Goal: Task Accomplishment & Management: Complete application form

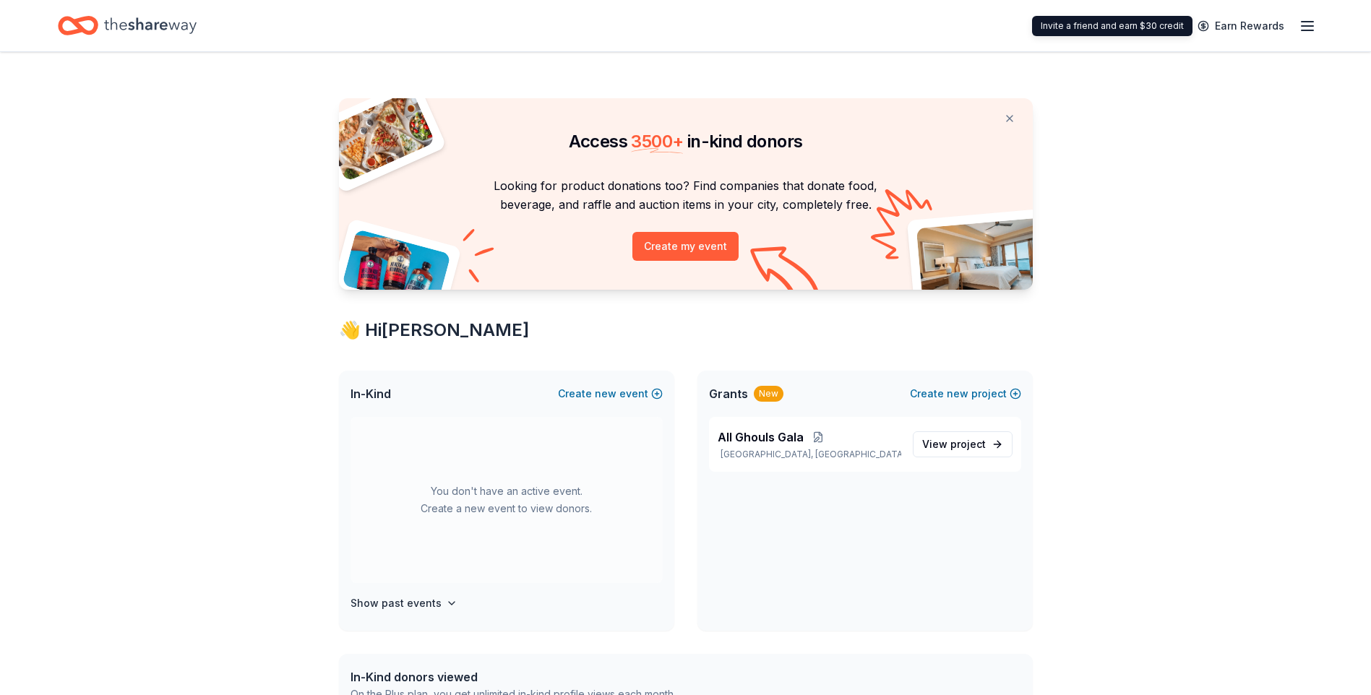
click at [1302, 30] on line "button" at bounding box center [1308, 30] width 12 height 0
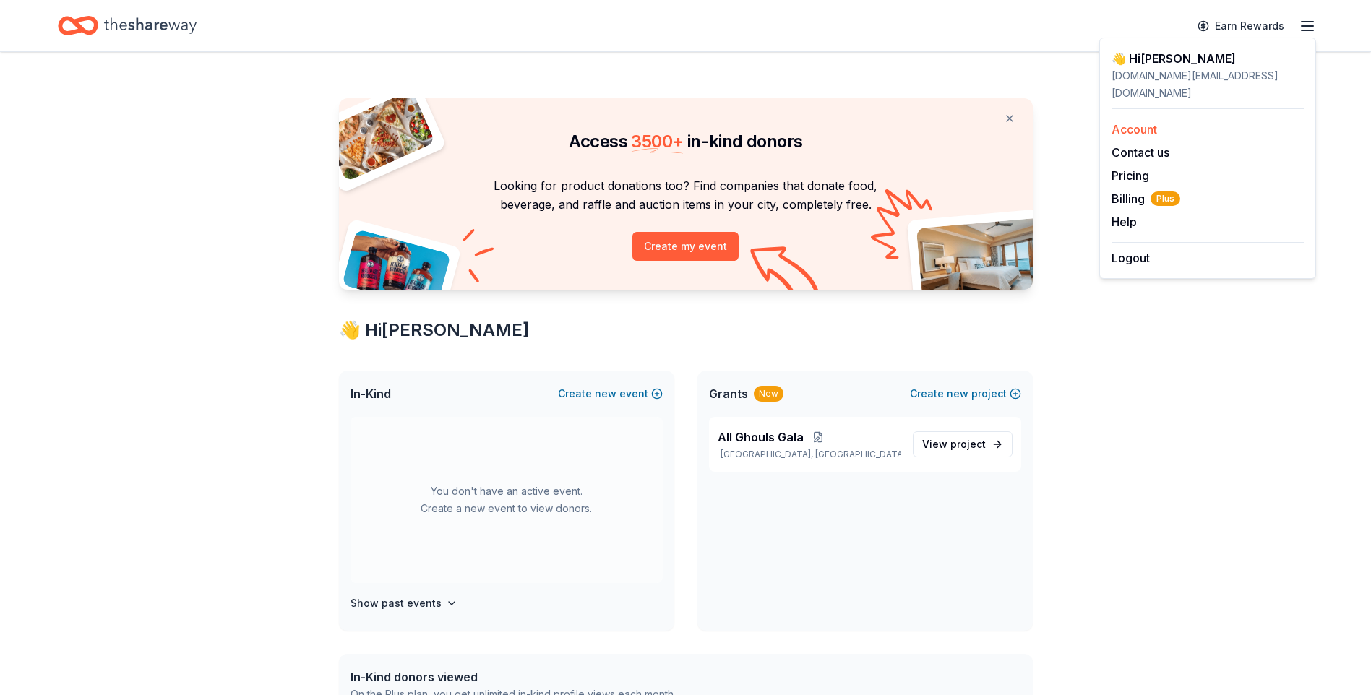
click at [1140, 122] on link "Account" at bounding box center [1135, 129] width 46 height 14
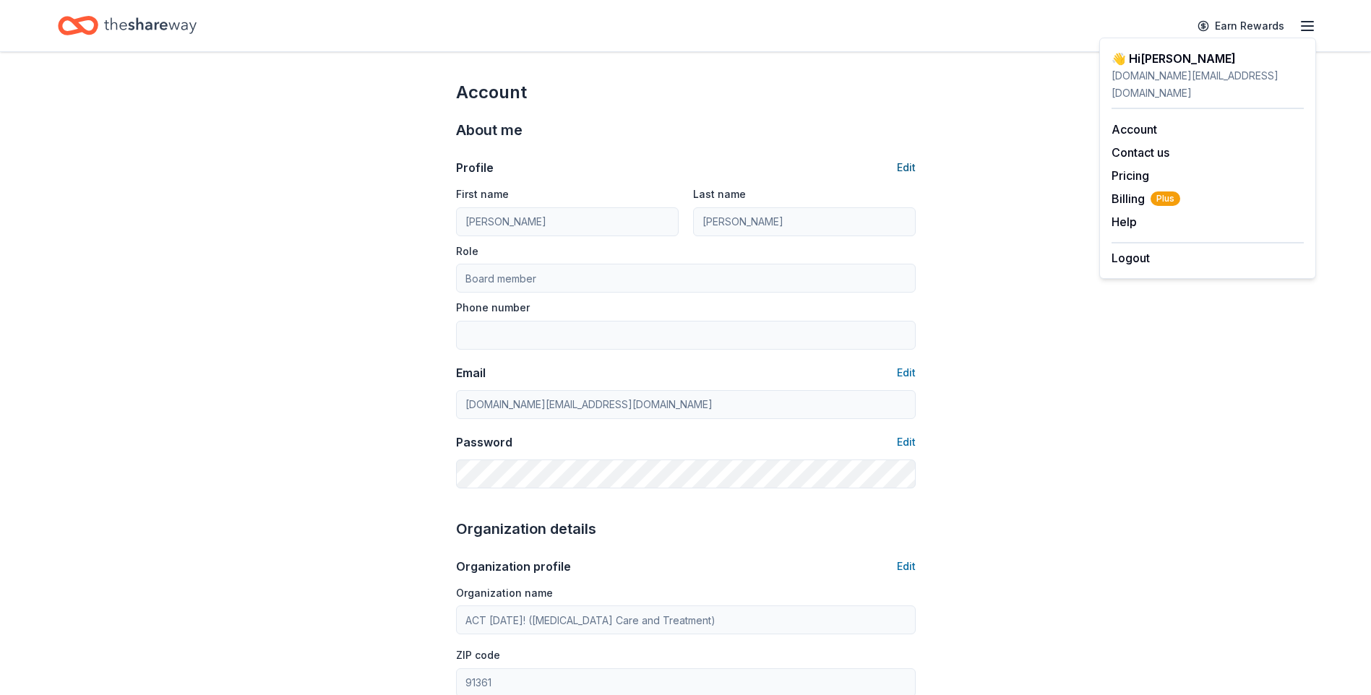
click at [897, 166] on button "Edit" at bounding box center [906, 167] width 19 height 17
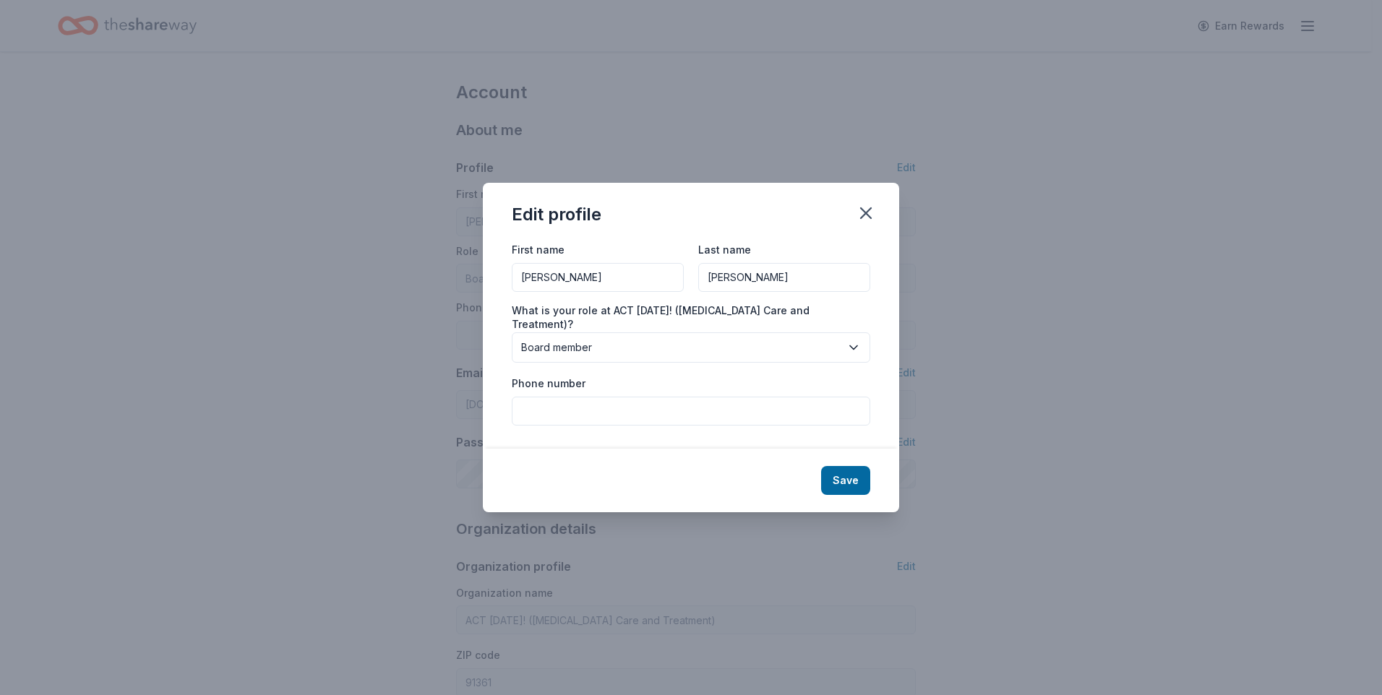
click at [575, 280] on input "Lee Anne" at bounding box center [598, 277] width 172 height 29
click at [865, 218] on icon "button" at bounding box center [866, 213] width 10 height 10
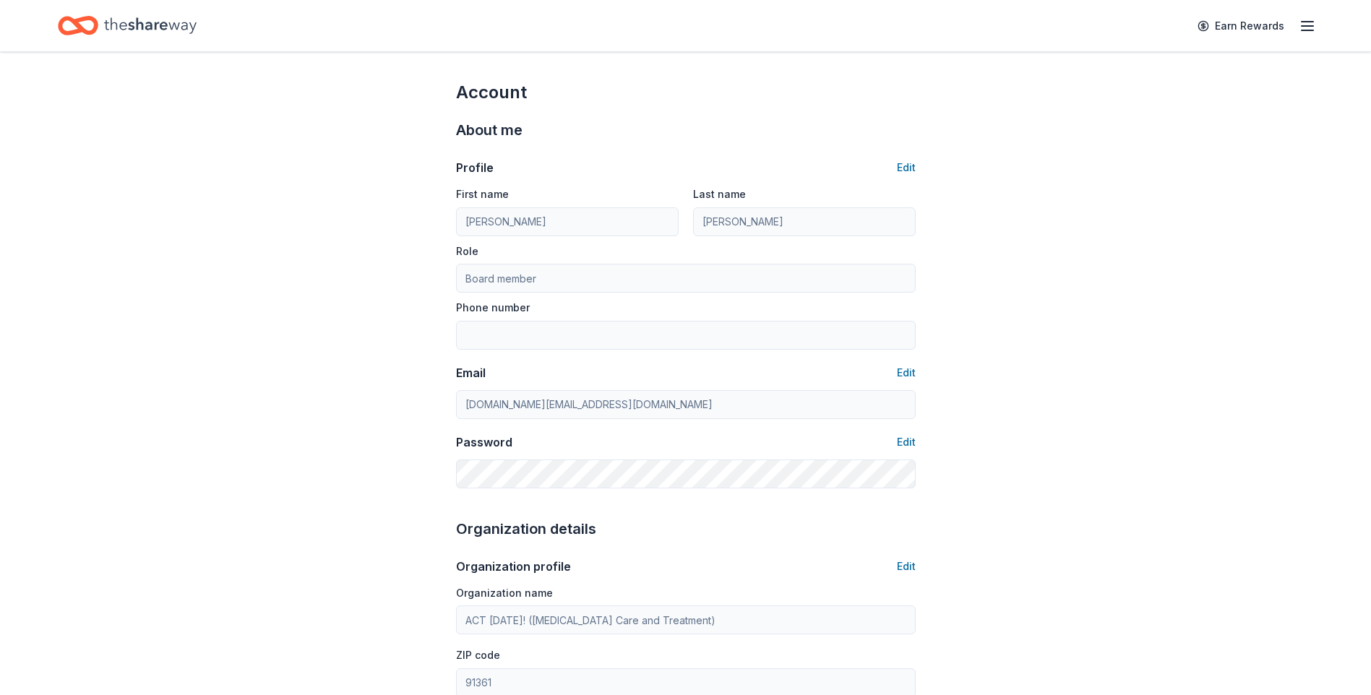
click at [1305, 22] on line "button" at bounding box center [1308, 22] width 12 height 0
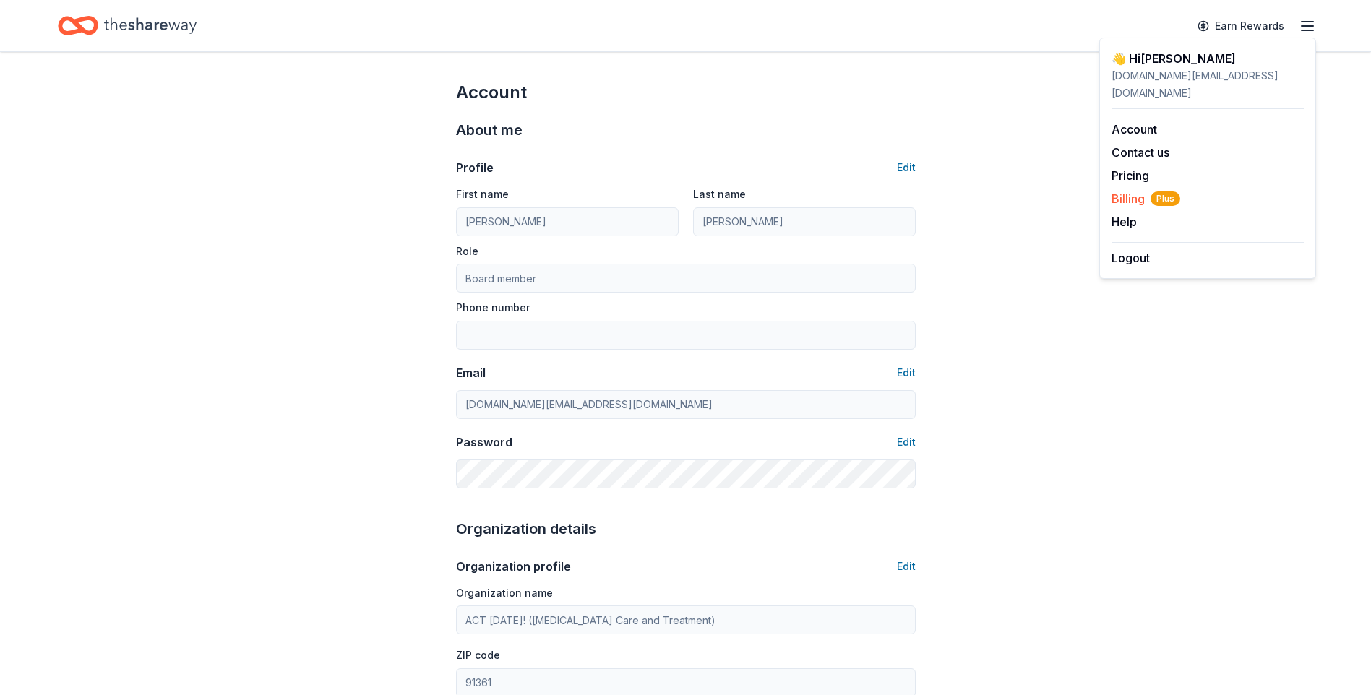
click at [1131, 190] on span "Billing Plus" at bounding box center [1146, 198] width 69 height 17
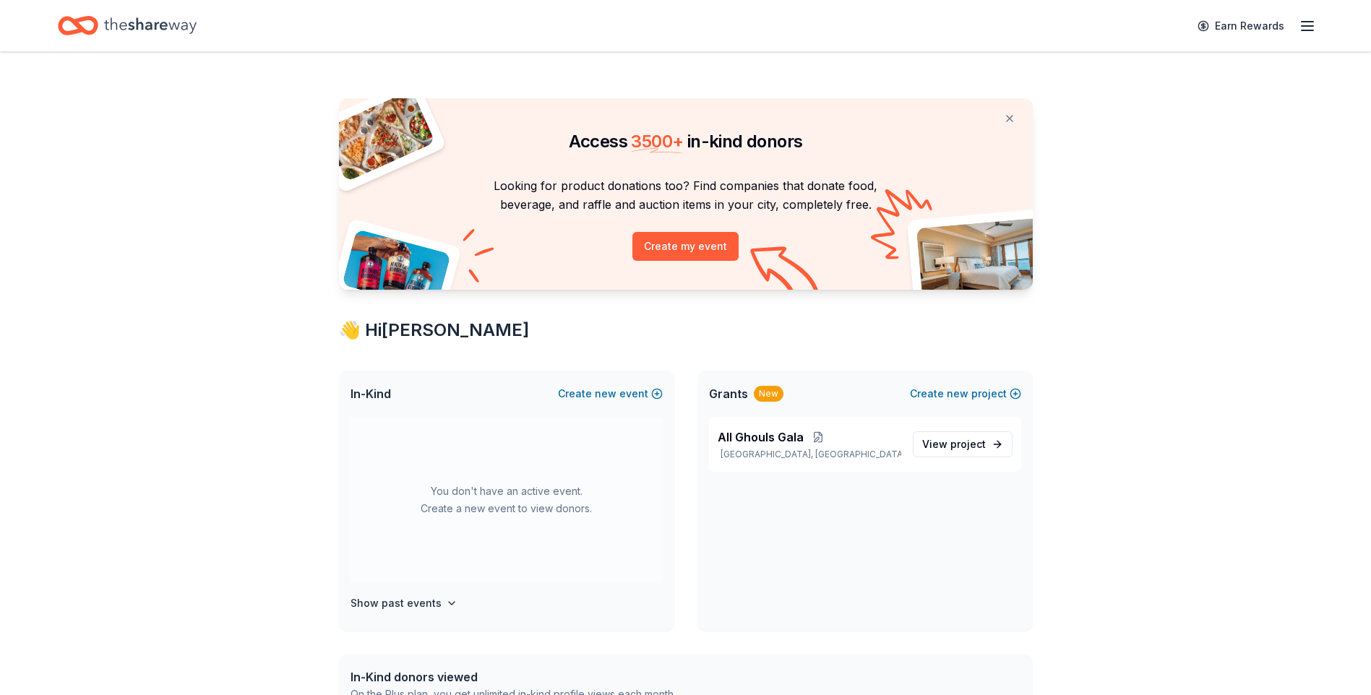
click at [1308, 23] on icon "button" at bounding box center [1307, 25] width 17 height 17
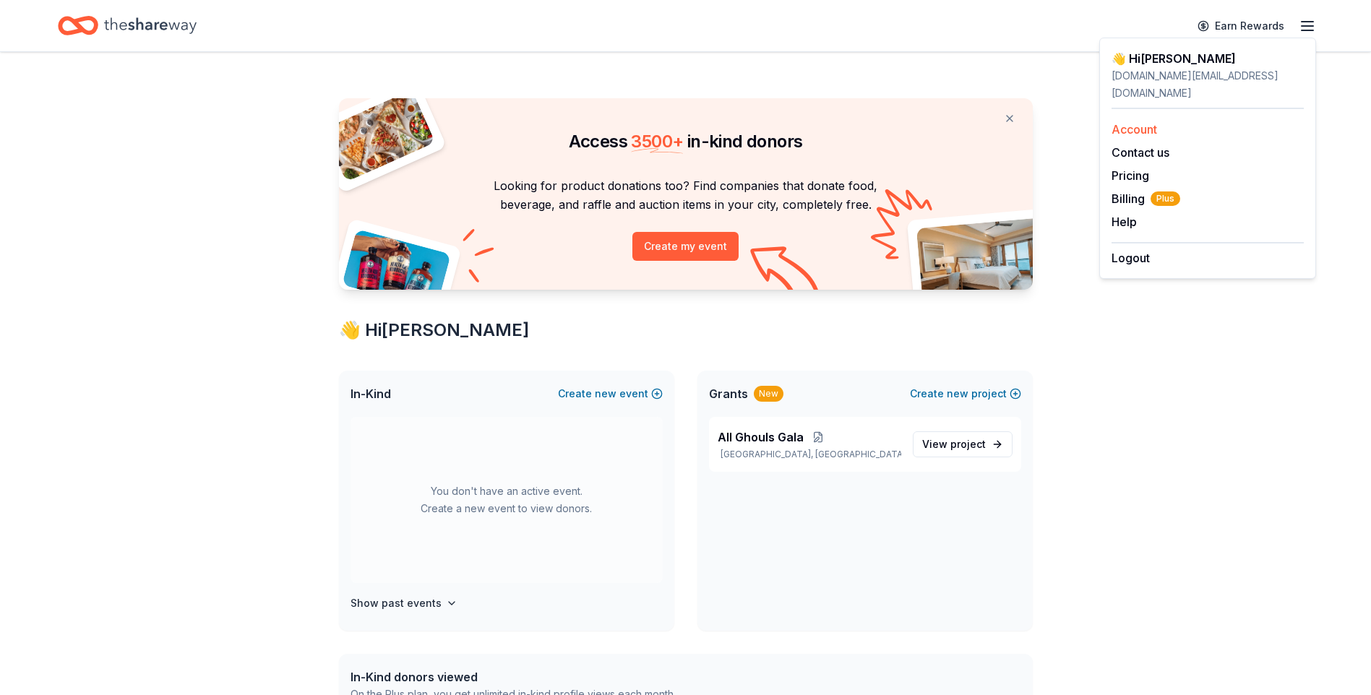
click at [1146, 122] on link "Account" at bounding box center [1135, 129] width 46 height 14
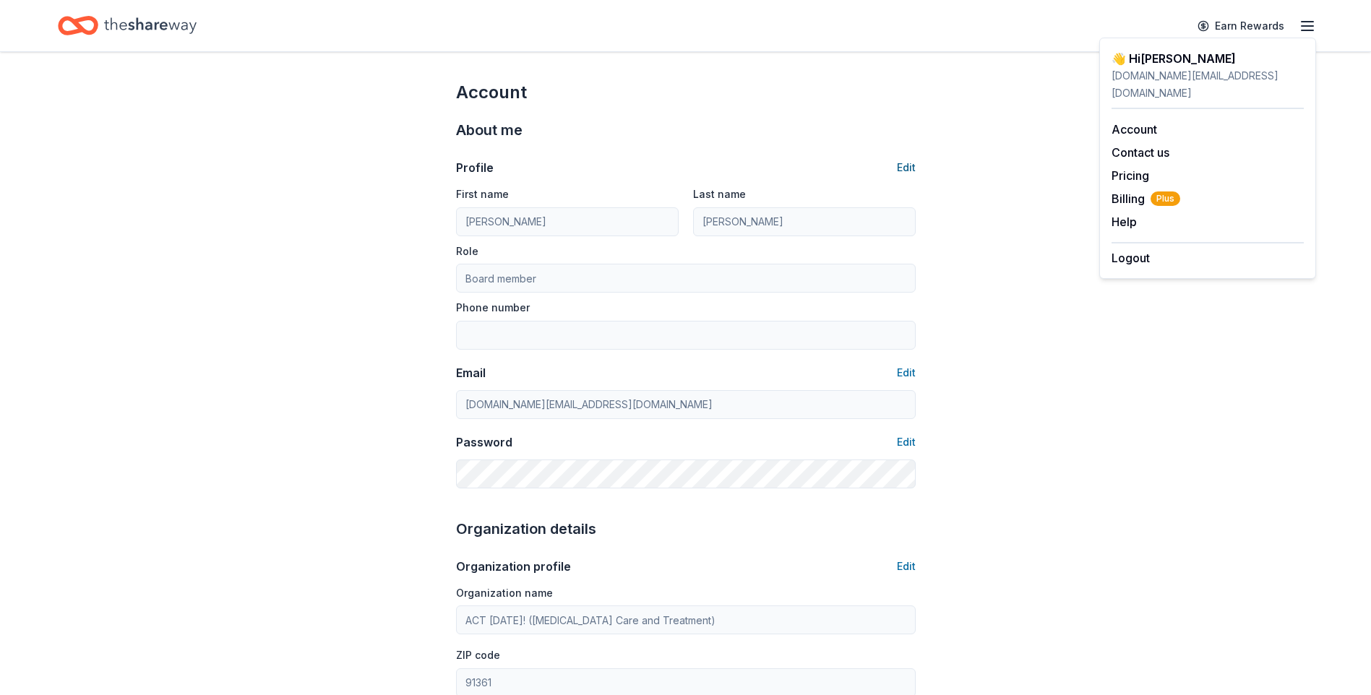
click at [904, 169] on button "Edit" at bounding box center [906, 167] width 19 height 17
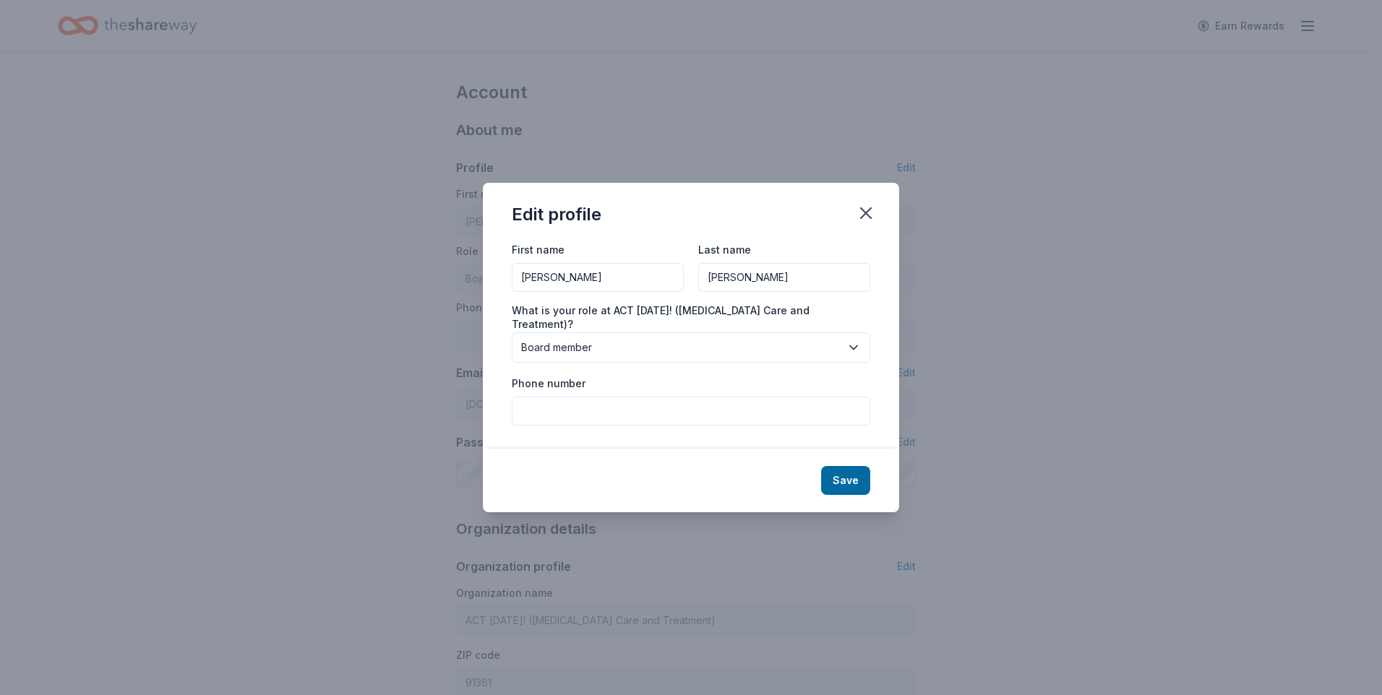
click at [590, 281] on input "[PERSON_NAME]" at bounding box center [598, 277] width 172 height 29
drag, startPoint x: 596, startPoint y: 283, endPoint x: 424, endPoint y: 283, distance: 172.1
click at [424, 283] on div "Edit profile First name [PERSON_NAME] Last name [PERSON_NAME] What is your role…" at bounding box center [691, 347] width 1382 height 695
type input "Sarah"
type input "Tweddell"
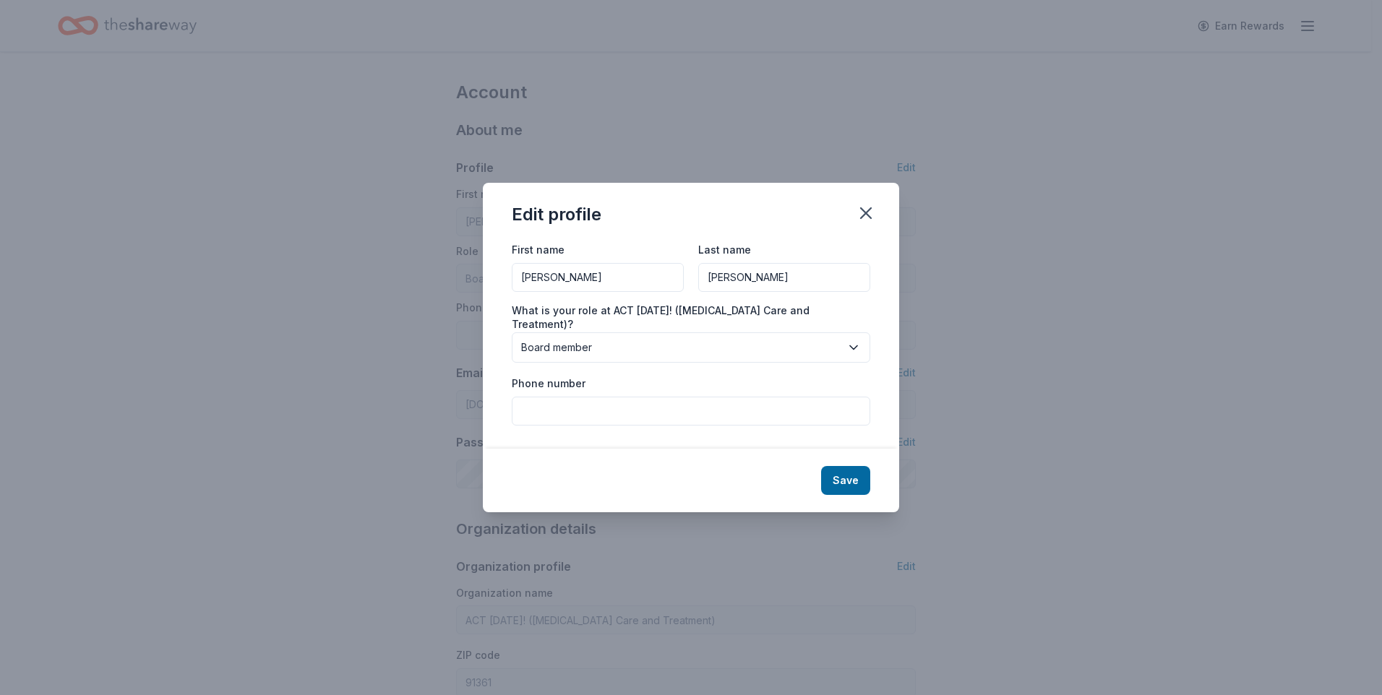
click at [594, 306] on div "First name Sarah Last name Tweddell What is your role at ACT Today! (Autism Car…" at bounding box center [691, 333] width 359 height 185
click at [675, 333] on button "Board member" at bounding box center [691, 348] width 359 height 30
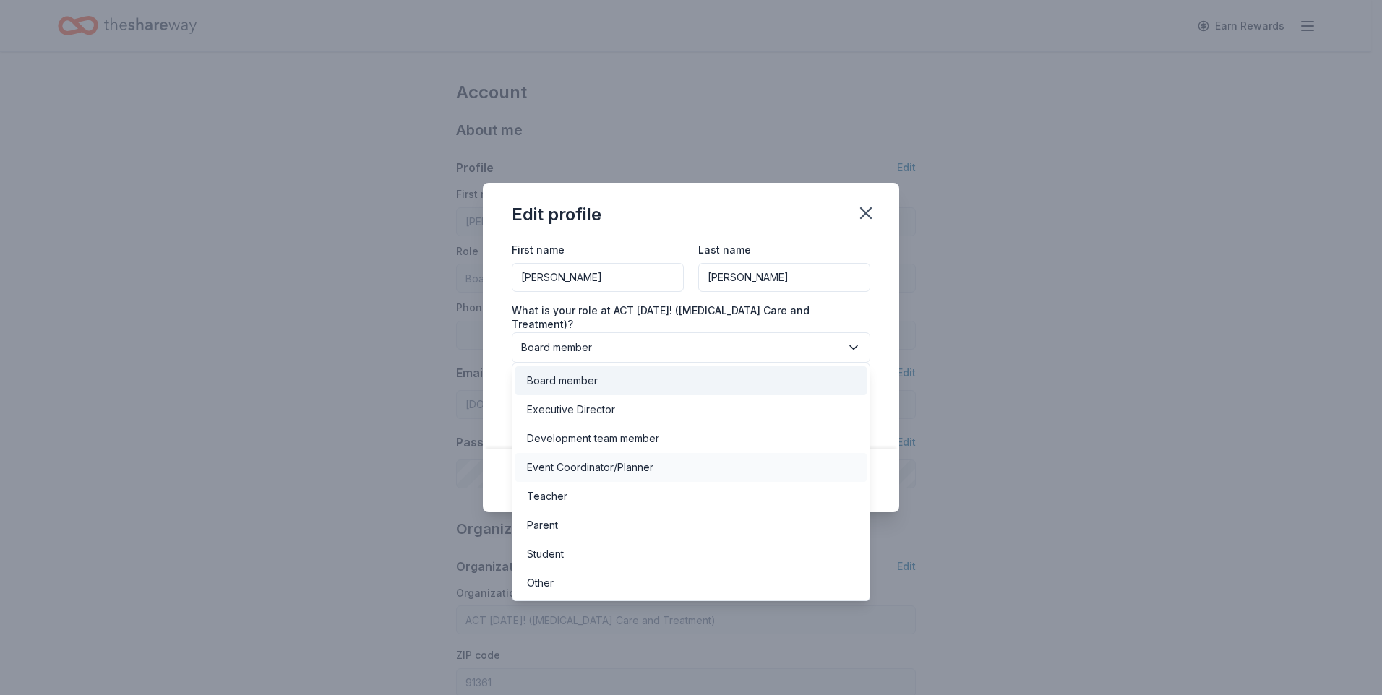
click at [622, 468] on div "Event Coordinator/Planner" at bounding box center [590, 467] width 127 height 17
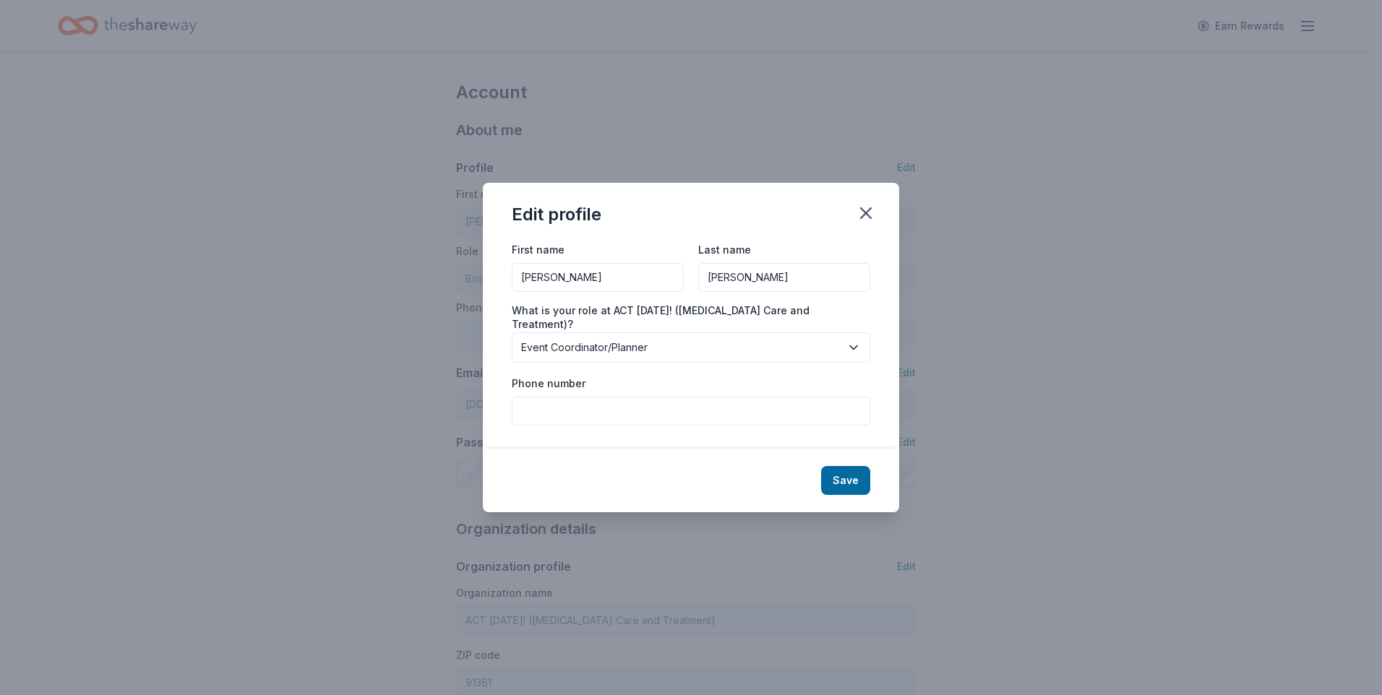
click at [717, 408] on input "Phone number" at bounding box center [691, 411] width 359 height 29
type input "8186487112"
click at [793, 453] on div "Save" at bounding box center [691, 481] width 416 height 64
click at [842, 476] on button "Save" at bounding box center [845, 480] width 49 height 29
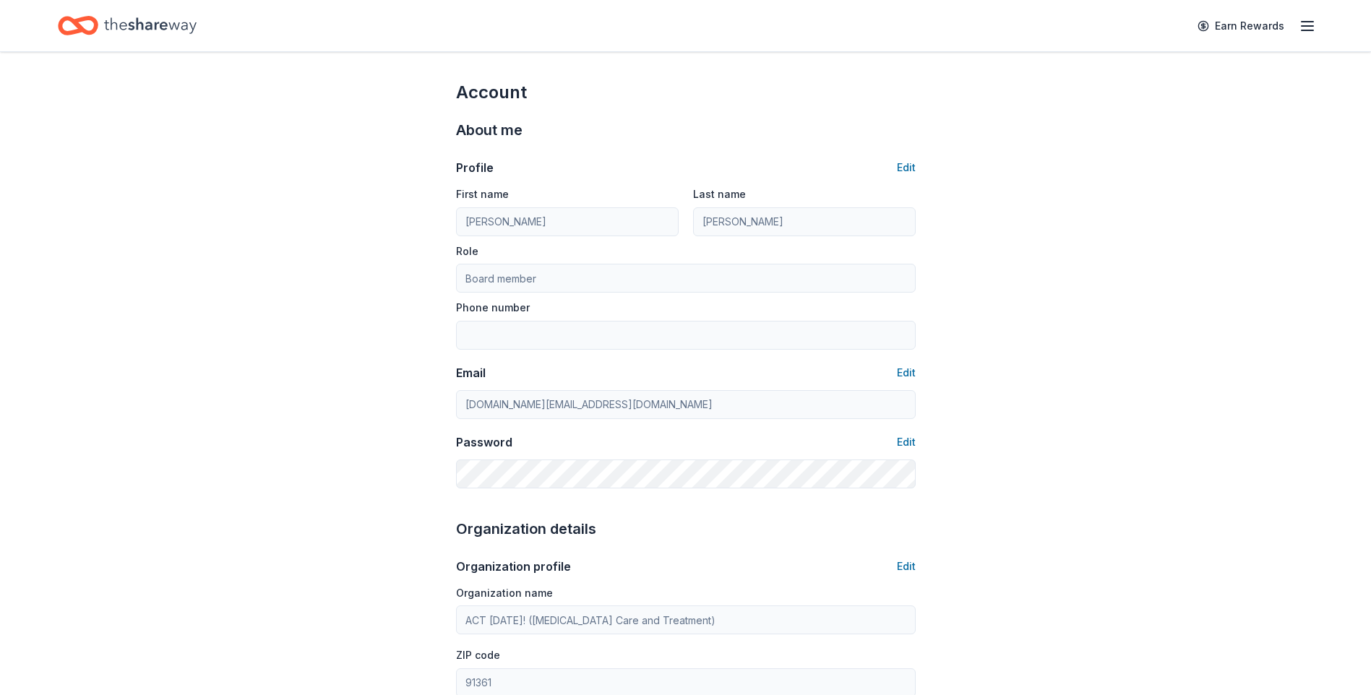
type input "Sarah"
type input "Tweddell"
type input "Event Coordinator/Planner"
type input "8186487112"
click at [900, 371] on button "Edit" at bounding box center [906, 372] width 19 height 17
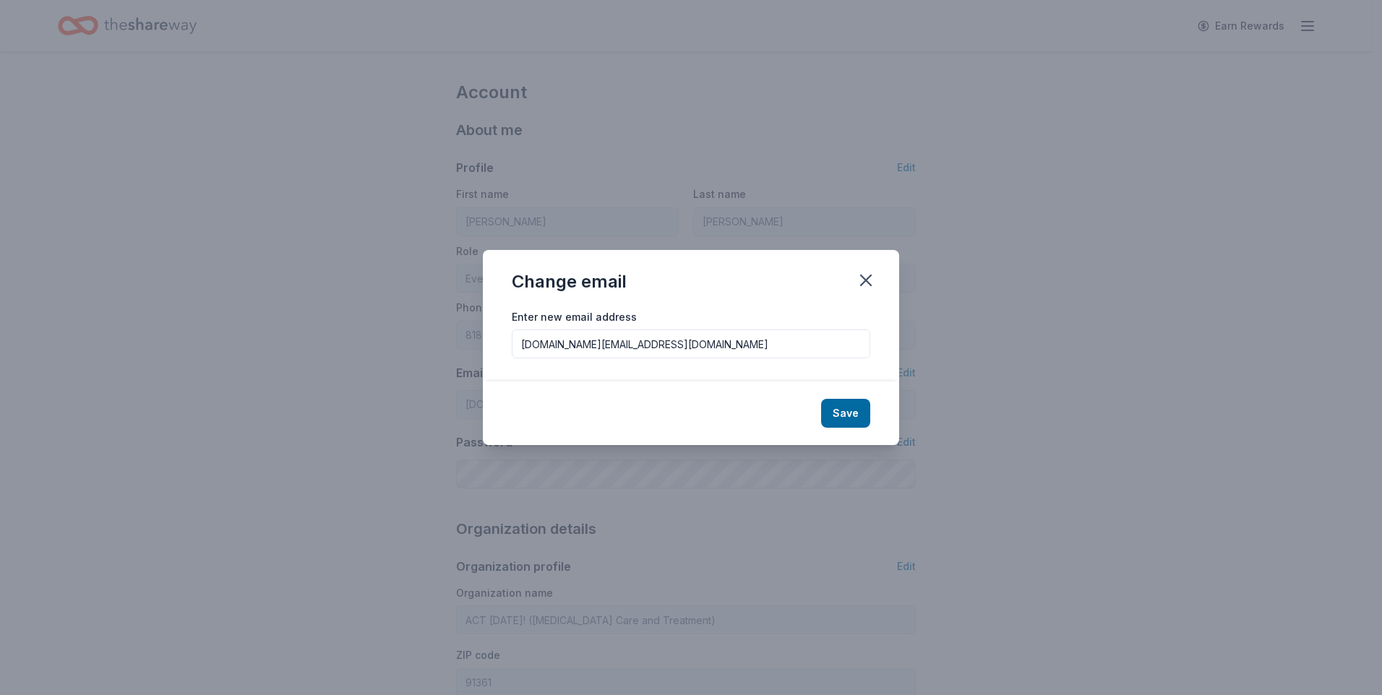
drag, startPoint x: 676, startPoint y: 348, endPoint x: 463, endPoint y: 339, distance: 212.7
click at [456, 342] on div "Change email Enter new email address l.ford@centerforautism.com Save" at bounding box center [691, 347] width 1382 height 695
click at [860, 411] on button "Save" at bounding box center [845, 413] width 49 height 29
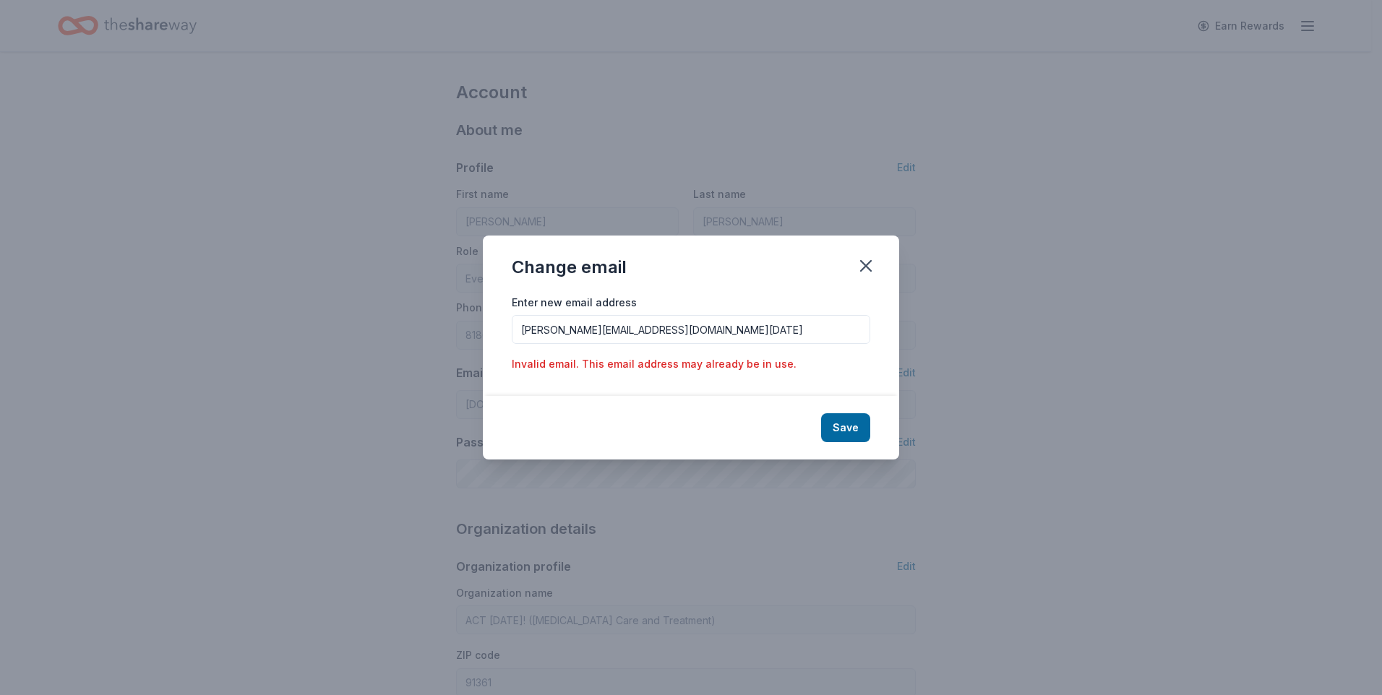
click at [716, 308] on div "Enter new email address sarah@act-today.org" at bounding box center [691, 319] width 359 height 51
click at [671, 334] on input "sarah@act-today.org" at bounding box center [691, 329] width 359 height 29
drag, startPoint x: 696, startPoint y: 333, endPoint x: 484, endPoint y: 333, distance: 211.8
click at [484, 333] on div "Enter new email address sarah@act-today.org Invalid email. This email address m…" at bounding box center [691, 345] width 416 height 103
type input "s.tweddell@centerforautism.com"
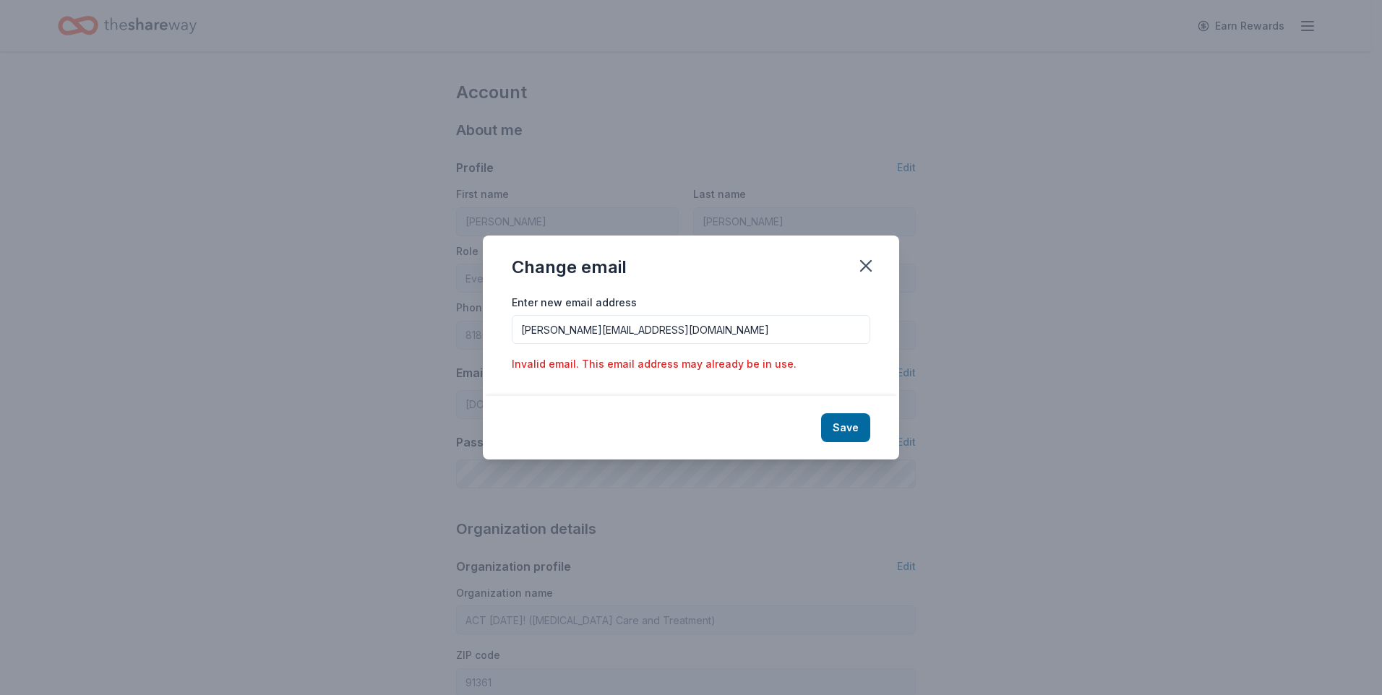
click at [700, 281] on div "Change email" at bounding box center [691, 265] width 416 height 58
click at [851, 429] on button "Save" at bounding box center [845, 428] width 49 height 29
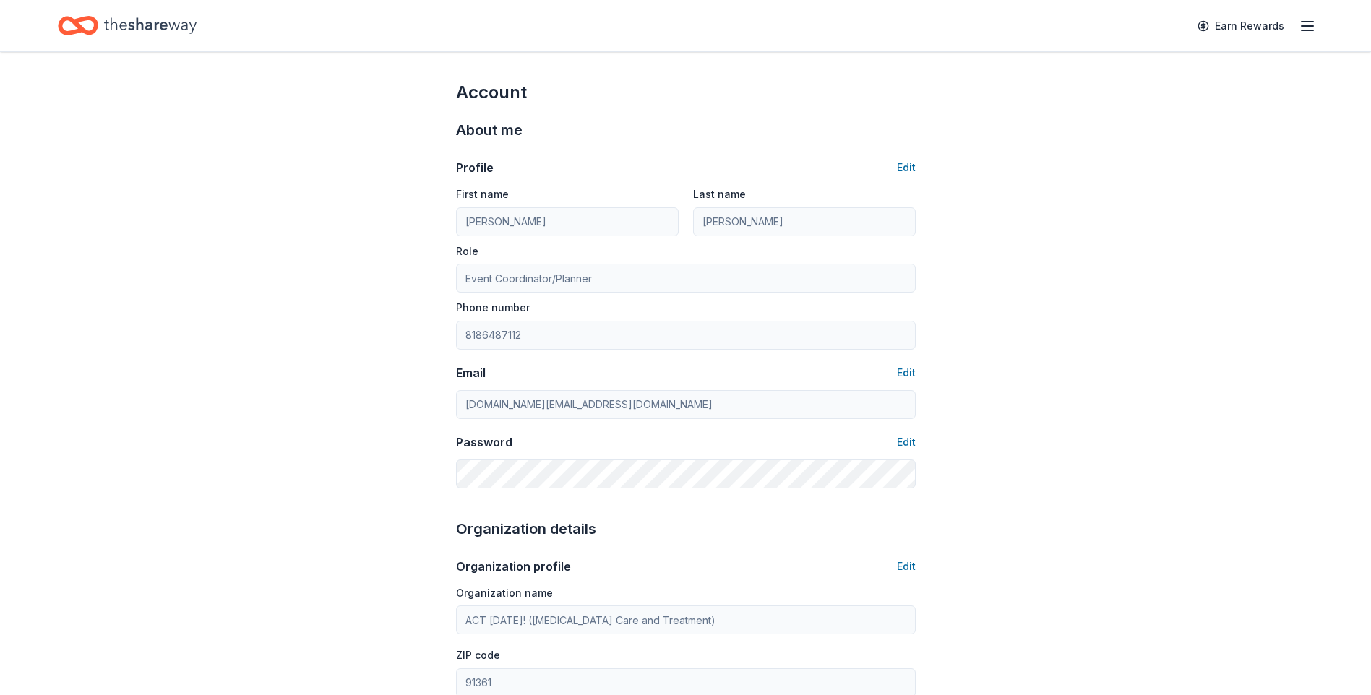
type input "s.tweddell@centerforautism.com"
click at [907, 443] on button "Edit" at bounding box center [906, 442] width 19 height 17
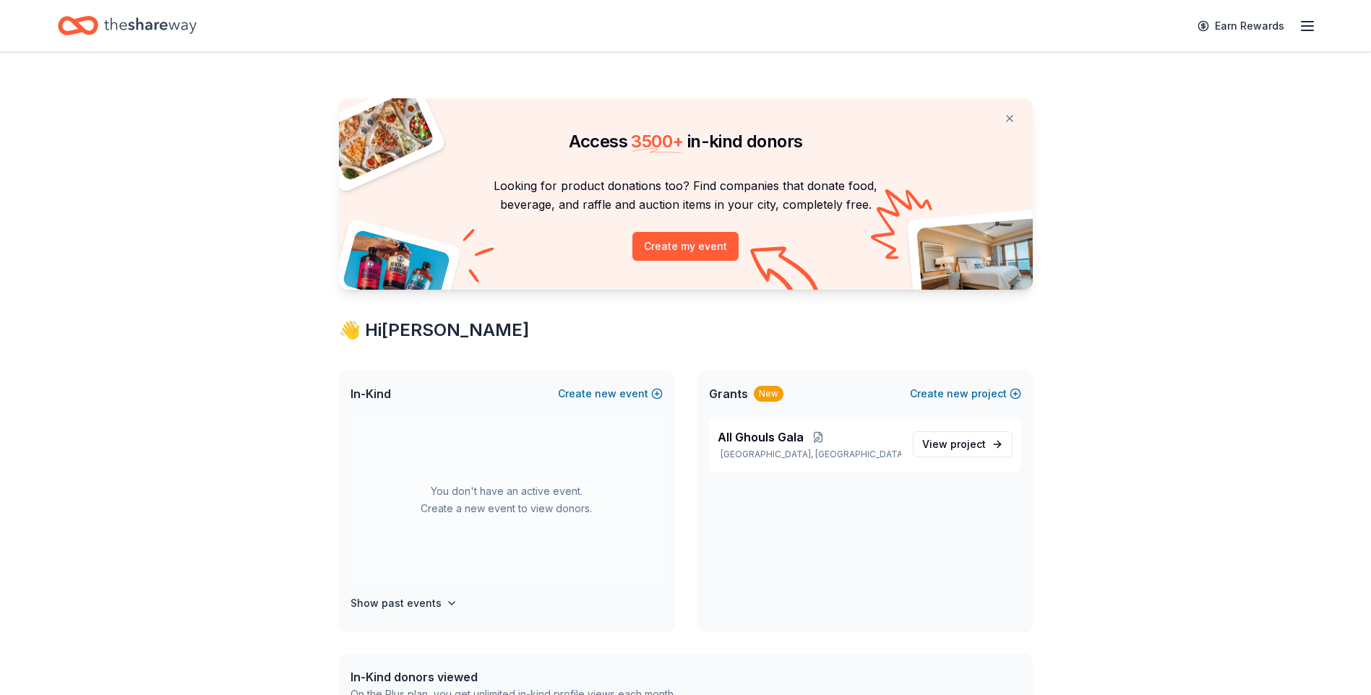
click at [1304, 23] on icon "button" at bounding box center [1307, 25] width 17 height 17
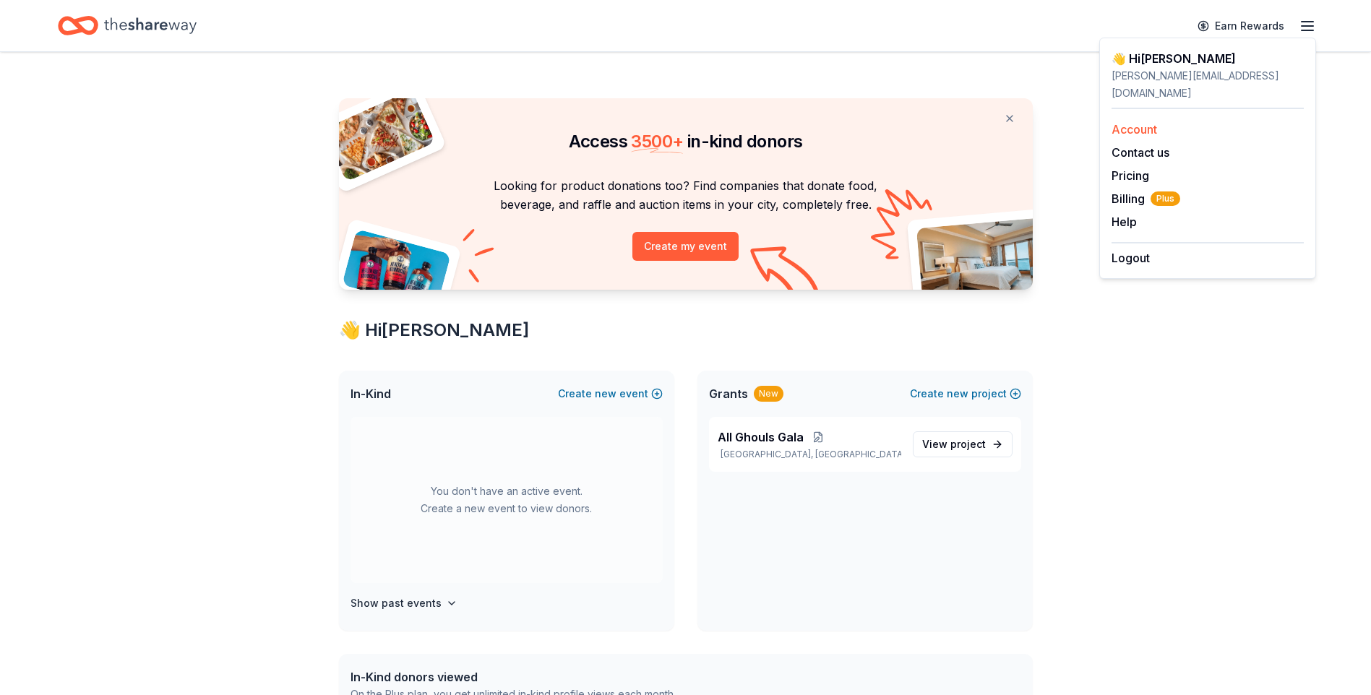
click at [1134, 122] on link "Account" at bounding box center [1135, 129] width 46 height 14
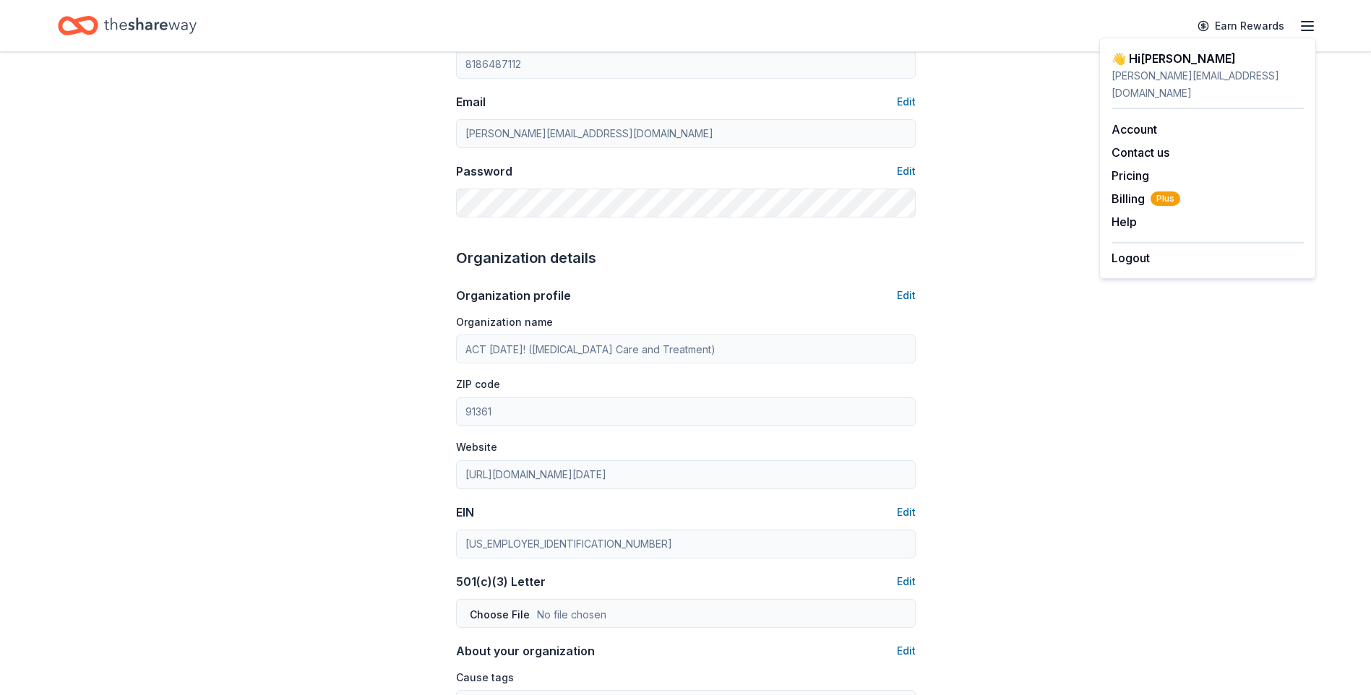
scroll to position [289, 0]
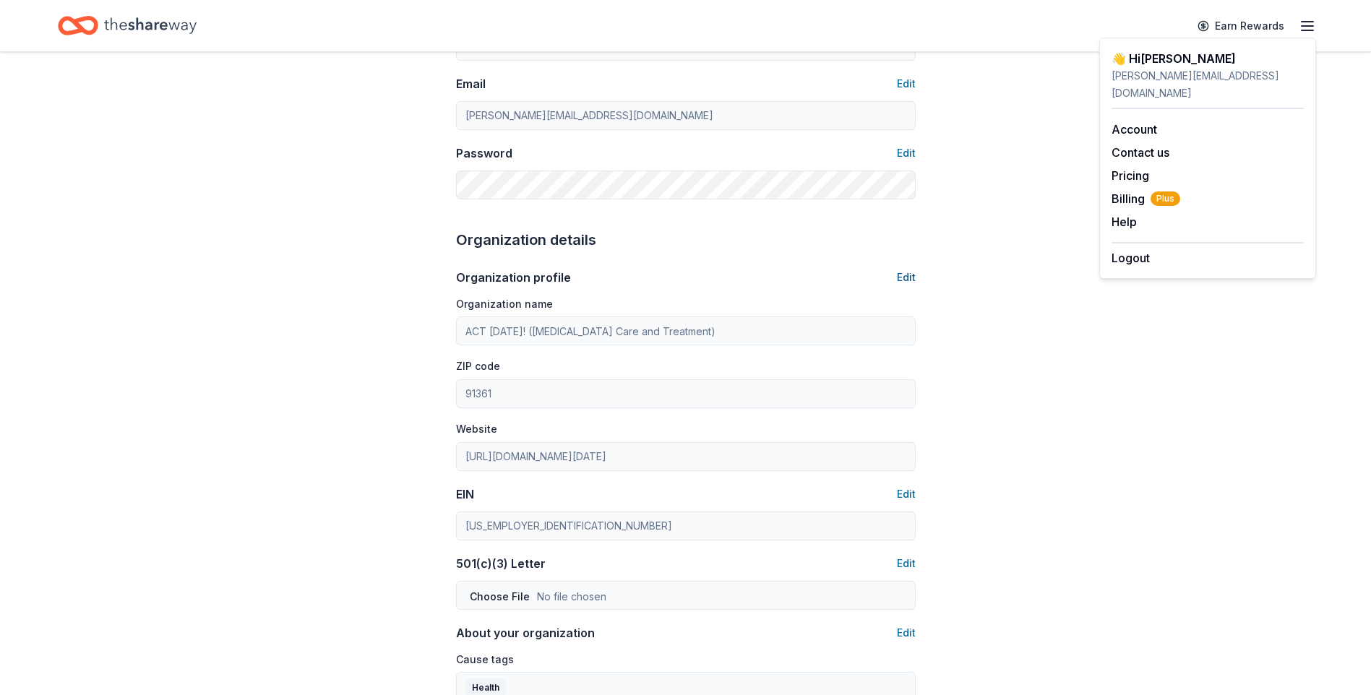
click at [908, 273] on button "Edit" at bounding box center [906, 277] width 19 height 17
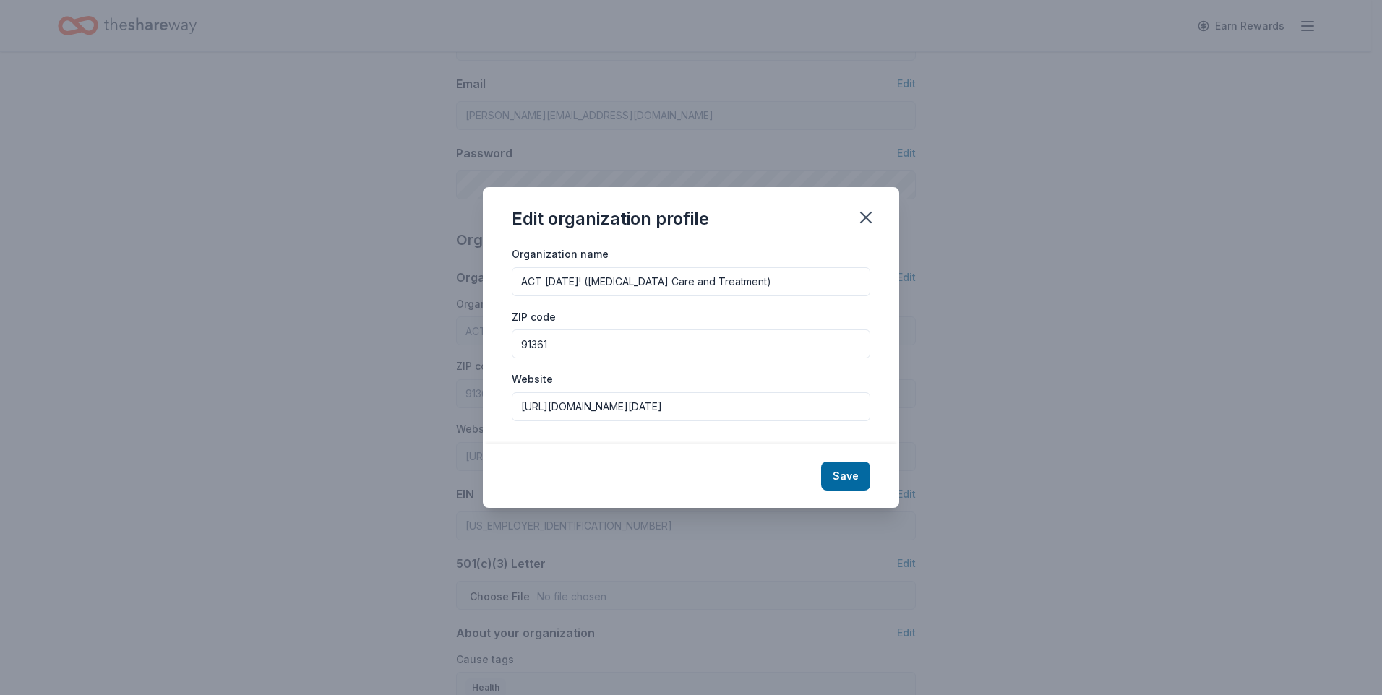
click at [745, 278] on input "ACT Today! (Autism Care and Treatment)" at bounding box center [691, 281] width 359 height 29
drag, startPoint x: 745, startPoint y: 278, endPoint x: 405, endPoint y: 286, distance: 340.6
click at [406, 286] on div "Edit organization profile Organization name ACT Today! (Autism Care and Treatme…" at bounding box center [691, 347] width 1382 height 695
type input "[MEDICAL_DATA] Care [DATE]"
click at [684, 252] on div "Organization name Autism Care Today" at bounding box center [691, 270] width 359 height 51
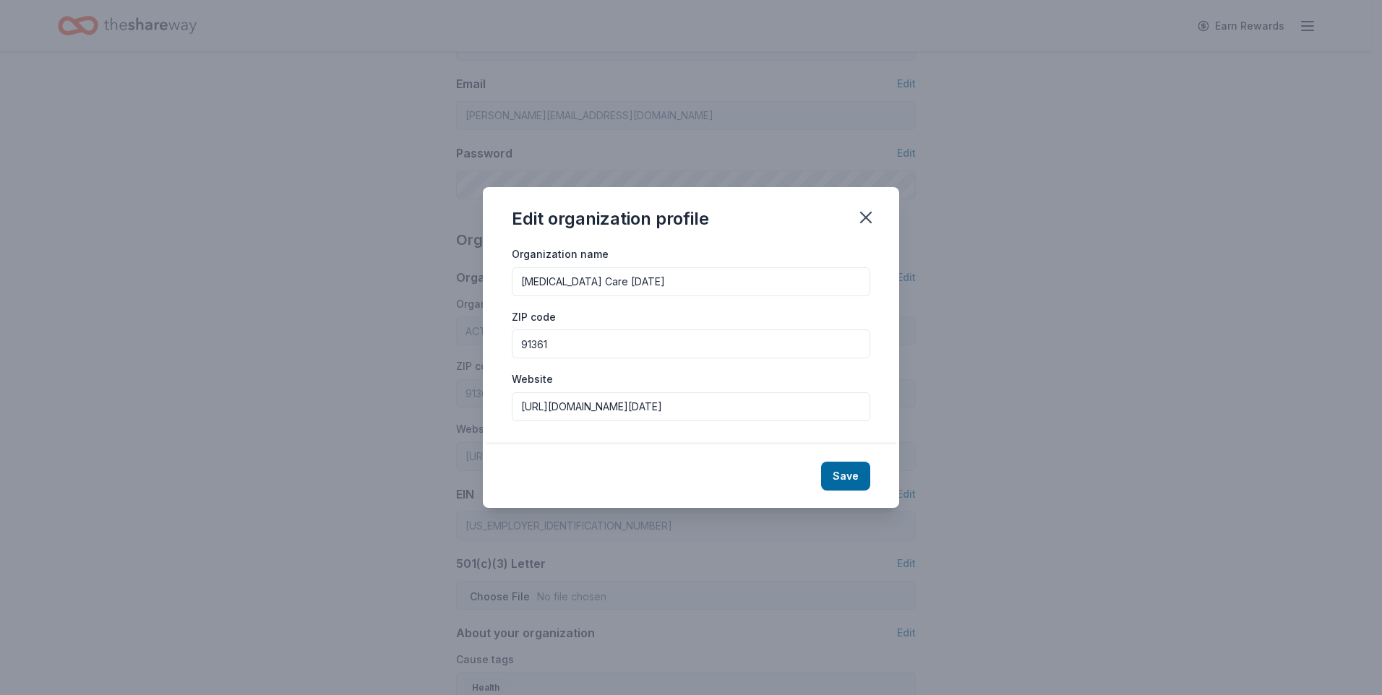
drag, startPoint x: 594, startPoint y: 353, endPoint x: 481, endPoint y: 353, distance: 112.8
click at [482, 353] on div "Edit organization profile Organization name Autism Care Today ZIP code 91361 We…" at bounding box center [691, 347] width 1382 height 695
type input "91367"
click at [524, 446] on div "Save" at bounding box center [691, 477] width 416 height 64
click at [857, 474] on button "Save" at bounding box center [845, 476] width 49 height 29
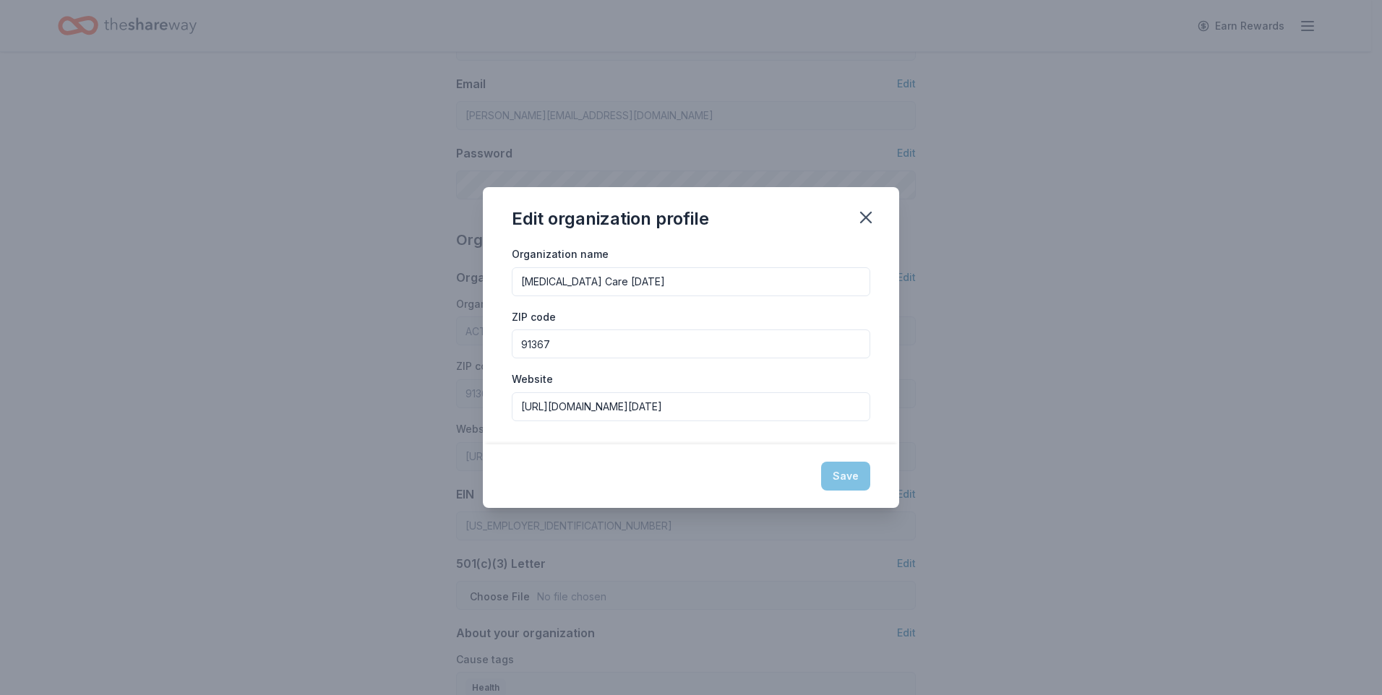
type input "[MEDICAL_DATA] Care [DATE]"
type input "91367"
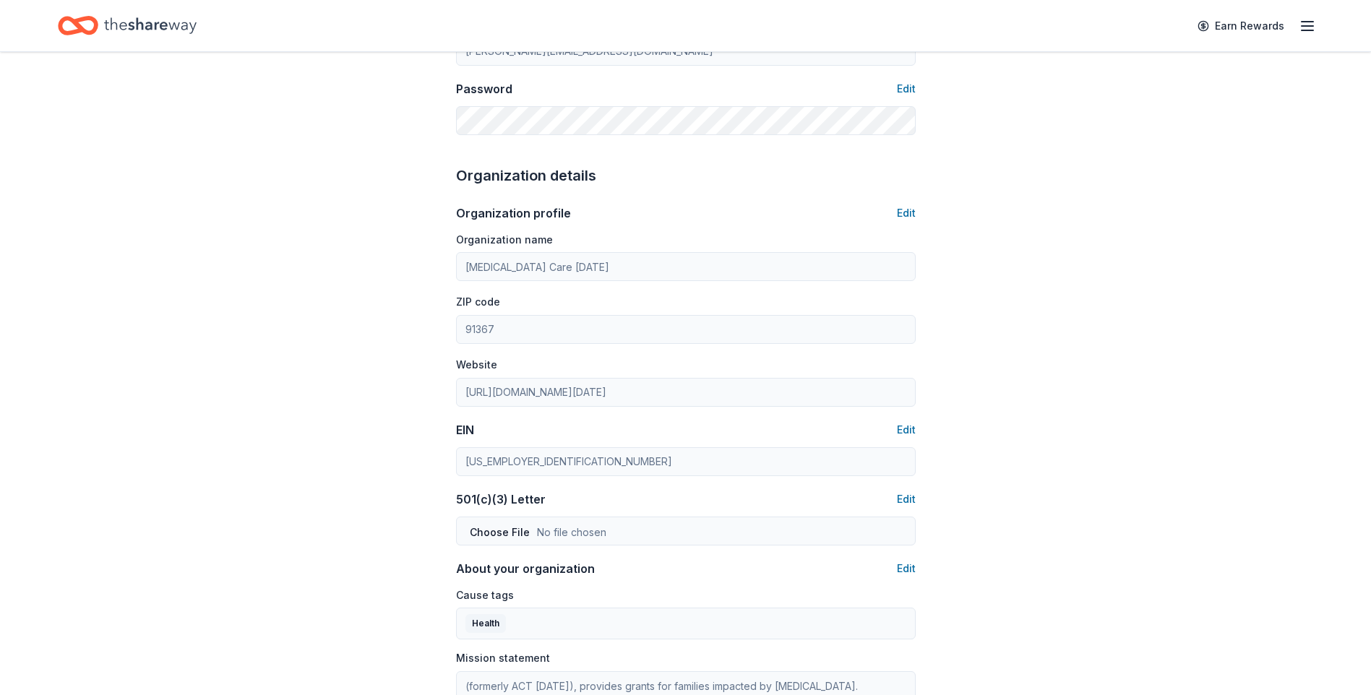
scroll to position [434, 0]
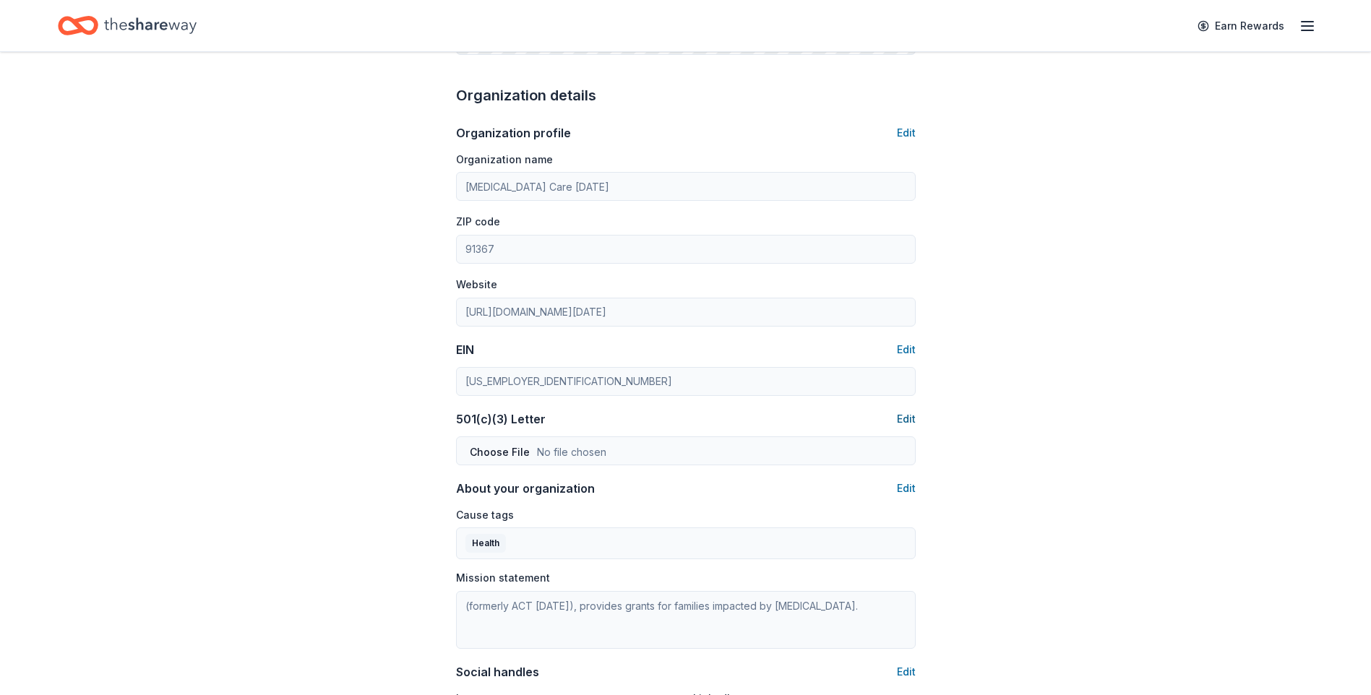
click at [902, 416] on button "Edit" at bounding box center [906, 419] width 19 height 17
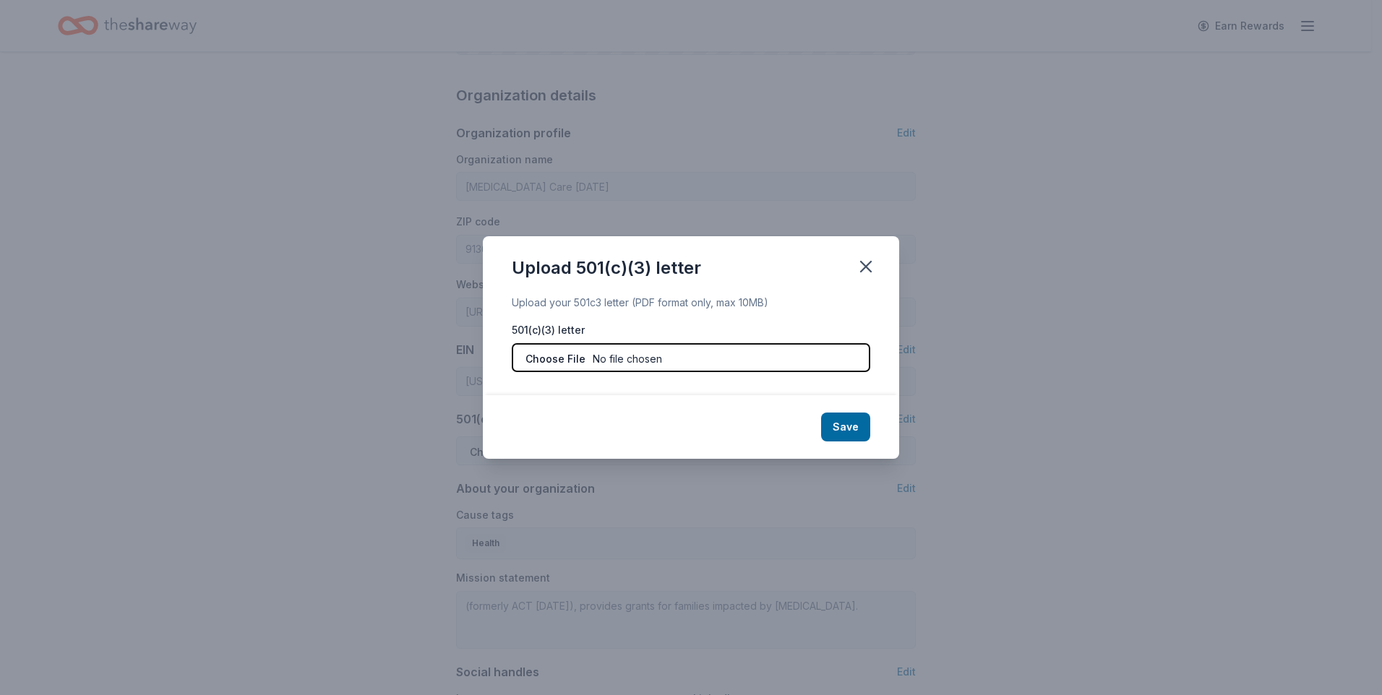
click at [616, 356] on input "file" at bounding box center [691, 357] width 359 height 29
type input "C:\fakepath\501 c 3 Documentation.pdf"
click at [844, 424] on button "Save" at bounding box center [845, 427] width 49 height 29
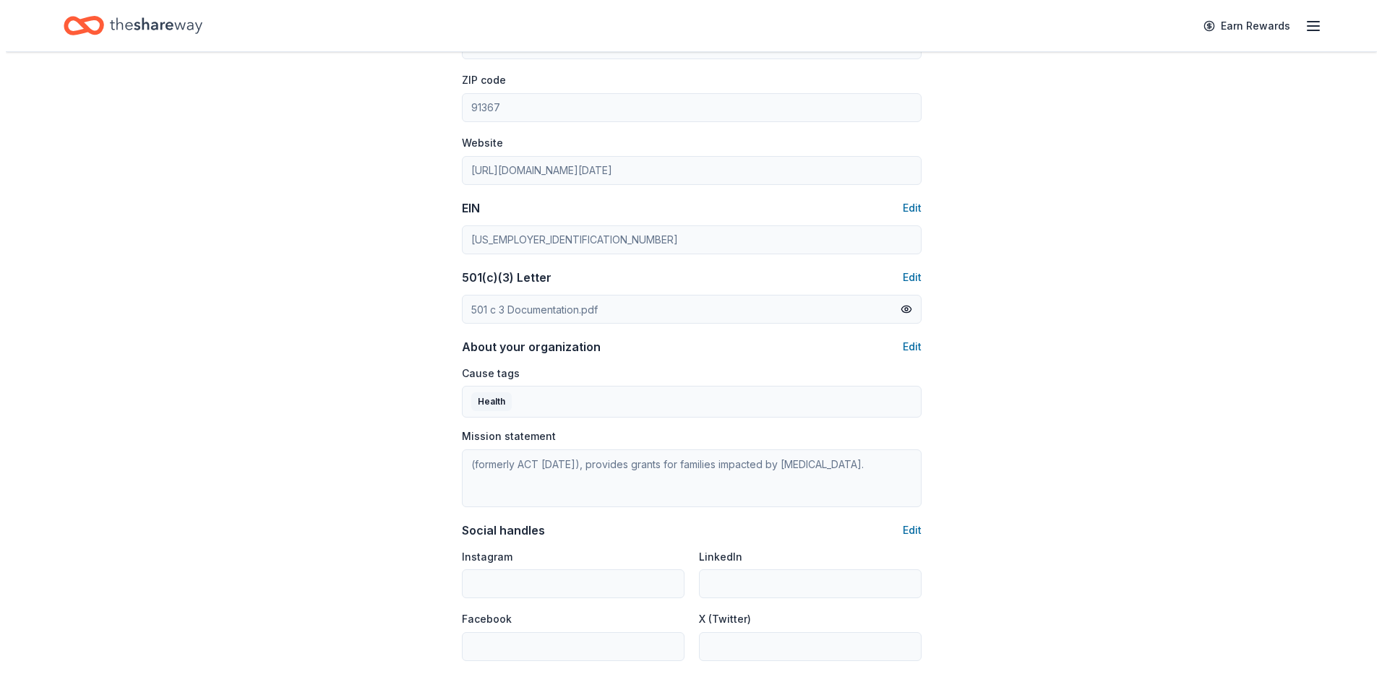
scroll to position [578, 0]
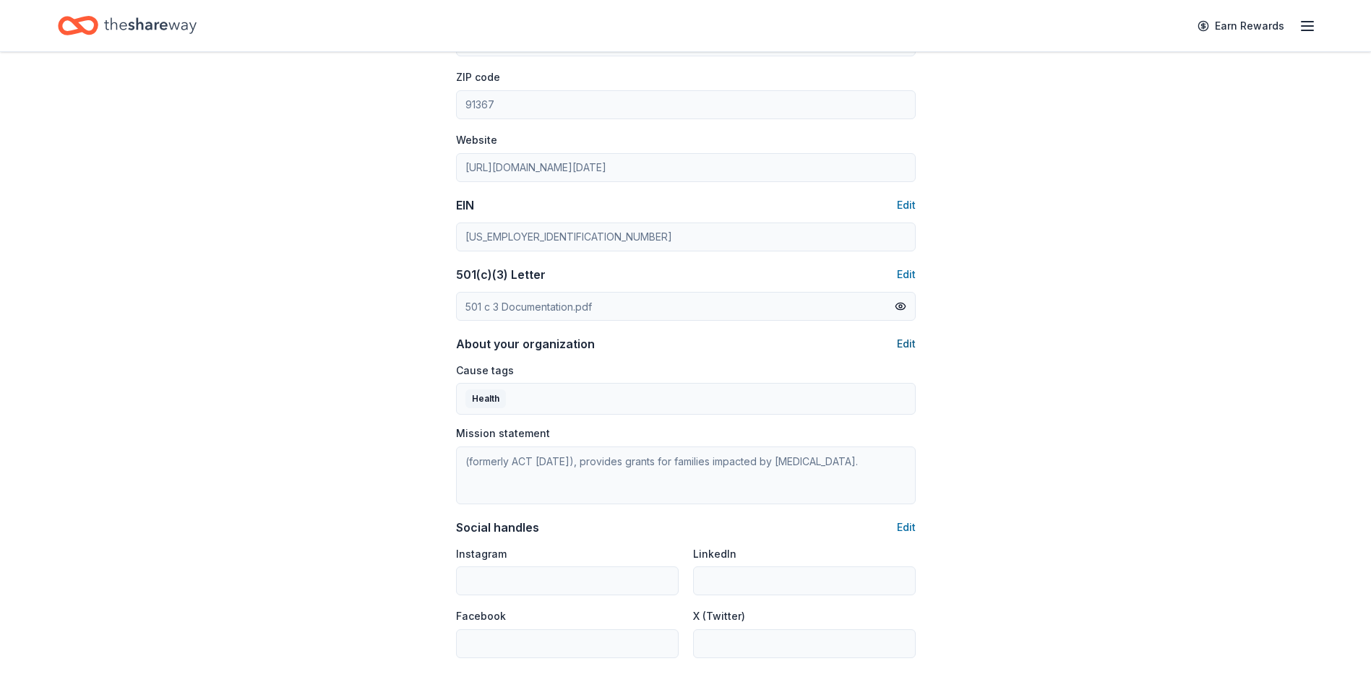
click at [909, 346] on button "Edit" at bounding box center [906, 343] width 19 height 17
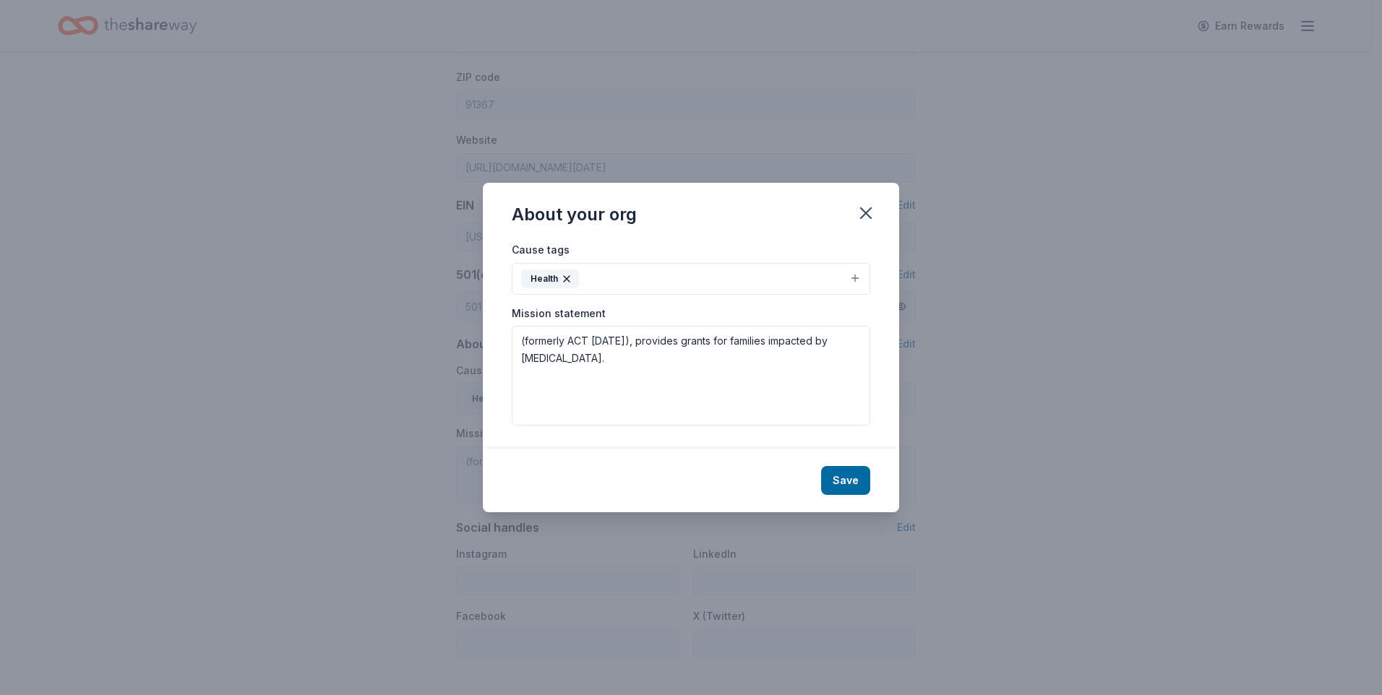
click at [854, 278] on button "Health" at bounding box center [691, 279] width 359 height 32
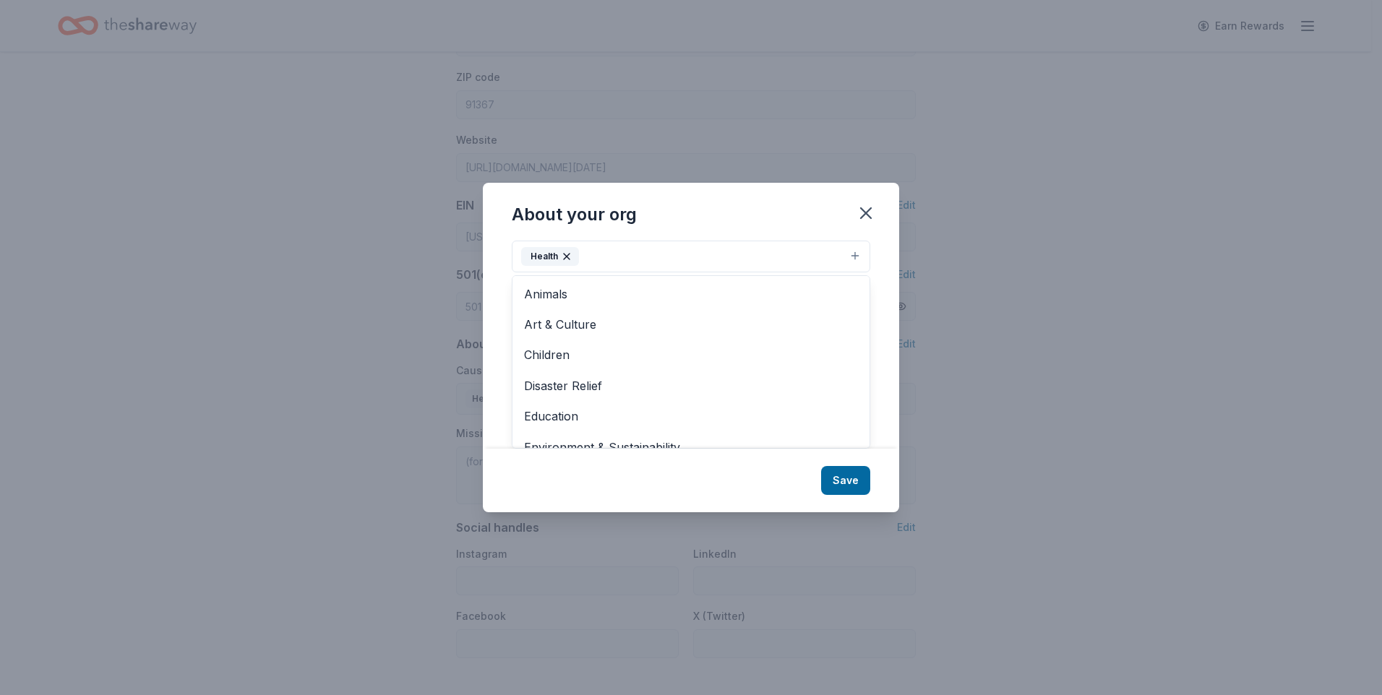
click at [860, 213] on div "About your org Cause tags Health Animals Art & Culture Children Disaster Relief…" at bounding box center [691, 348] width 416 height 330
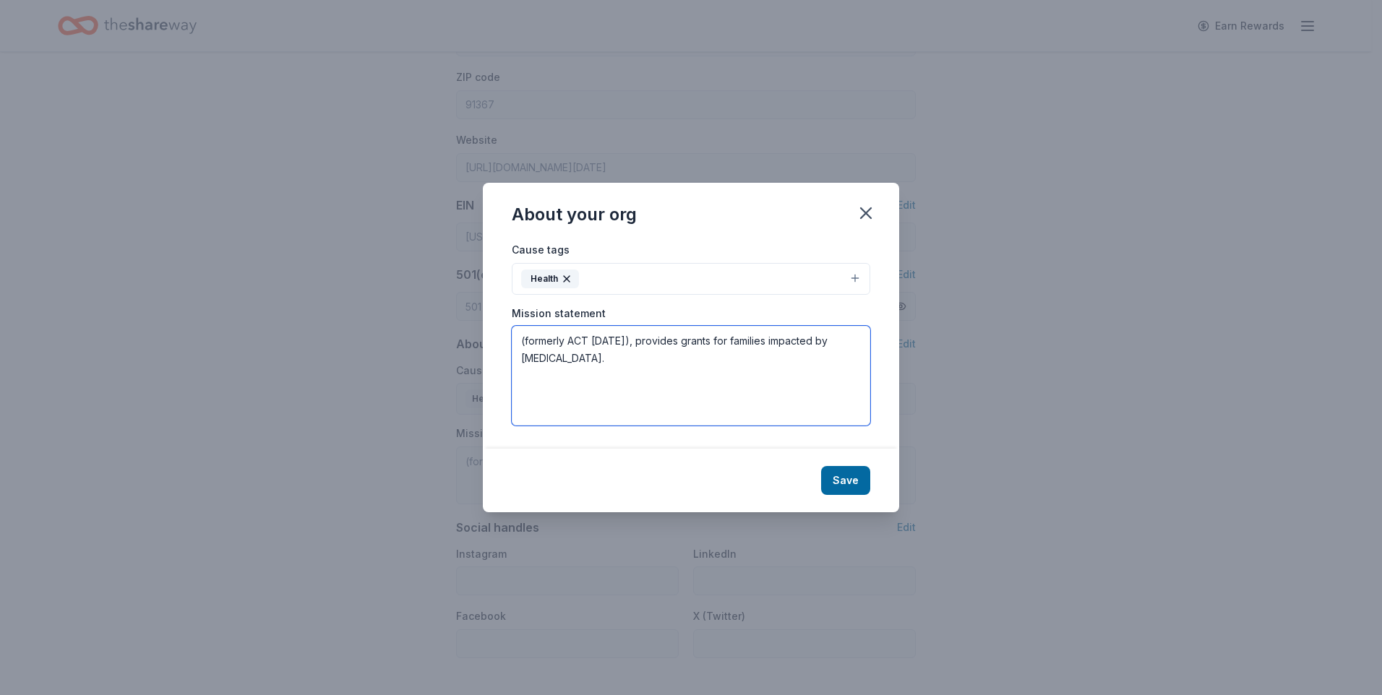
click at [677, 350] on textarea "(formerly ACT Today), provides grants for families impacted by autism." at bounding box center [691, 376] width 359 height 100
click at [679, 282] on button "Health" at bounding box center [691, 279] width 359 height 32
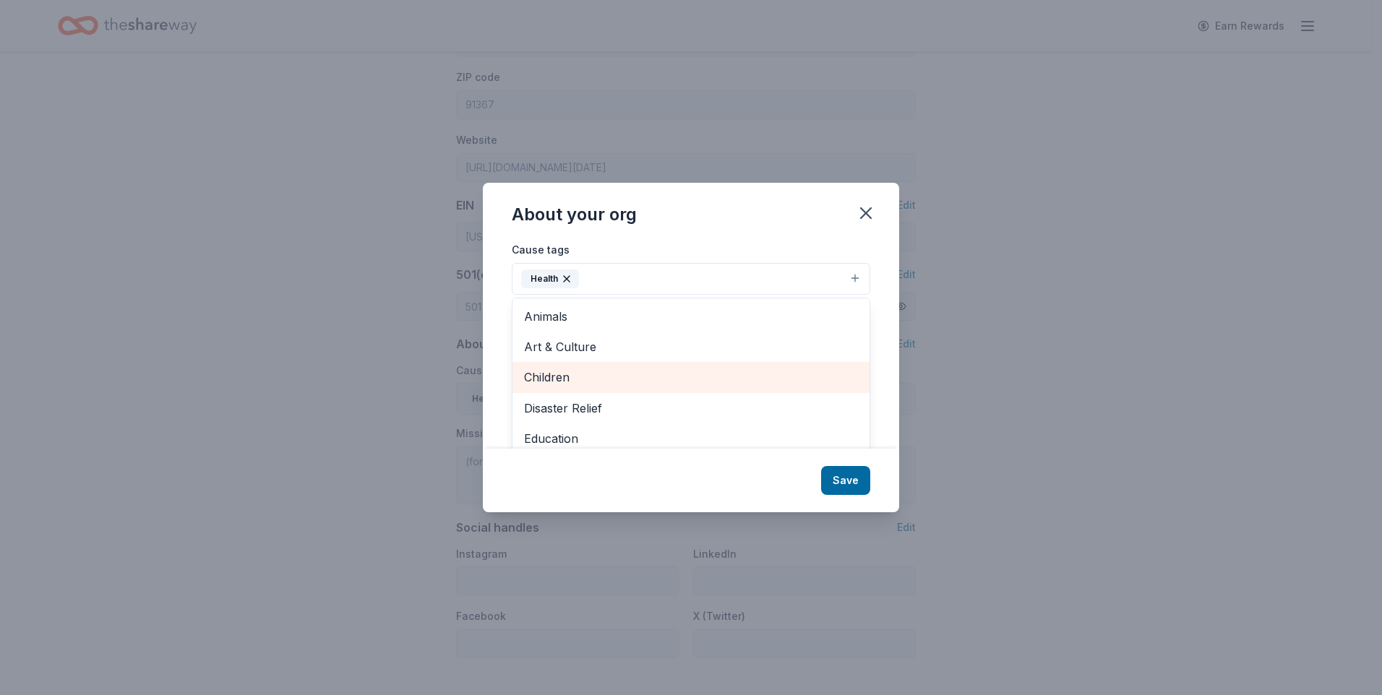
click at [561, 374] on span "Children" at bounding box center [691, 377] width 334 height 19
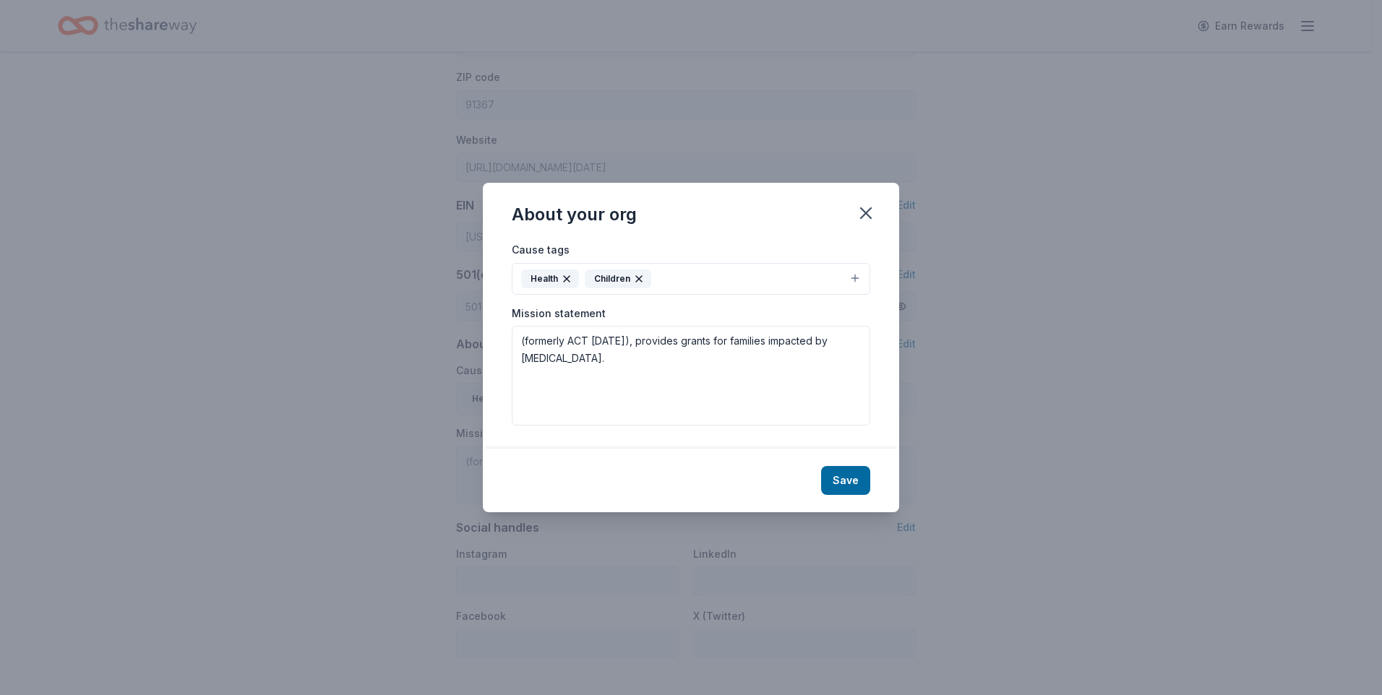
click at [568, 281] on icon "button" at bounding box center [567, 279] width 6 height 6
click at [695, 283] on button "Children" at bounding box center [691, 279] width 359 height 32
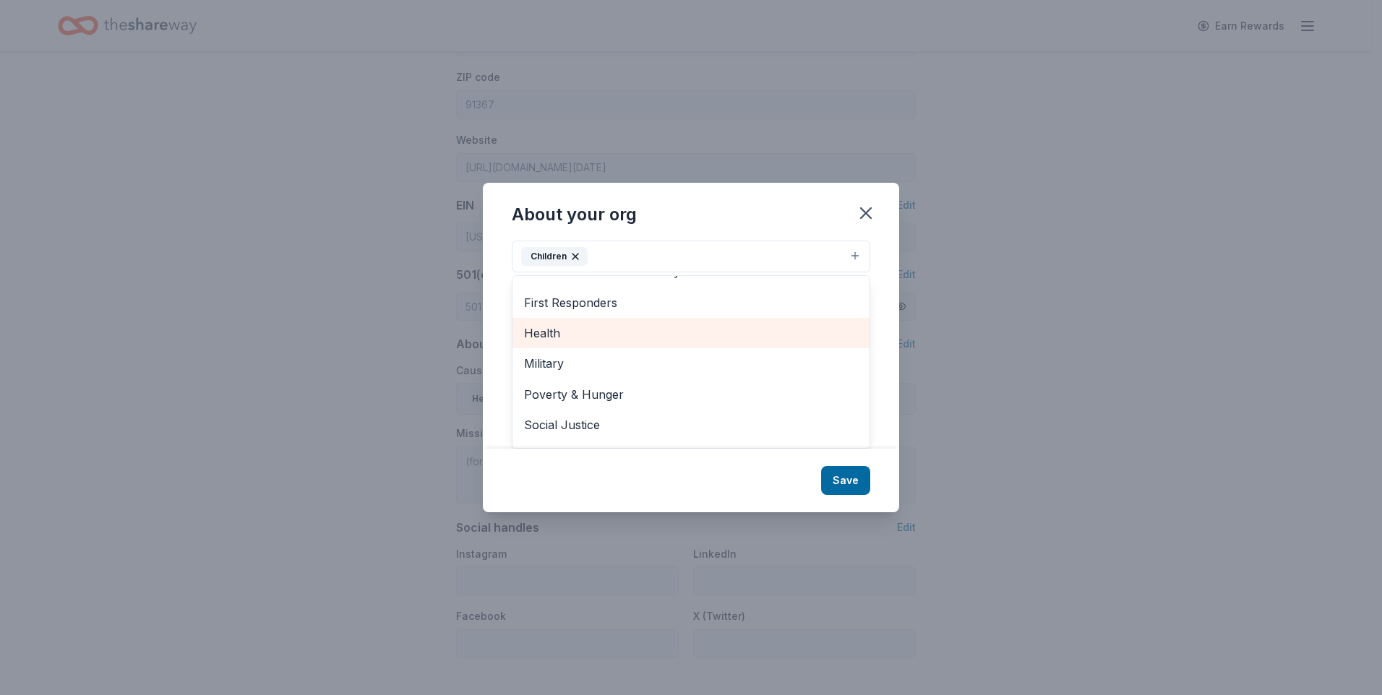
scroll to position [171, 0]
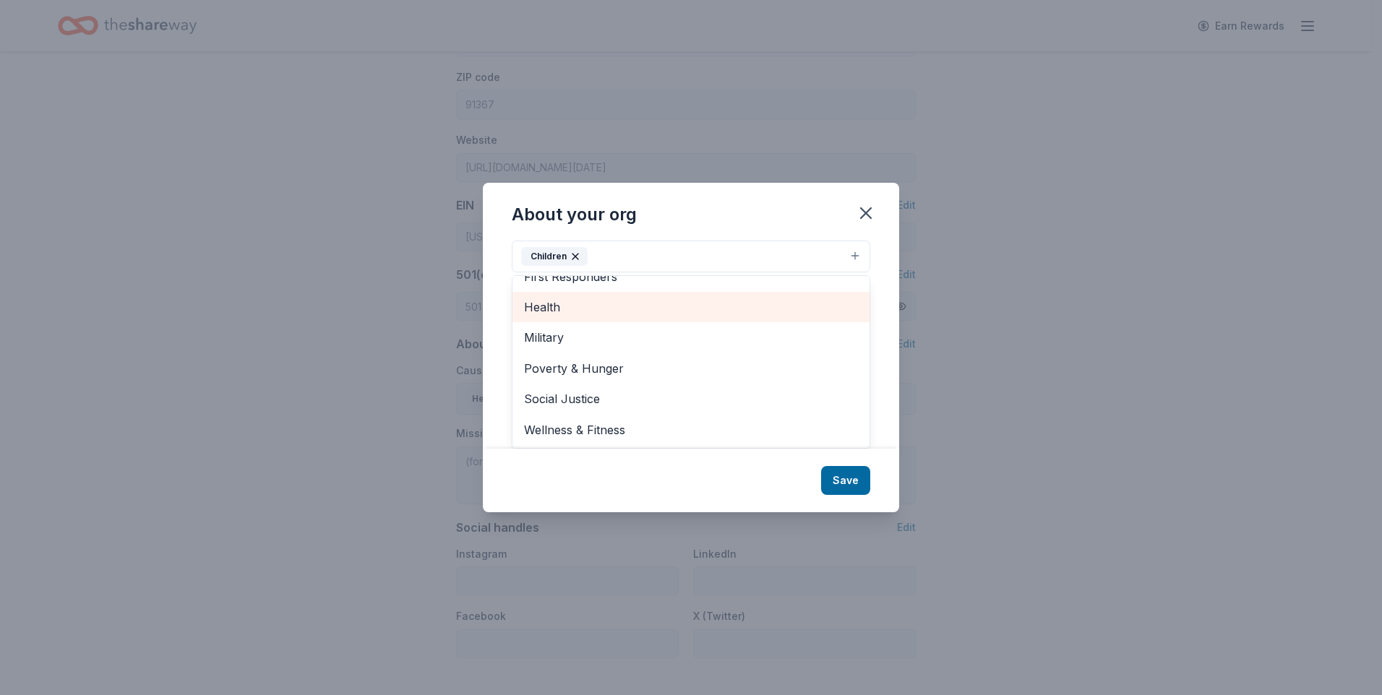
click at [565, 308] on span "Health" at bounding box center [691, 307] width 334 height 19
click at [848, 475] on div "About your org Cause tags Children Health Animals Art & Culture Disaster Relief…" at bounding box center [691, 348] width 416 height 330
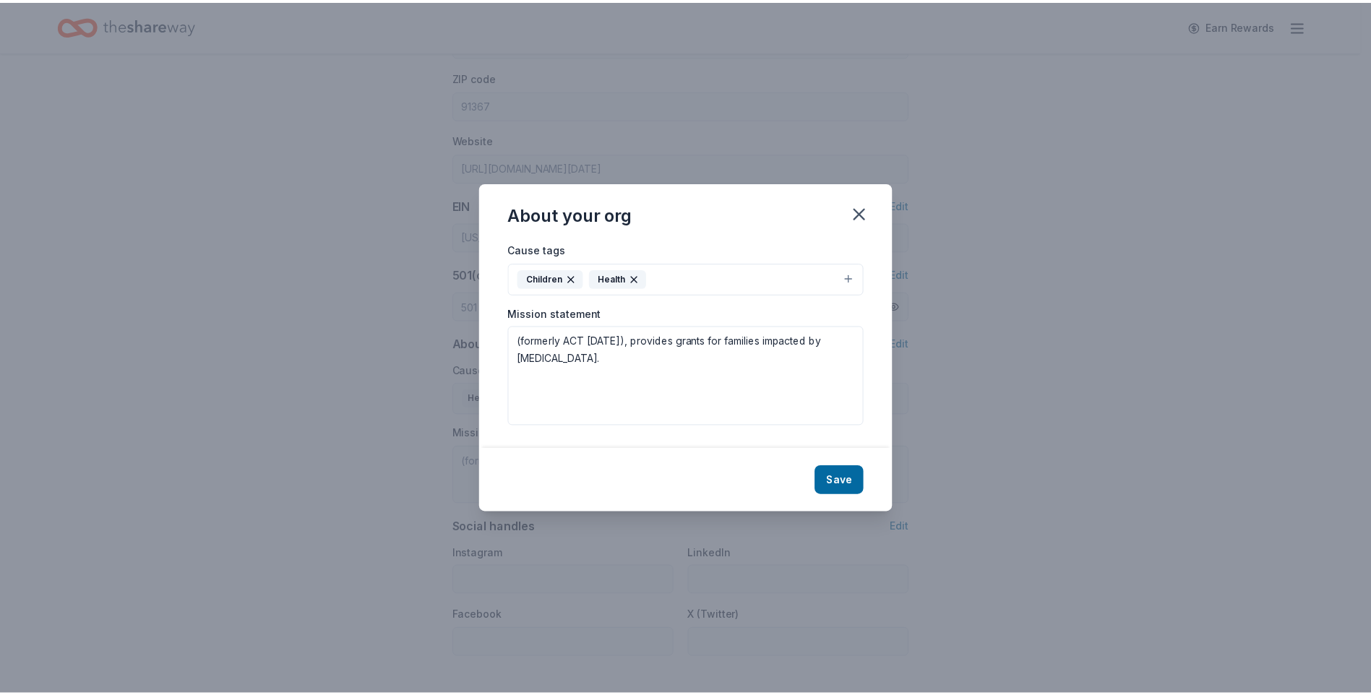
scroll to position [0, 0]
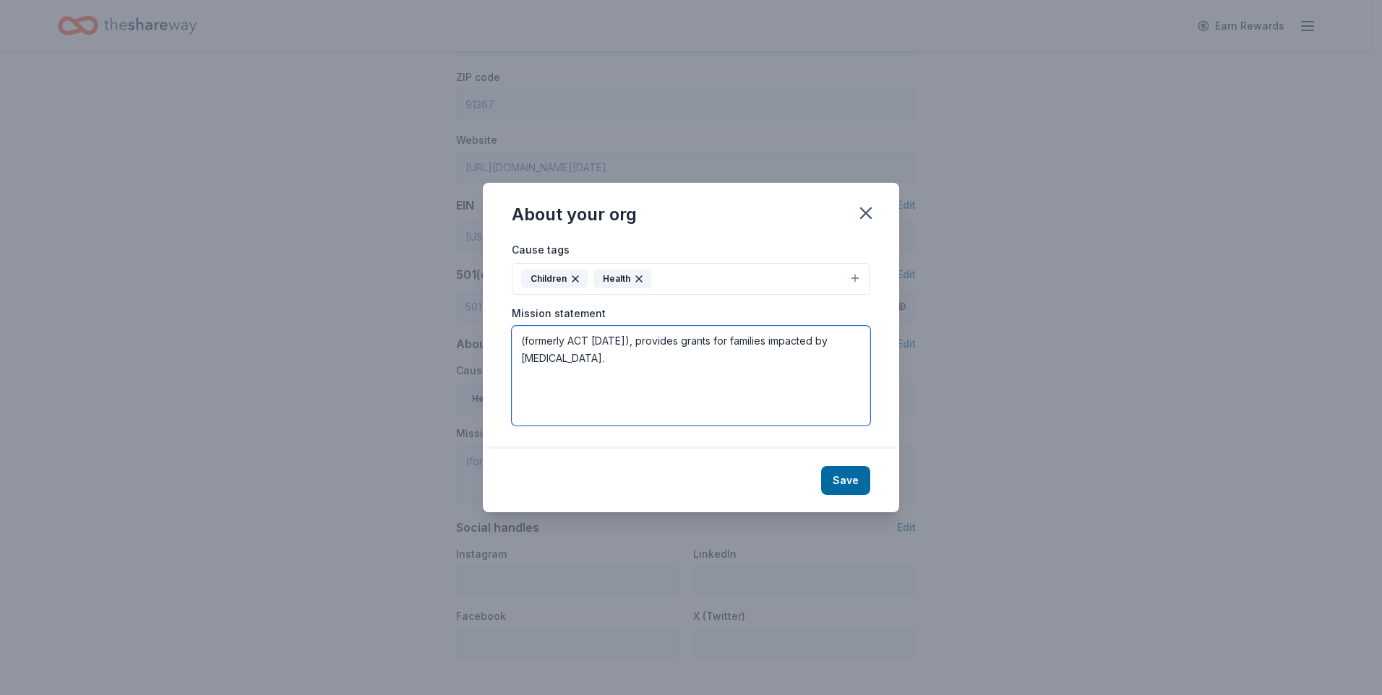
click at [766, 364] on textarea "(formerly ACT Today), provides grants for families impacted by autism." at bounding box center [691, 376] width 359 height 100
drag, startPoint x: 862, startPoint y: 343, endPoint x: 445, endPoint y: 331, distance: 418.0
click at [445, 331] on div "About your org Cause tags Children Health Mission statement (formerly ACT Today…" at bounding box center [691, 347] width 1382 height 695
paste textarea "ACT is a national nonprofit 501(c)(3) organization whose mission is to raise aw…"
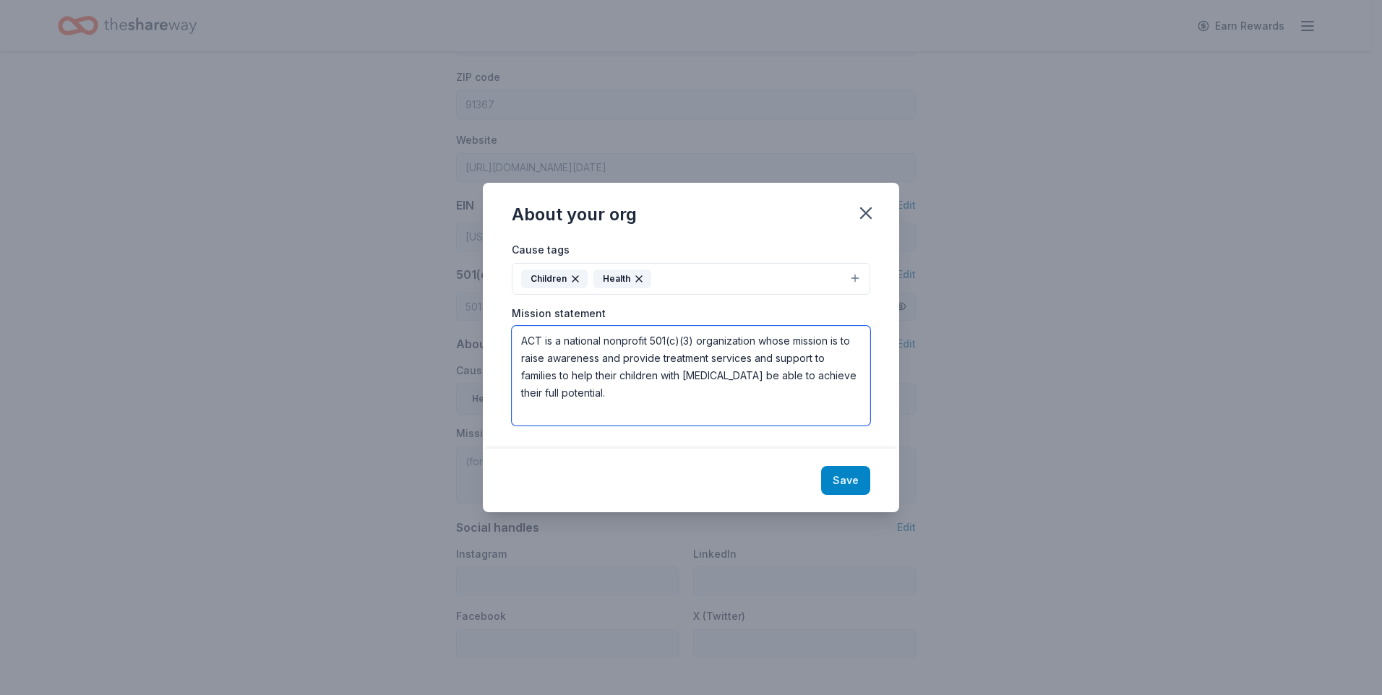
type textarea "ACT is a national nonprofit 501(c)(3) organization whose mission is to raise aw…"
click at [845, 476] on button "Save" at bounding box center [845, 480] width 49 height 29
type textarea "ACT is a national nonprofit 501(c)(3) organization whose mission is to raise aw…"
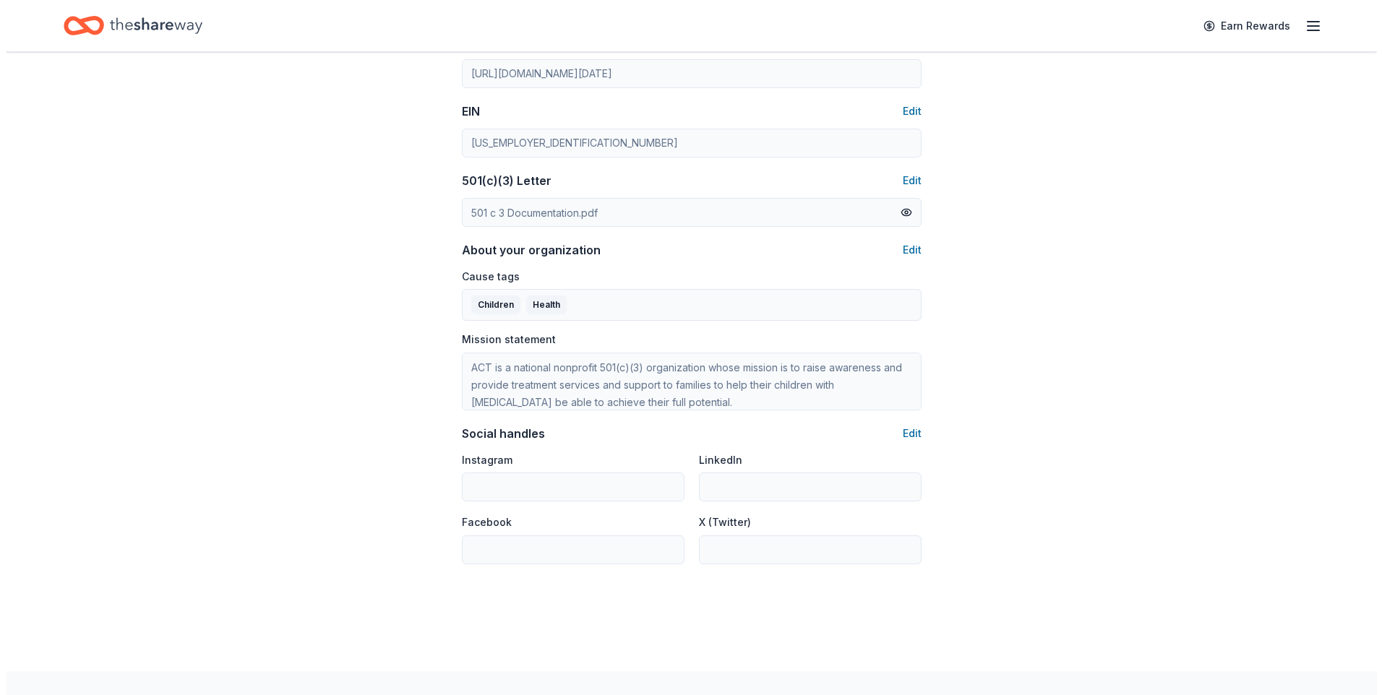
scroll to position [753, 0]
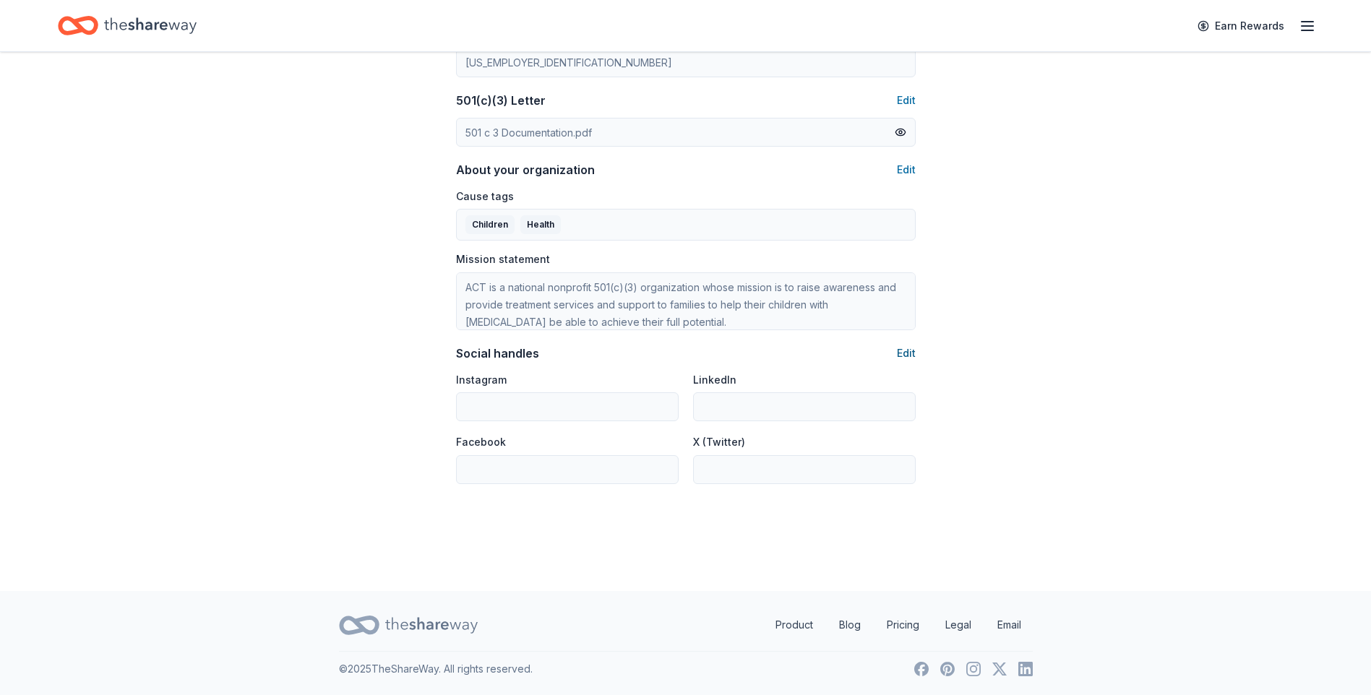
click at [909, 354] on button "Edit" at bounding box center [906, 353] width 19 height 17
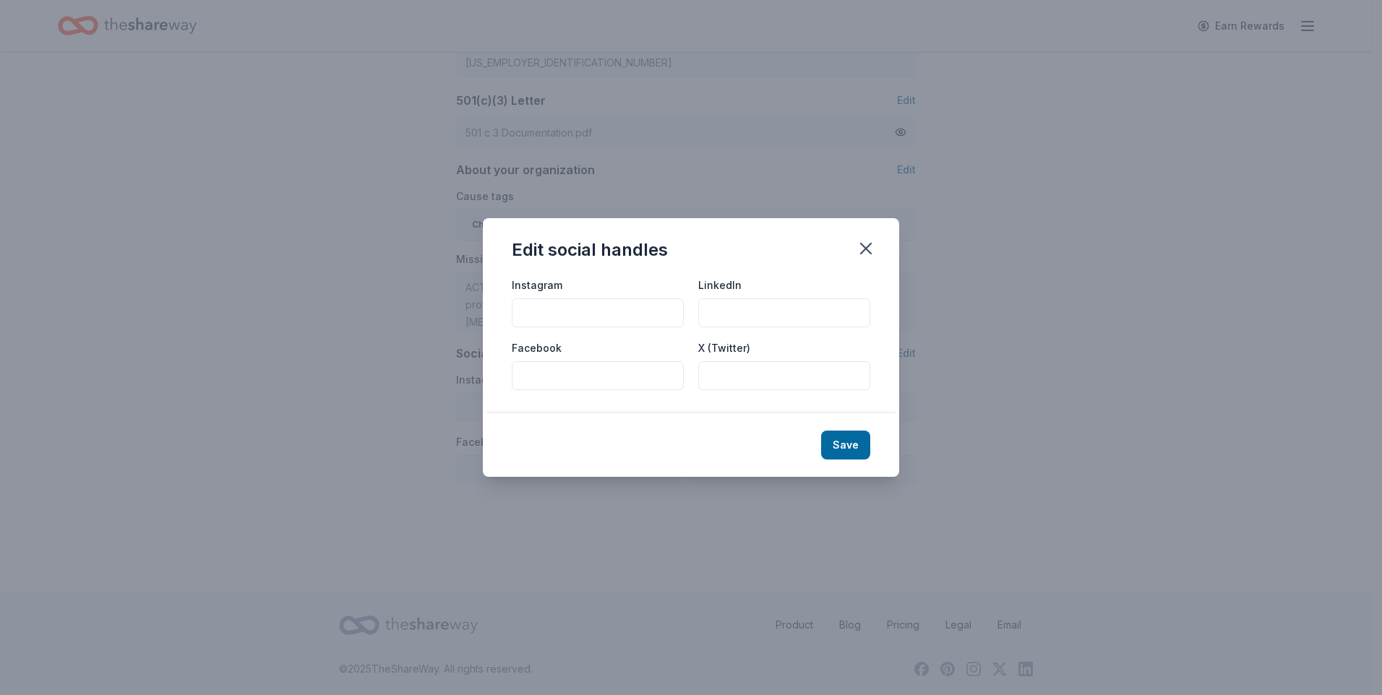
click at [614, 310] on input "Instagram" at bounding box center [598, 313] width 172 height 29
type input "autismcaretoday"
click at [596, 377] on input "Facebook" at bounding box center [598, 375] width 172 height 29
paste input "https://www.facebook.com/@autismcareandtreatment/"
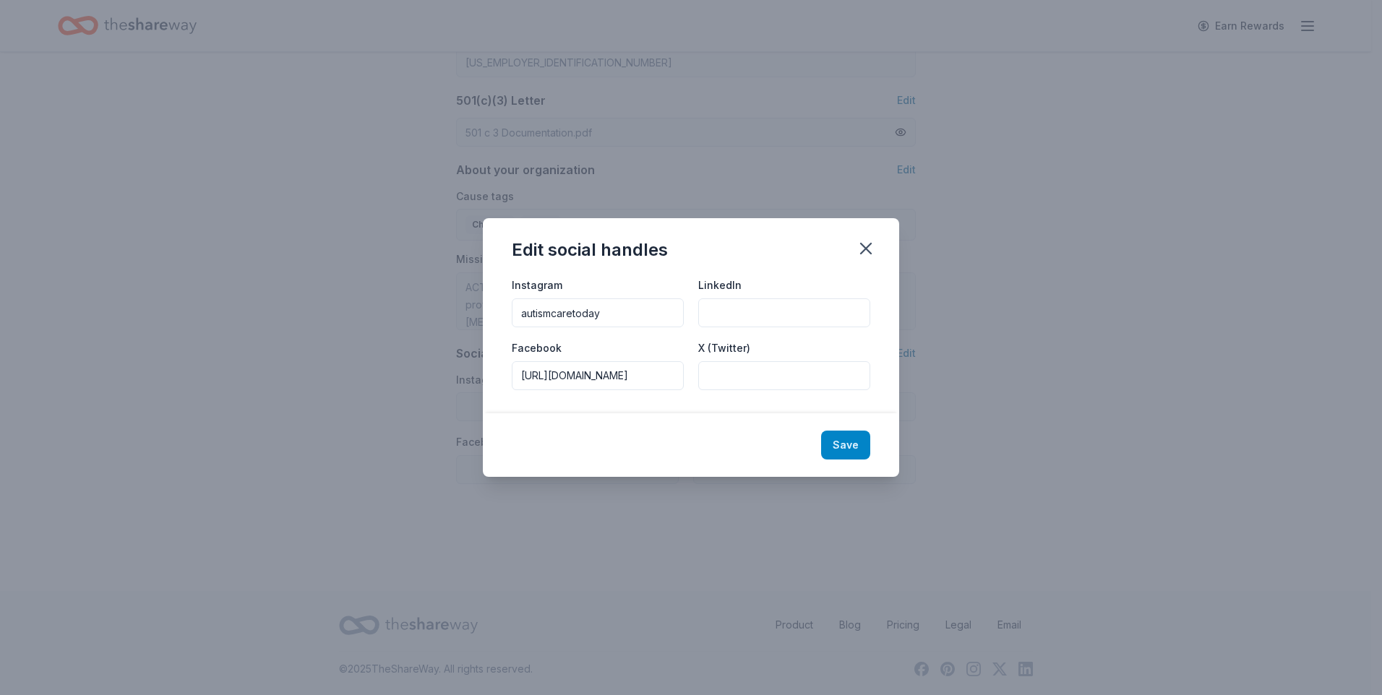
type input "https://www.facebook.com/@autismcareandtreatment/"
click at [853, 445] on button "Save" at bounding box center [845, 445] width 49 height 29
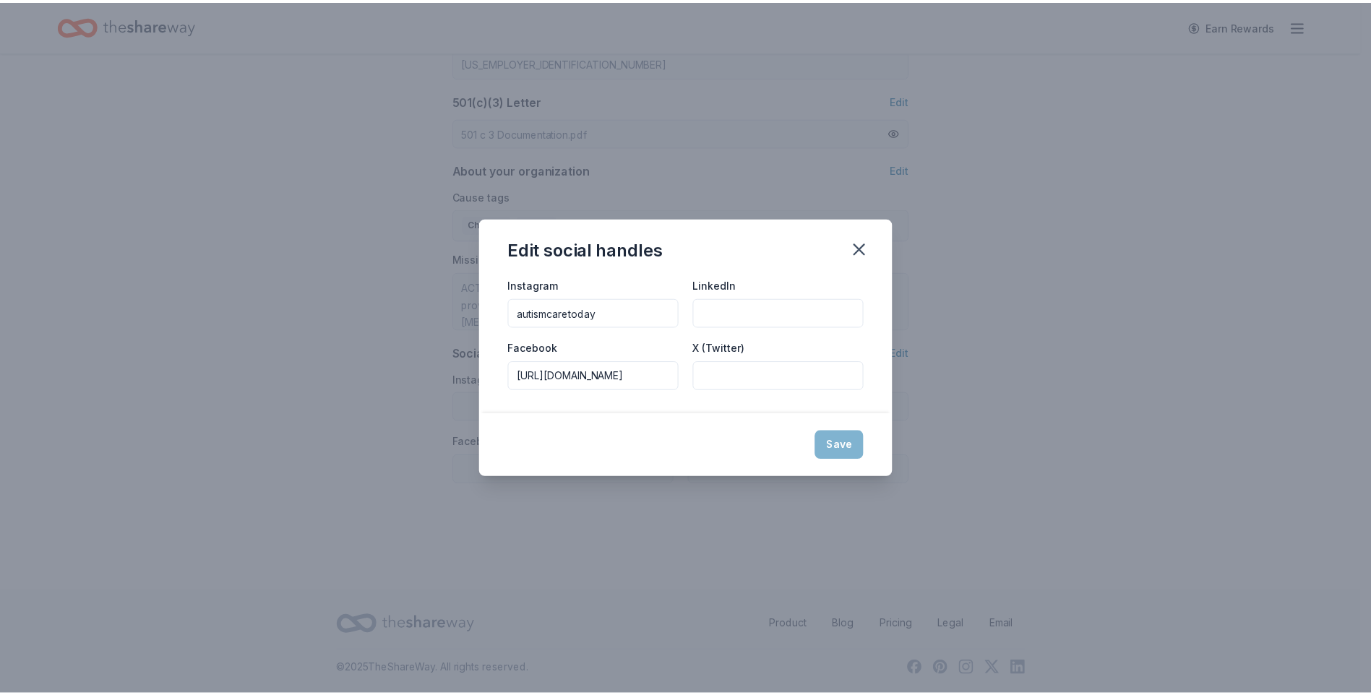
scroll to position [0, 0]
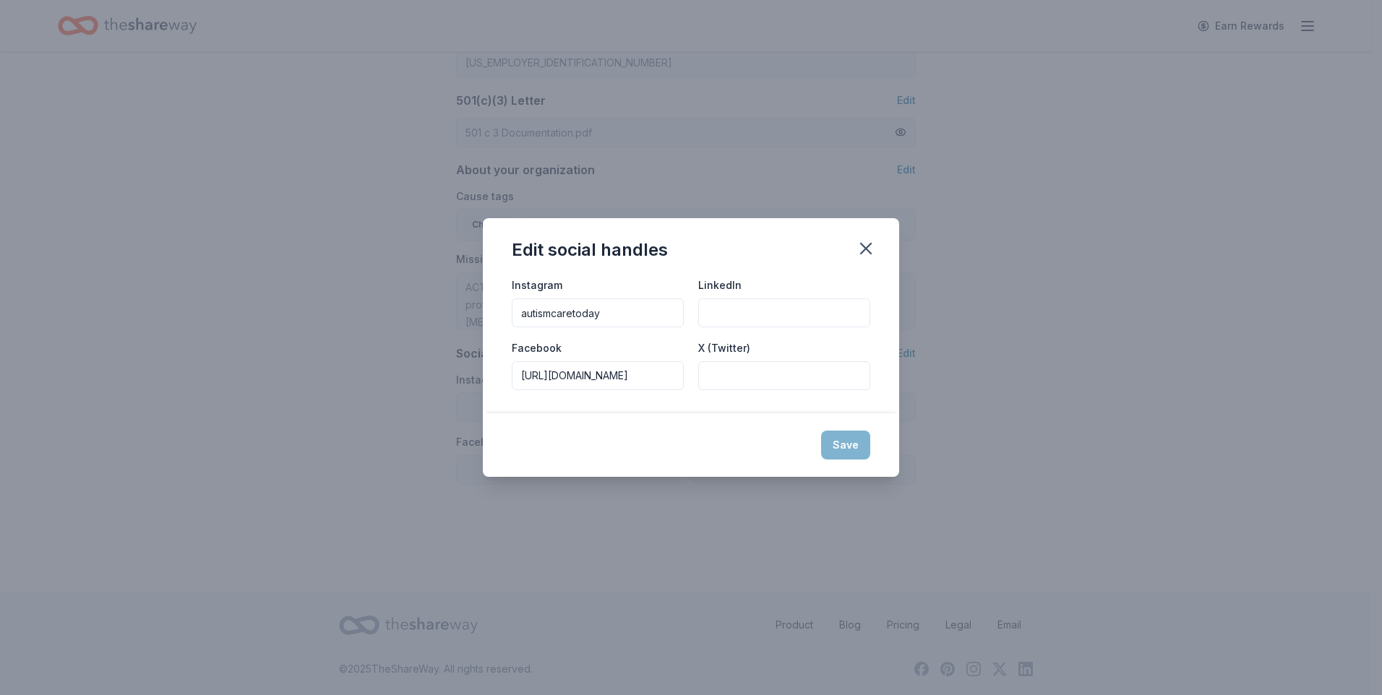
type input "autismcaretoday"
type input "https://www.facebook.com/@autismcareandtreatment/"
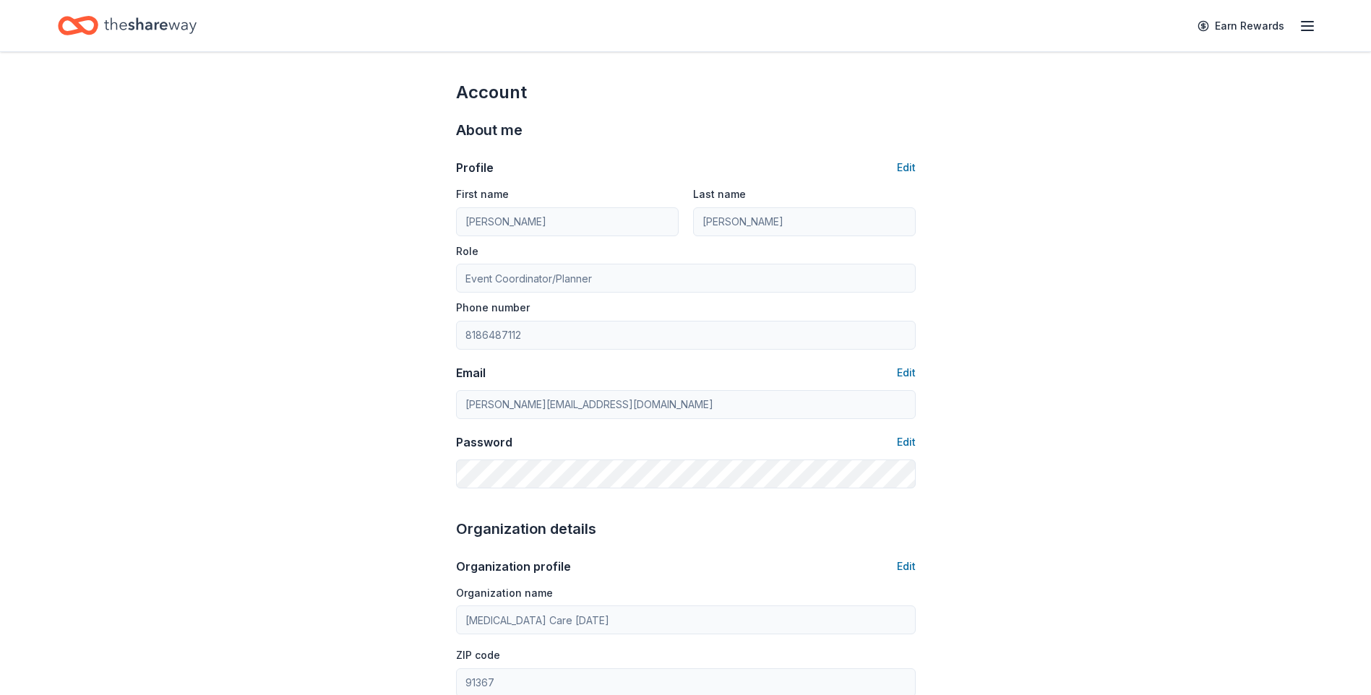
click at [1304, 25] on icon "button" at bounding box center [1307, 25] width 17 height 17
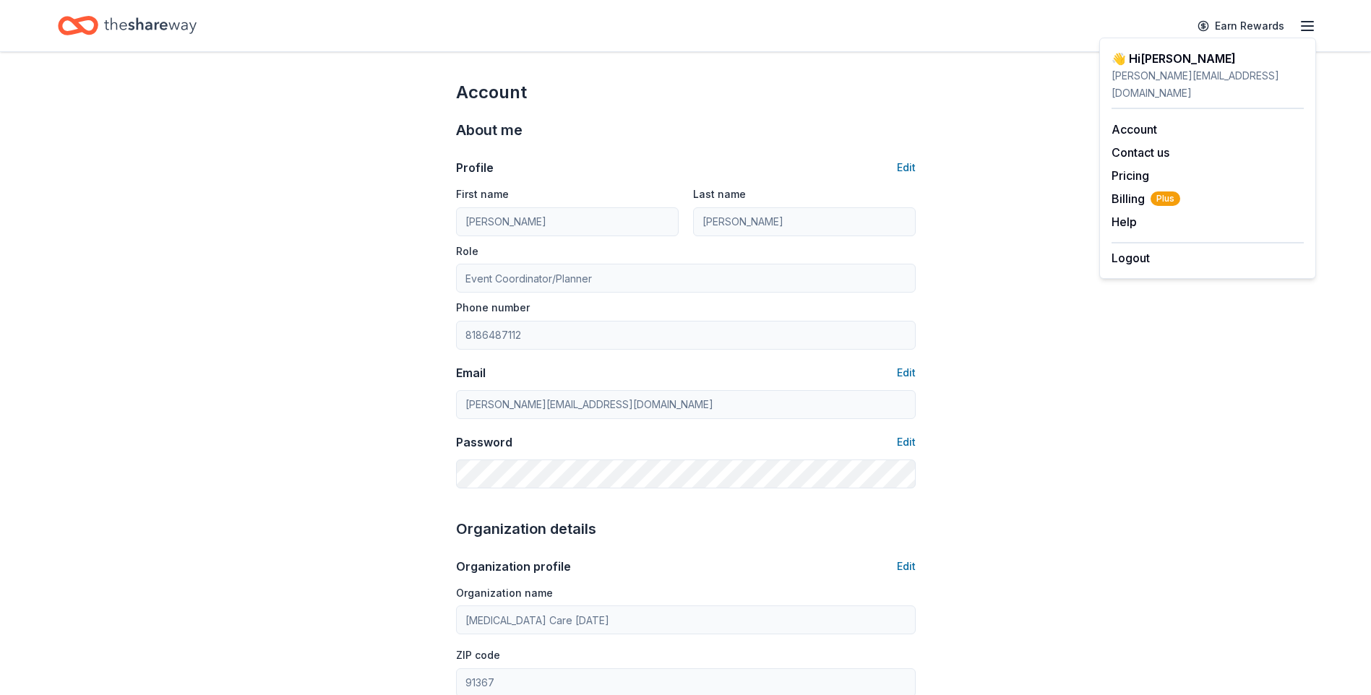
click at [123, 19] on icon "Home" at bounding box center [150, 26] width 93 height 30
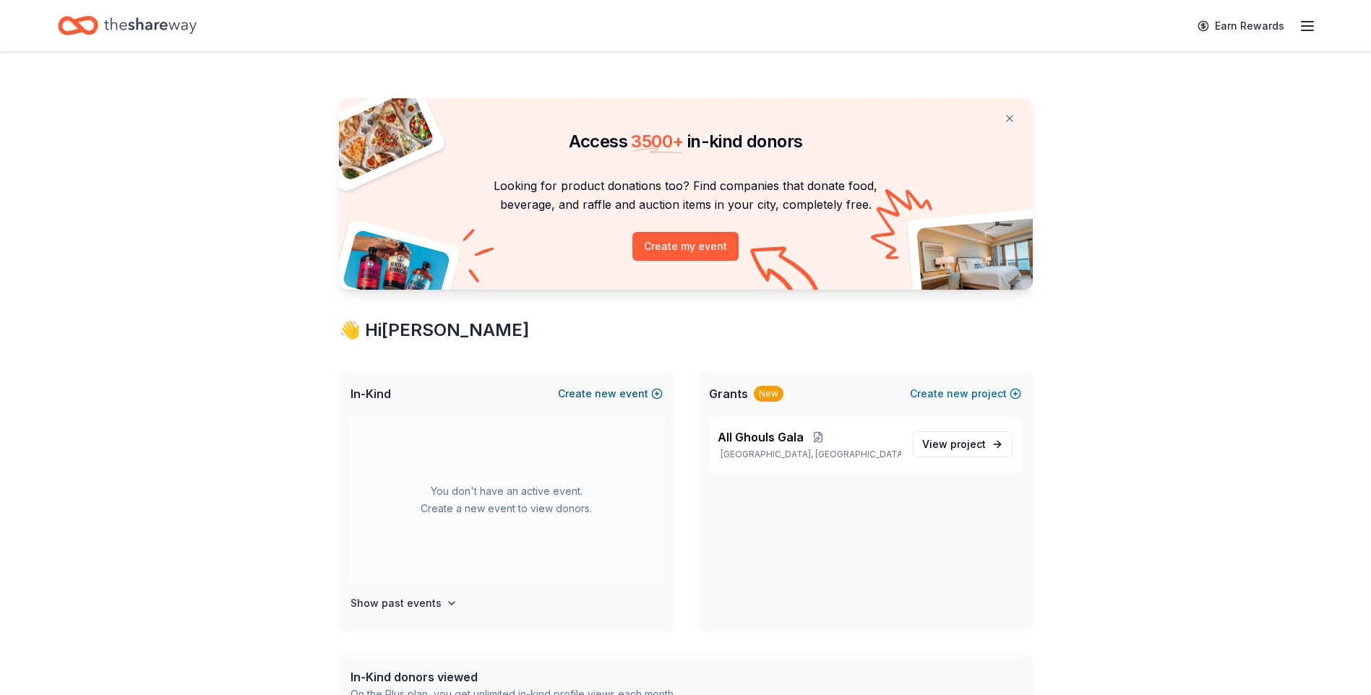
click at [619, 396] on button "Create new event" at bounding box center [610, 393] width 105 height 17
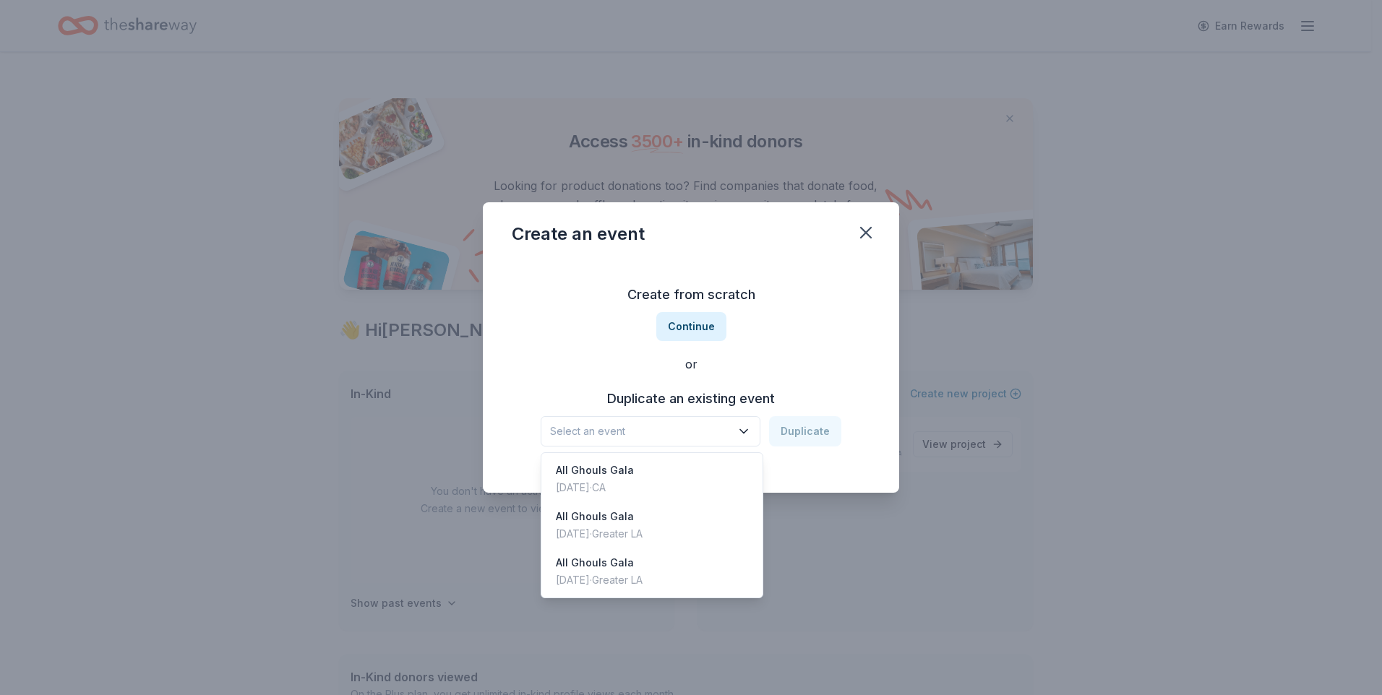
click at [751, 431] on icon "button" at bounding box center [744, 431] width 14 height 14
click at [643, 576] on div "Oct 26, 2024 · Greater LA" at bounding box center [599, 580] width 87 height 17
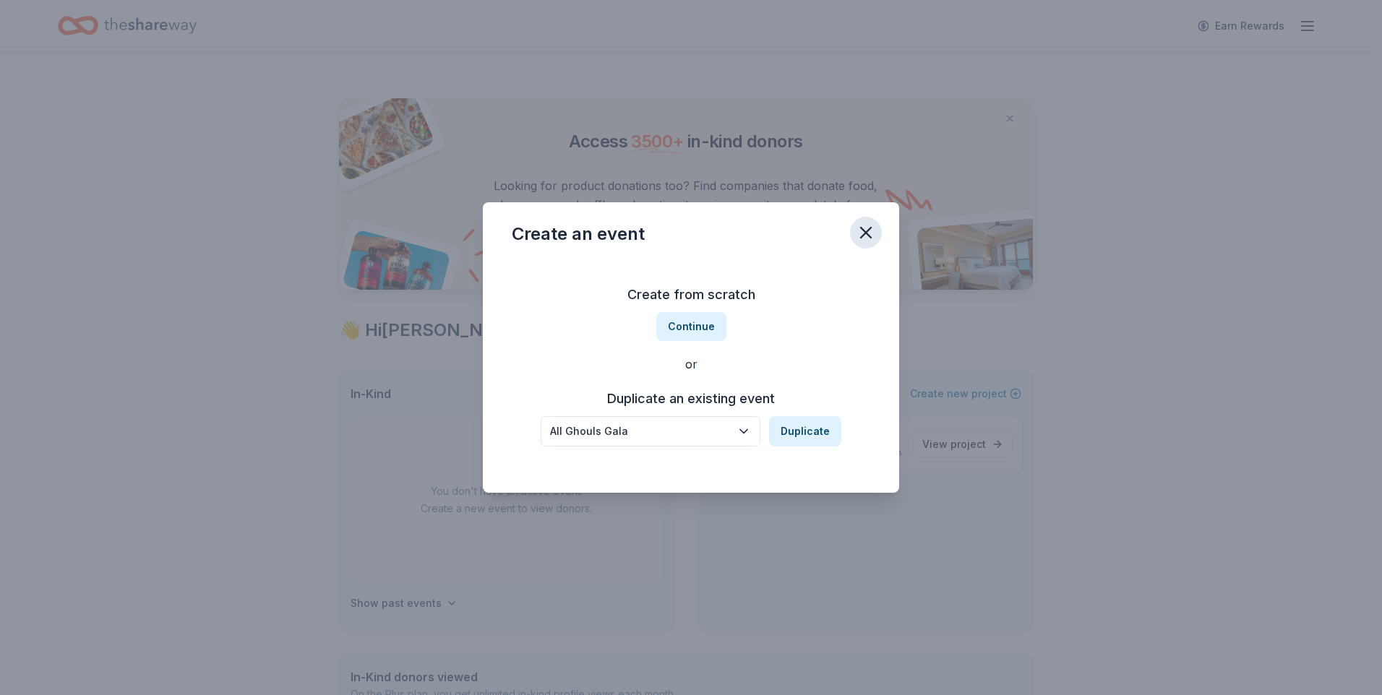
click at [861, 234] on icon "button" at bounding box center [866, 233] width 20 height 20
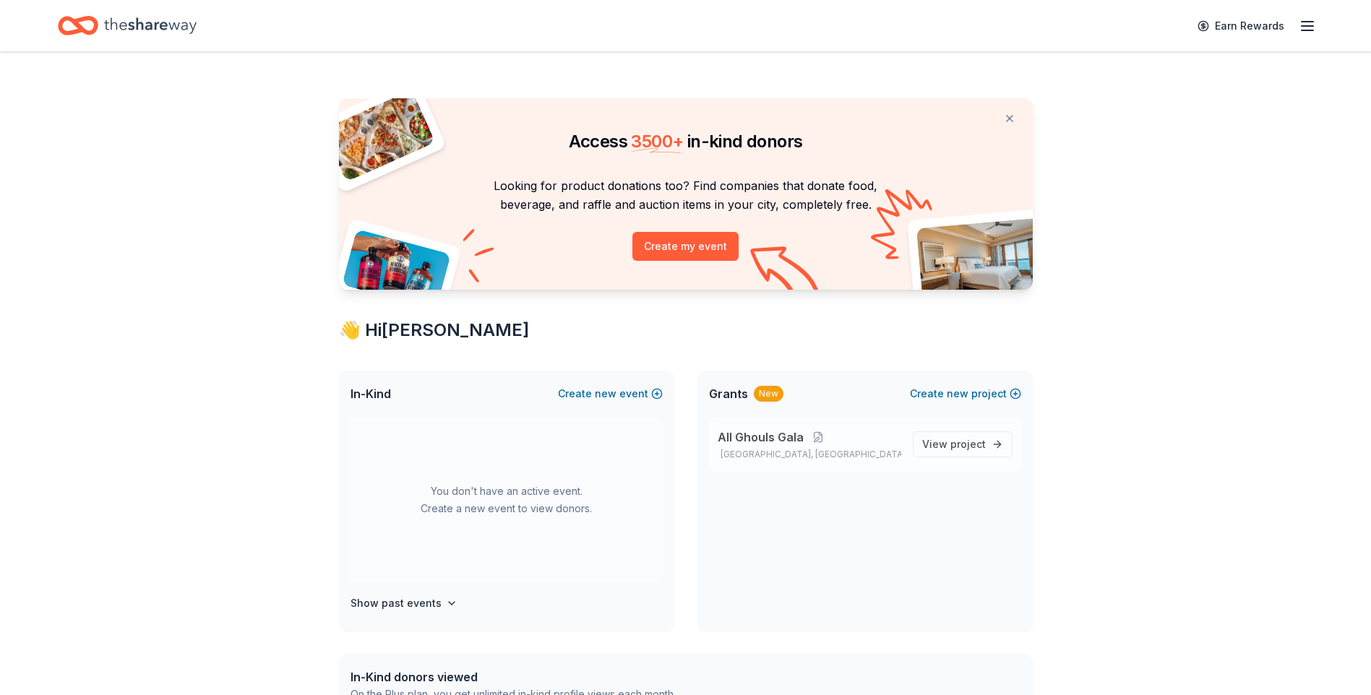
click at [768, 438] on span "All Ghouls Gala" at bounding box center [761, 437] width 86 height 17
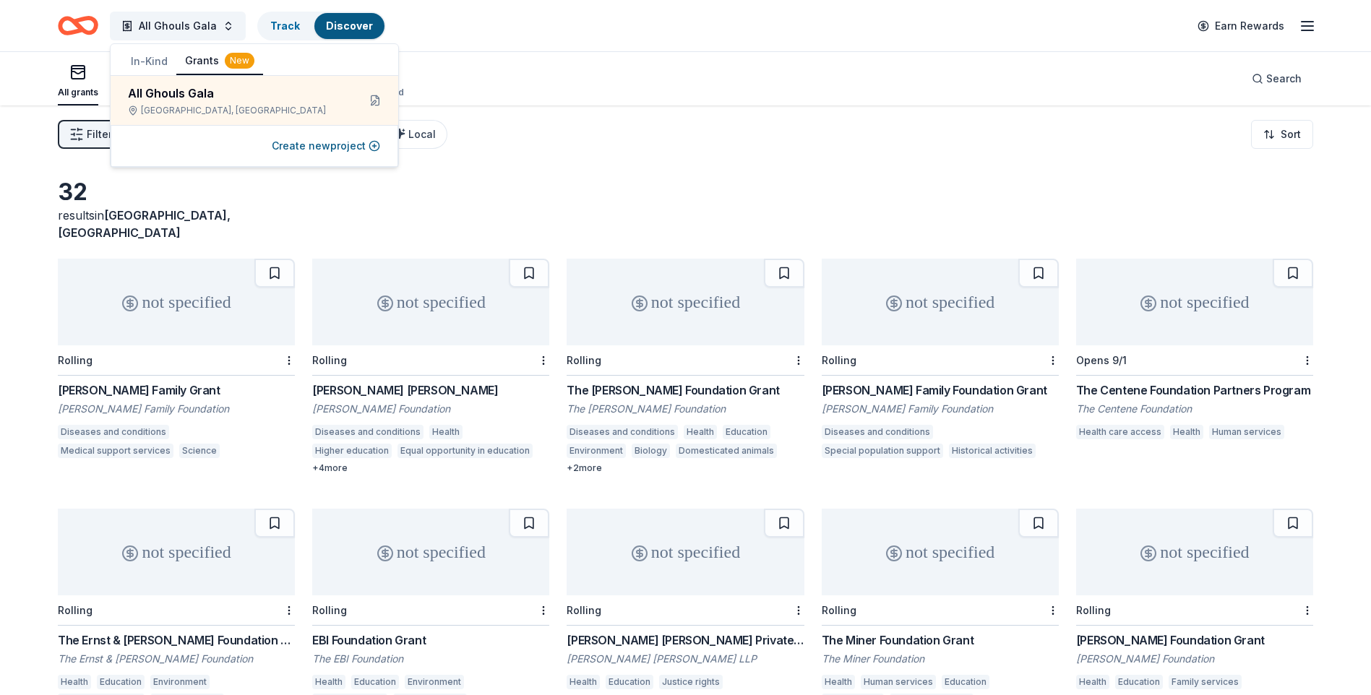
click at [156, 62] on button "In-Kind" at bounding box center [149, 61] width 54 height 26
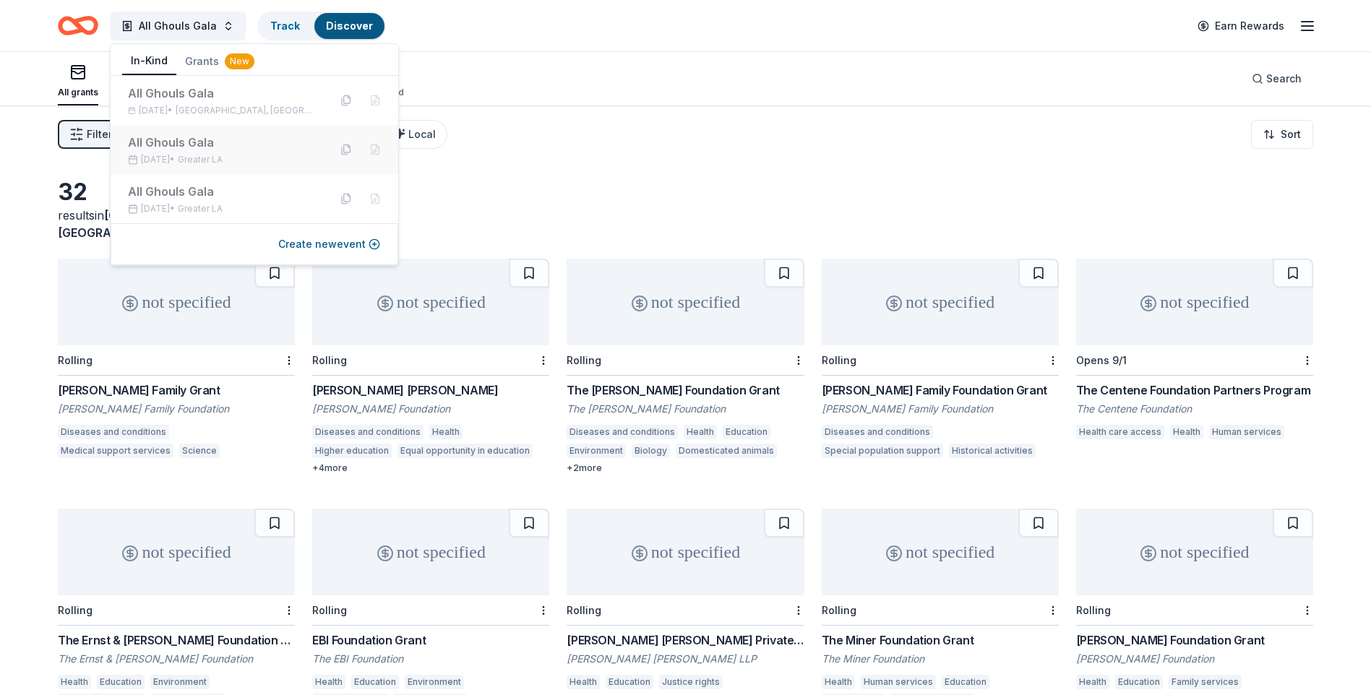
click at [212, 151] on div "All Ghouls Gala Oct 26, 2024 • Greater LA" at bounding box center [222, 150] width 189 height 32
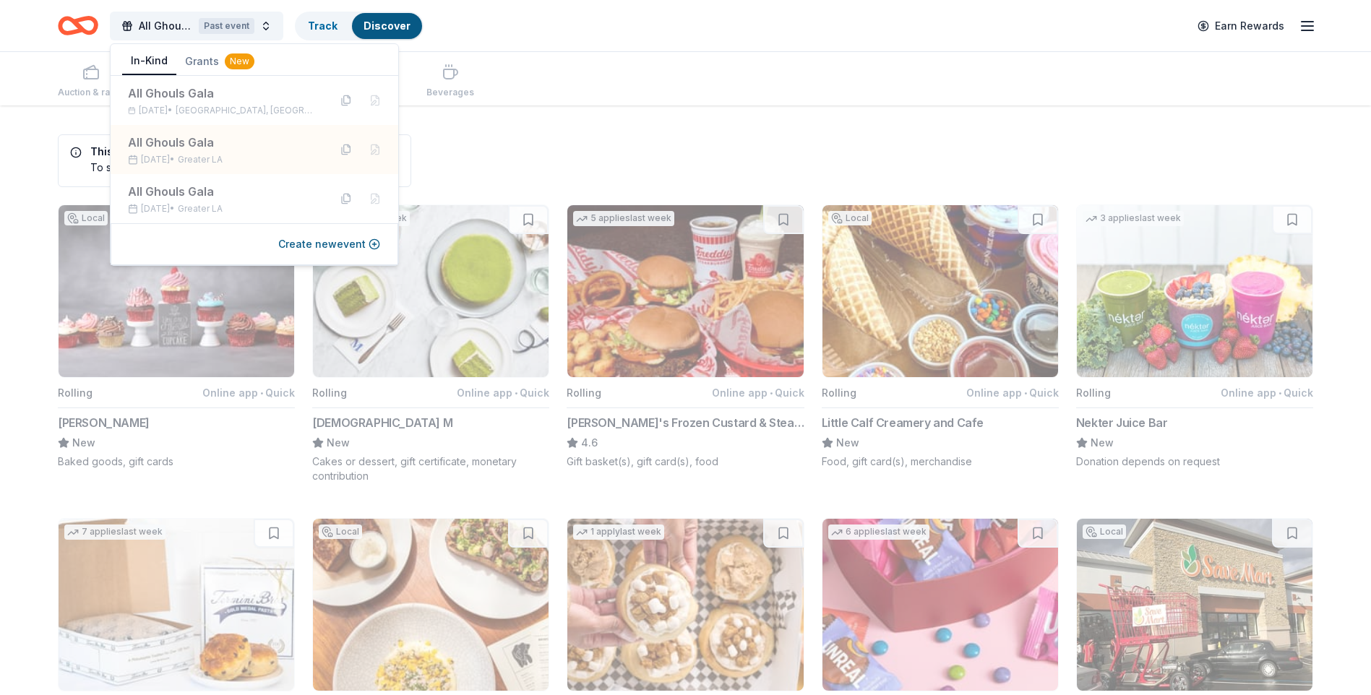
click at [730, 100] on div "Auction & raffle Meals Snacks Desserts Alcohol Beverages" at bounding box center [686, 78] width 1256 height 53
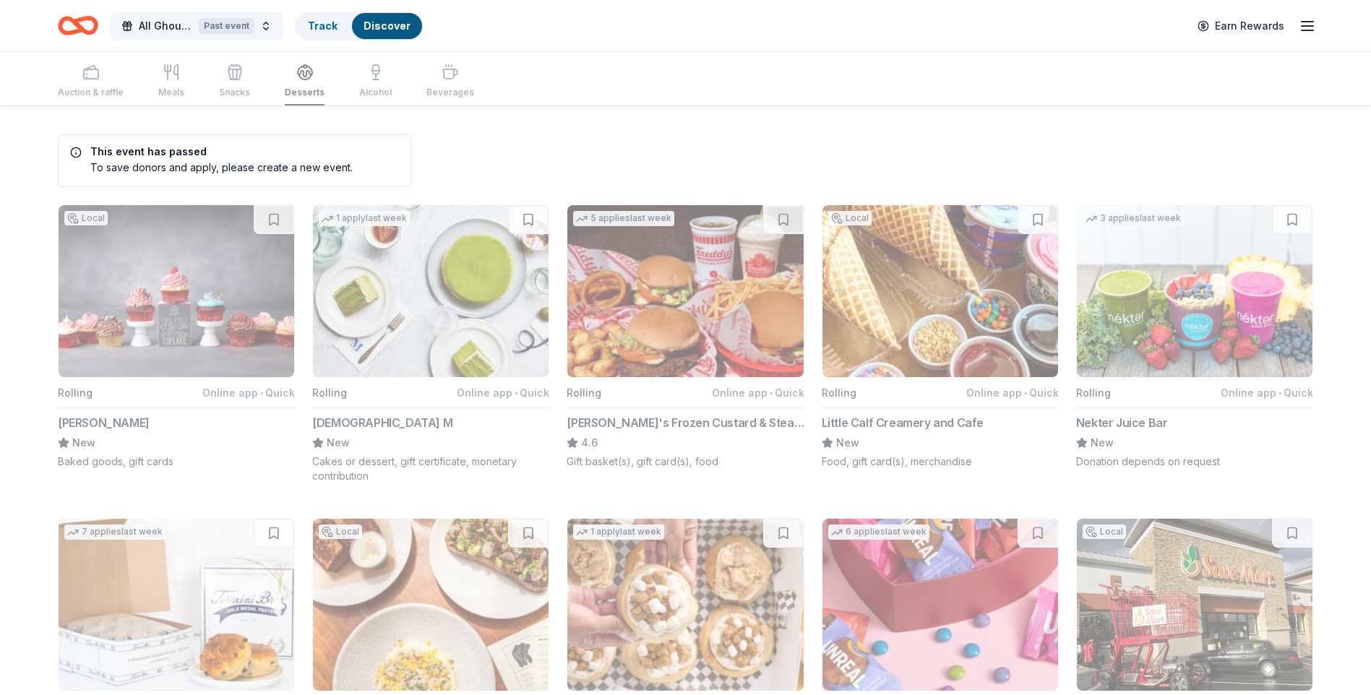
click at [205, 22] on div "Past event" at bounding box center [227, 26] width 56 height 16
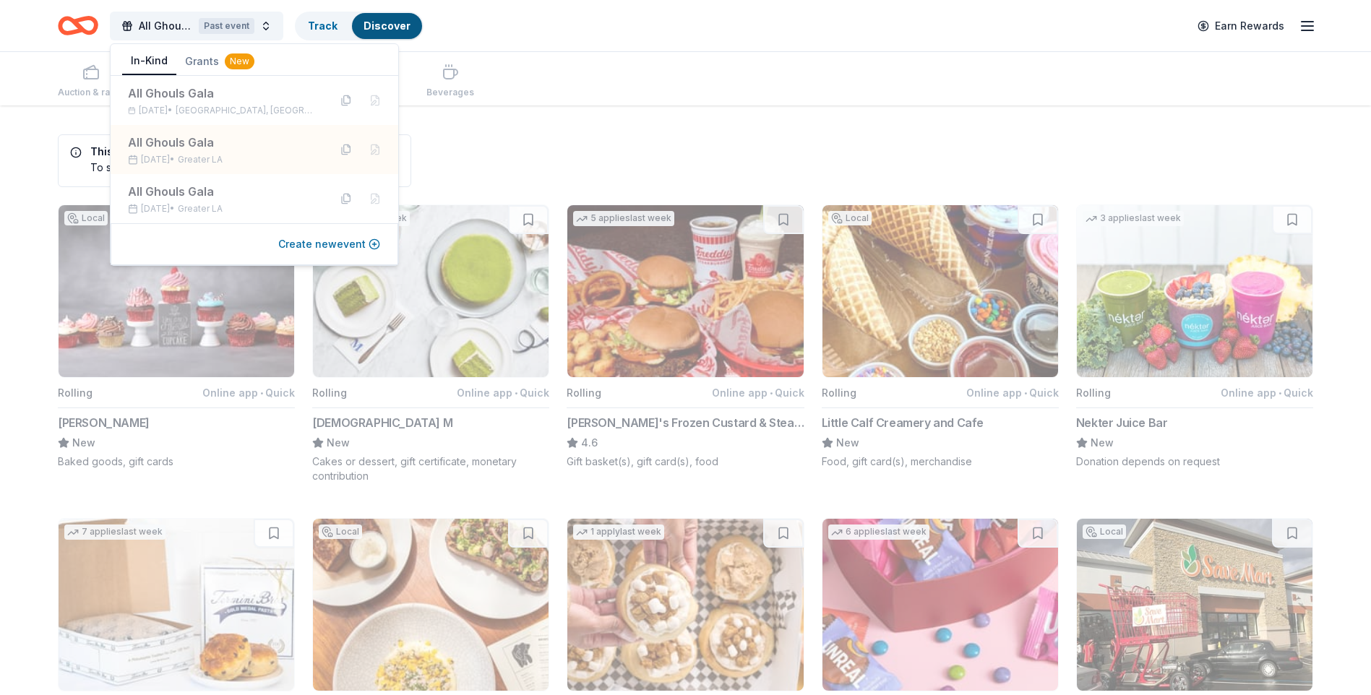
click at [354, 245] on button "Create new event" at bounding box center [329, 244] width 102 height 17
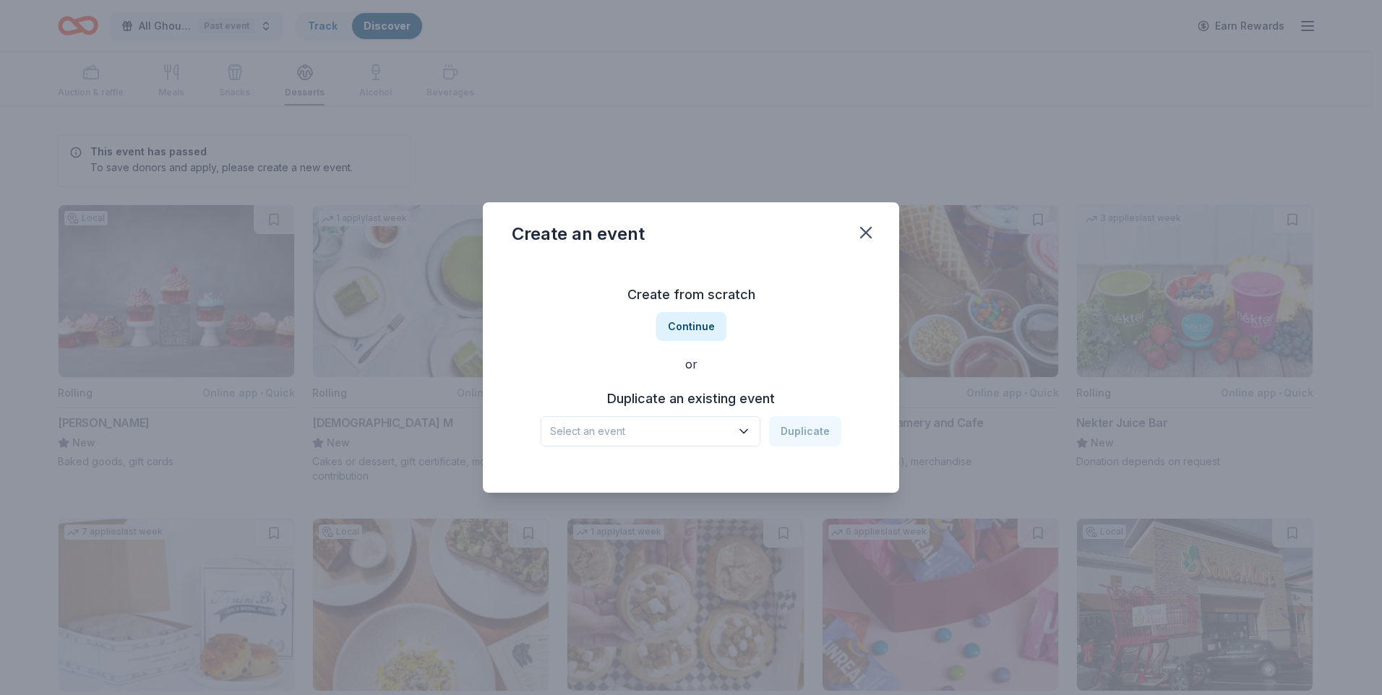
click at [697, 425] on span "Select an event" at bounding box center [640, 431] width 181 height 17
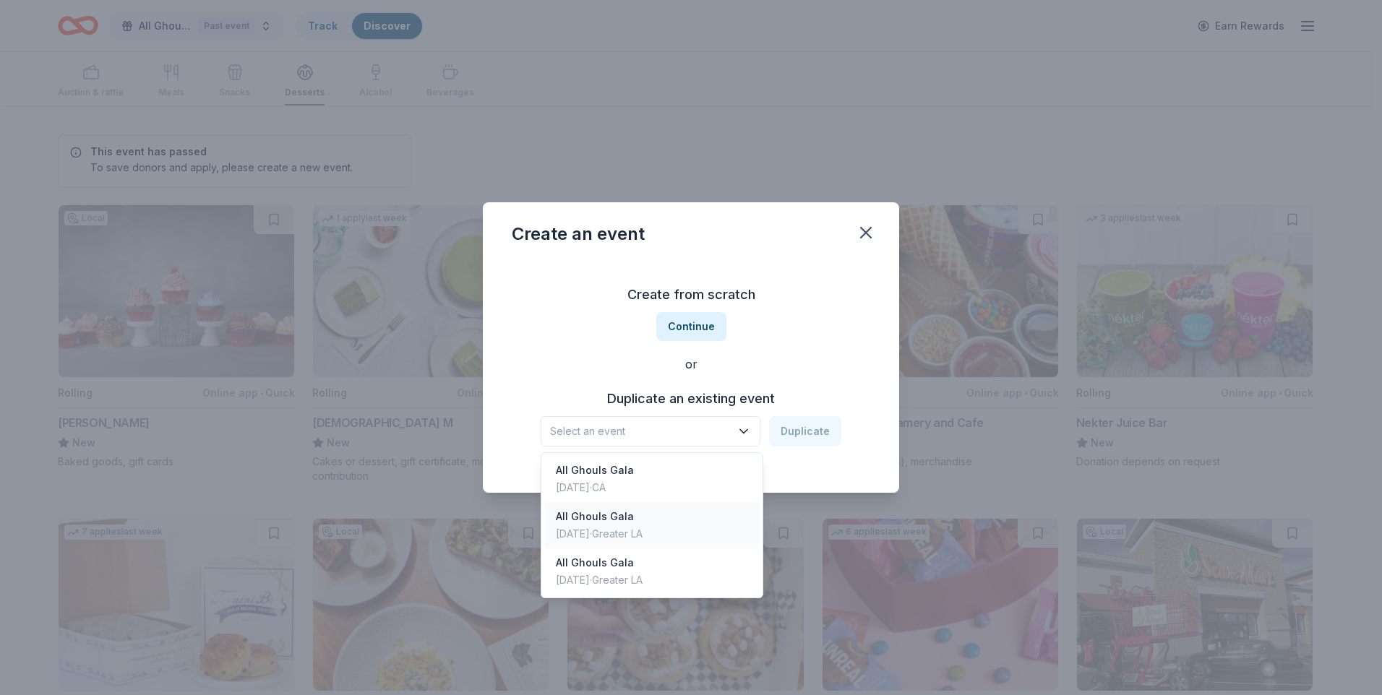
click at [642, 539] on div "Oct 26, 2024 · Greater LA" at bounding box center [599, 534] width 87 height 17
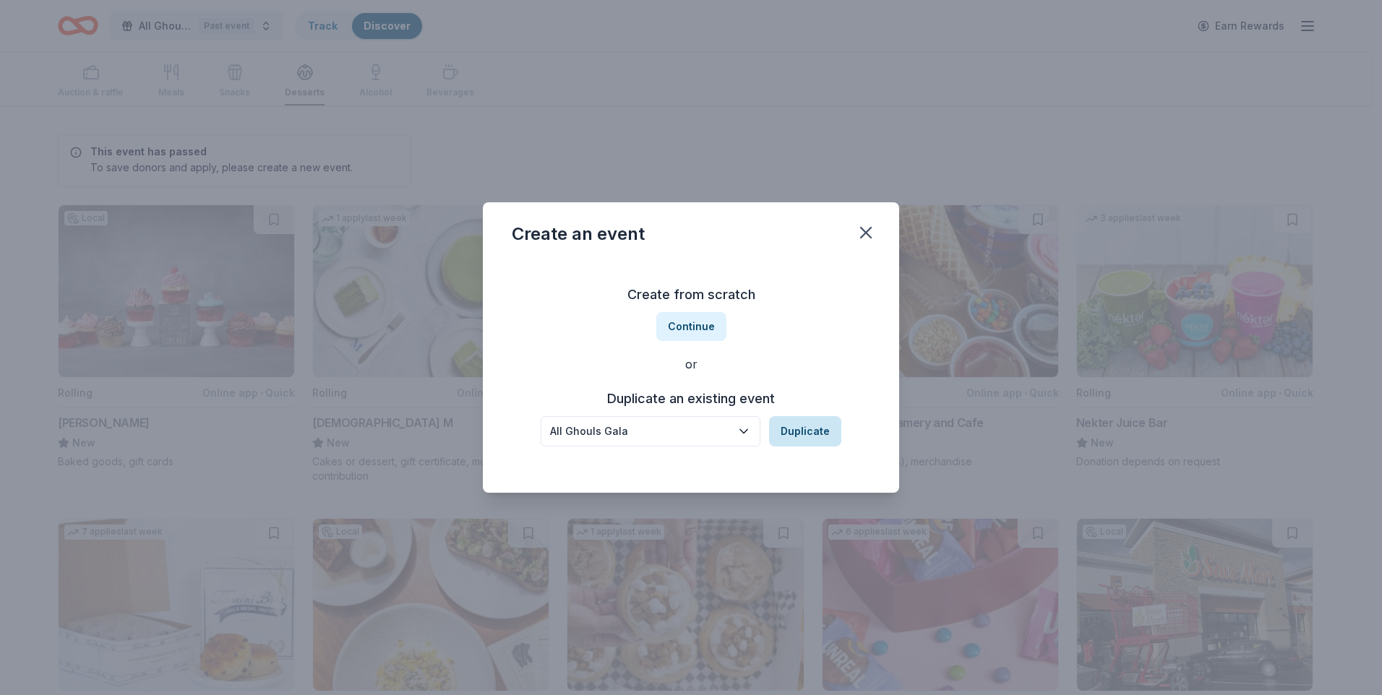
click at [809, 433] on button "Duplicate" at bounding box center [805, 431] width 72 height 30
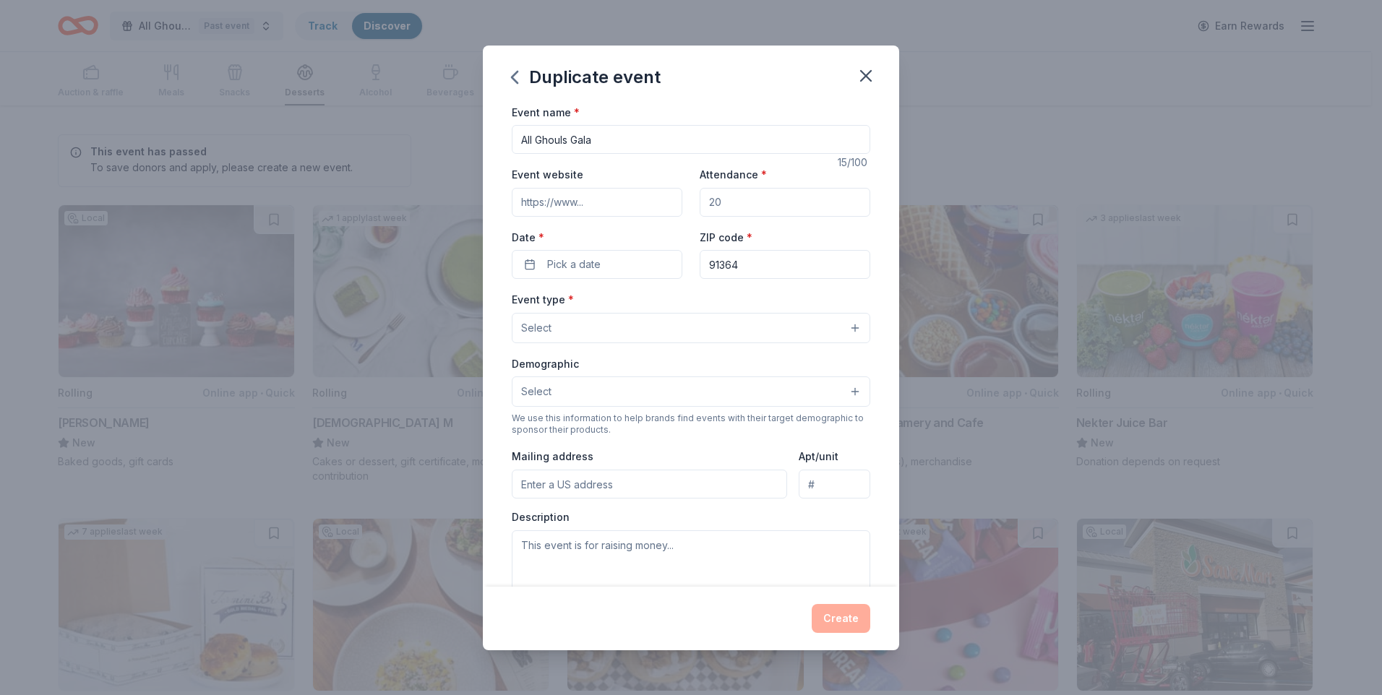
click at [522, 137] on input "All Ghouls Gala" at bounding box center [691, 139] width 359 height 29
type input "4th Annual All Ghouls Gala"
click at [549, 209] on input "Event website" at bounding box center [597, 202] width 171 height 29
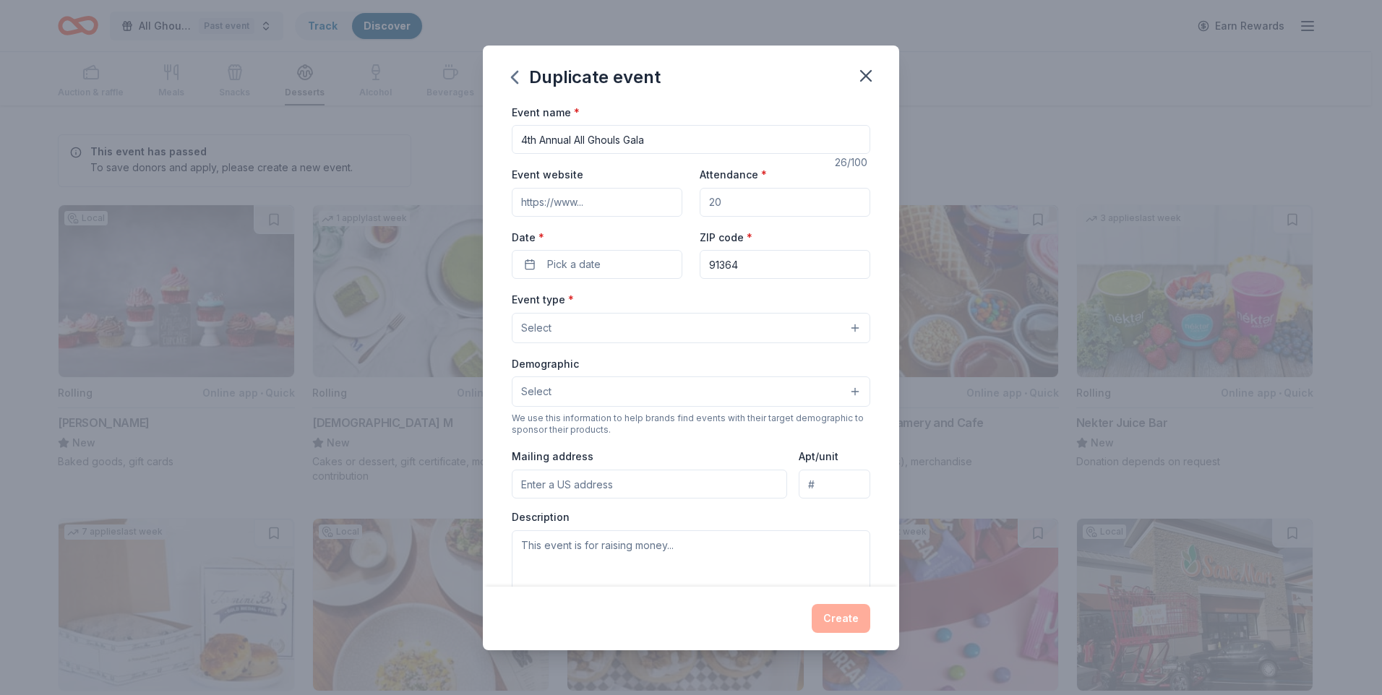
click at [549, 209] on input "Event website" at bounding box center [597, 202] width 171 height 29
paste input "https://aesbid.co/ELP/GHOULS25/"
type input "https://aesbid.co/ELP/GHOULS25/"
click at [726, 200] on input "Attendance *" at bounding box center [785, 202] width 171 height 29
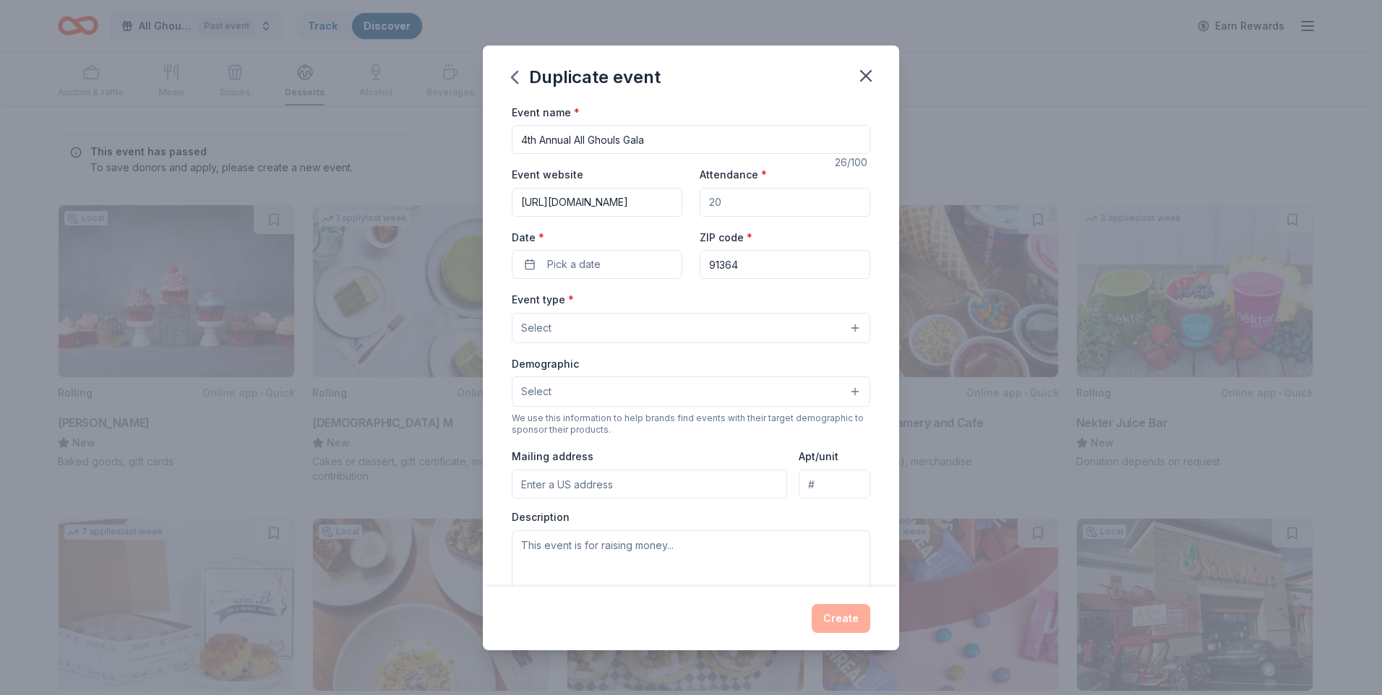
scroll to position [0, 0]
type input "400"
click at [601, 262] on button "Pick a date" at bounding box center [597, 264] width 171 height 29
click at [676, 301] on button "Go to next month" at bounding box center [672, 303] width 20 height 20
click at [668, 304] on button "Go to next month" at bounding box center [672, 303] width 20 height 20
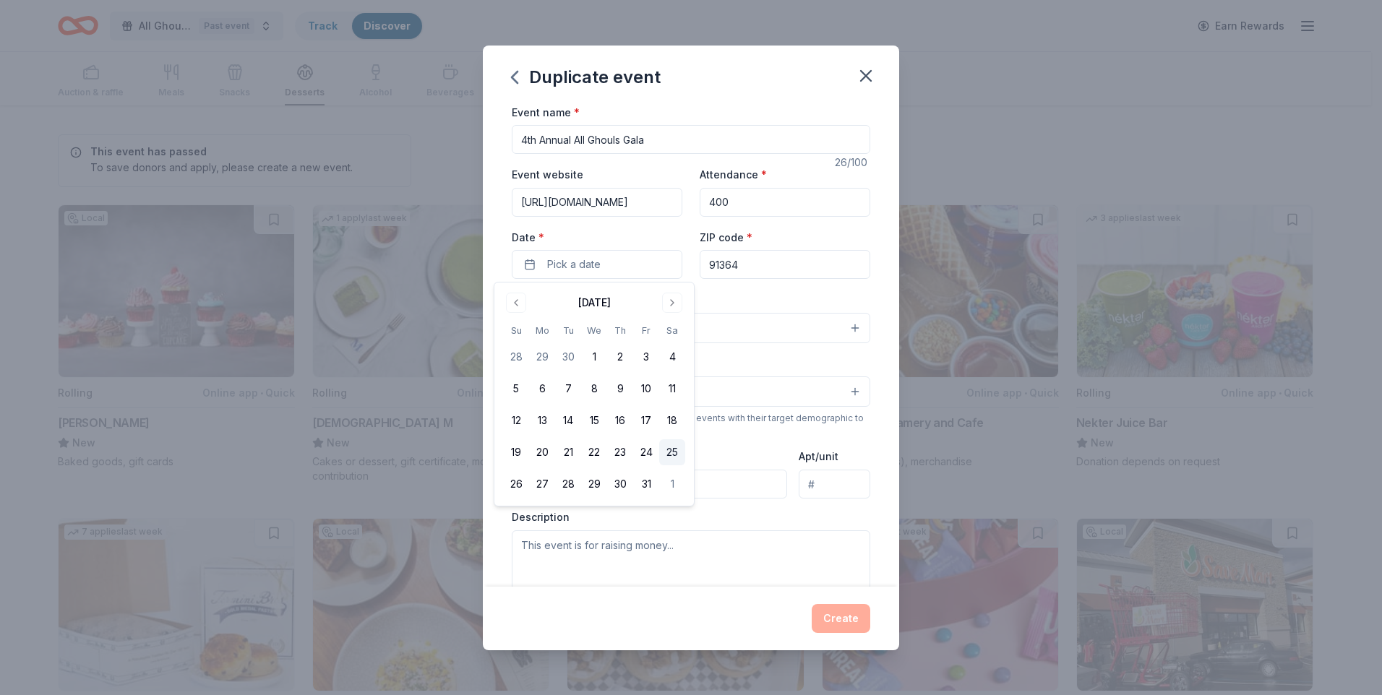
click at [676, 453] on button "25" at bounding box center [672, 453] width 26 height 26
click at [749, 269] on input "91364" at bounding box center [785, 264] width 171 height 29
click at [622, 322] on button "Select" at bounding box center [691, 328] width 359 height 30
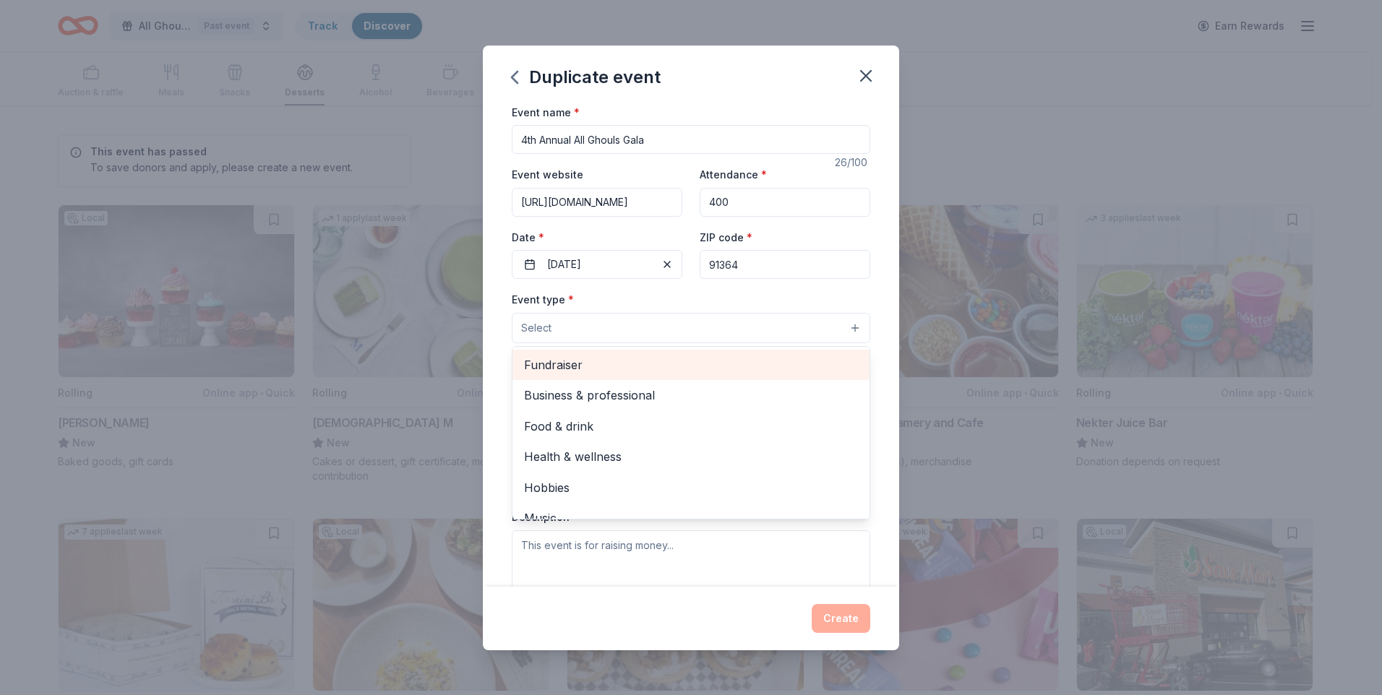
click at [597, 362] on span "Fundraiser" at bounding box center [691, 365] width 334 height 19
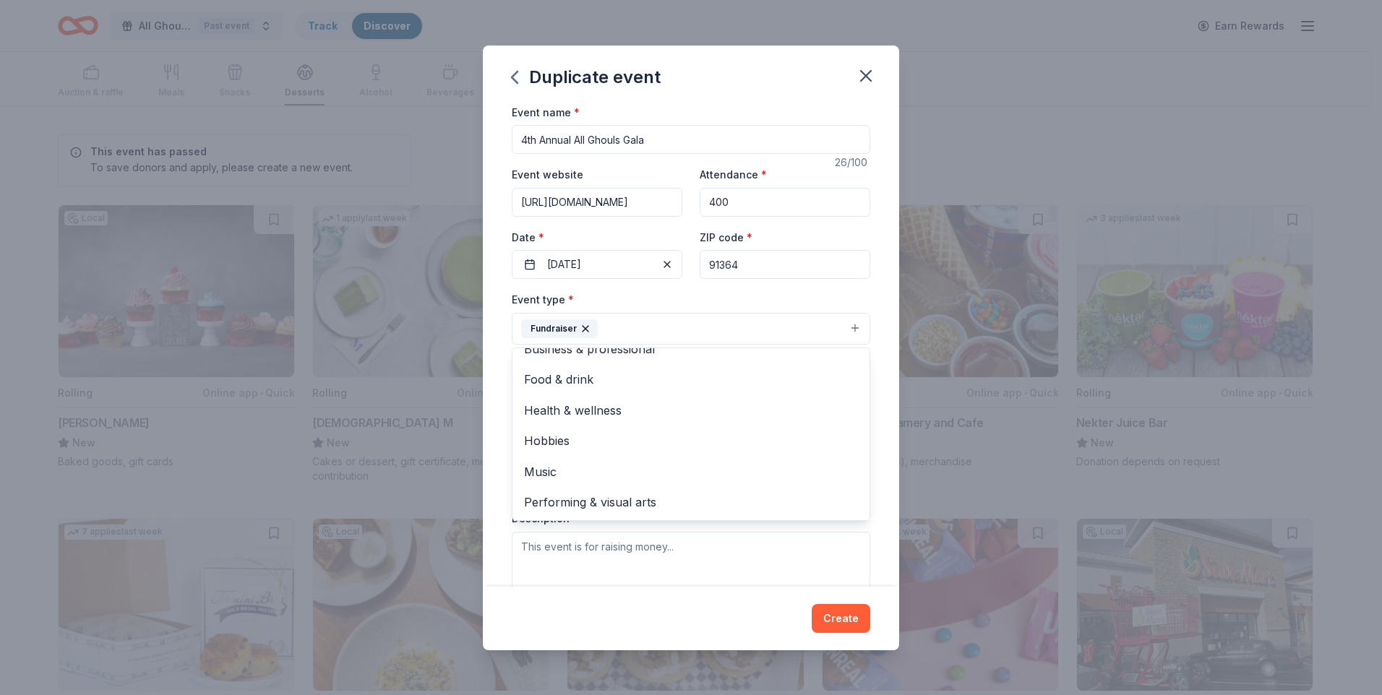
click at [781, 294] on div "Event type * Fundraiser Business & professional Food & drink Health & wellness …" at bounding box center [691, 318] width 359 height 54
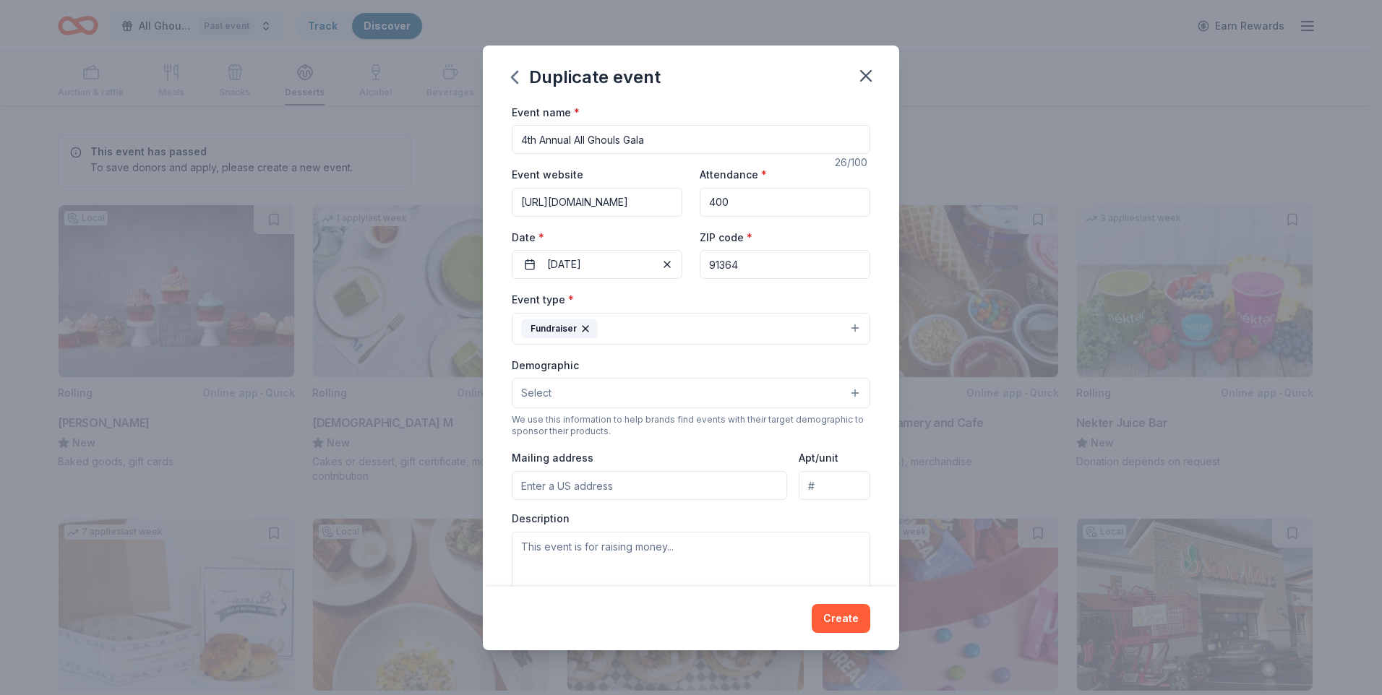
click at [648, 395] on button "Select" at bounding box center [691, 393] width 359 height 30
click at [658, 361] on div "Demographic Select All genders Mostly men Mostly women All ages 0-10 yrs 10-20 …" at bounding box center [691, 382] width 359 height 53
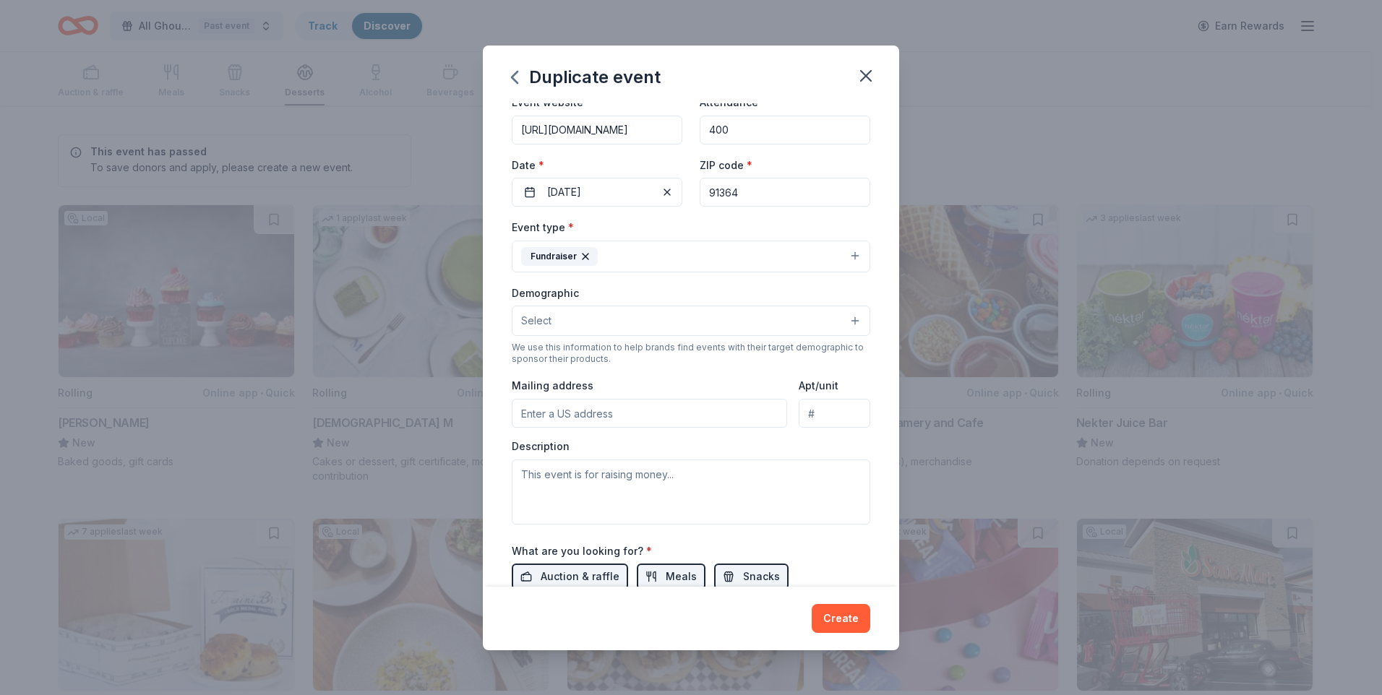
scroll to position [145, 0]
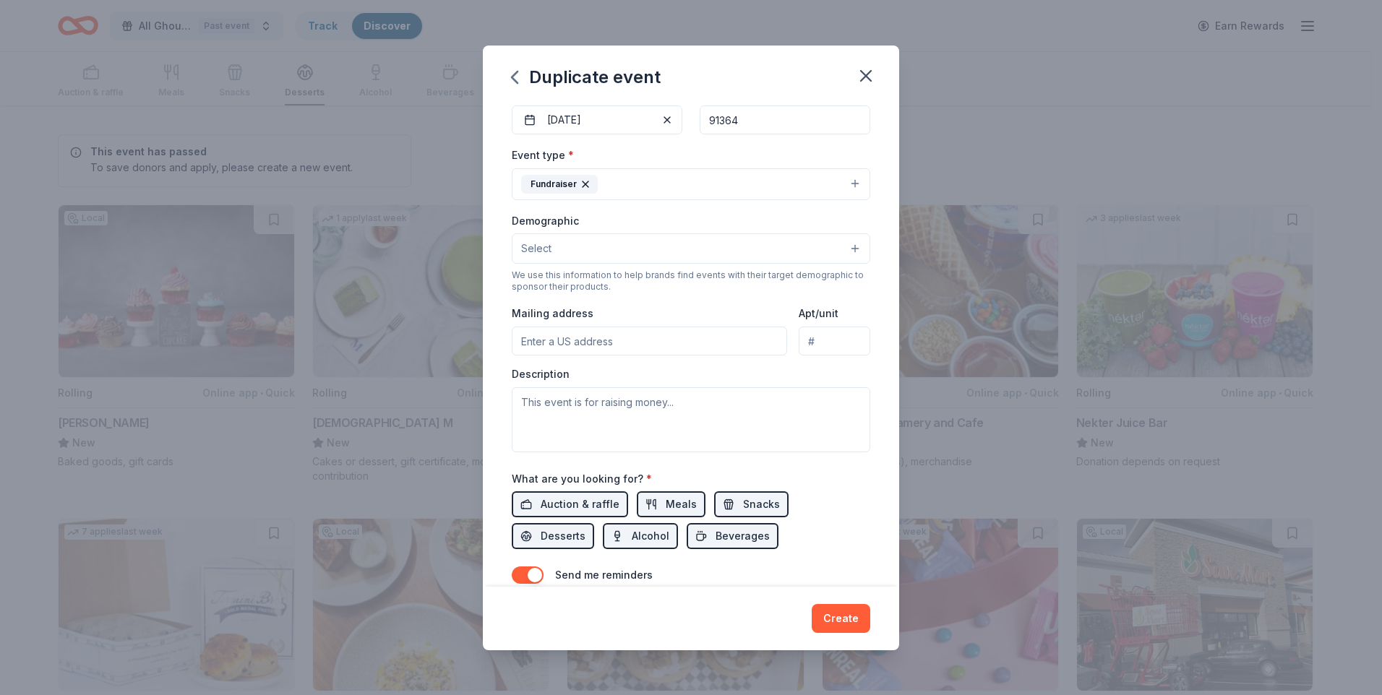
click at [688, 343] on input "Mailing address" at bounding box center [649, 341] width 275 height 29
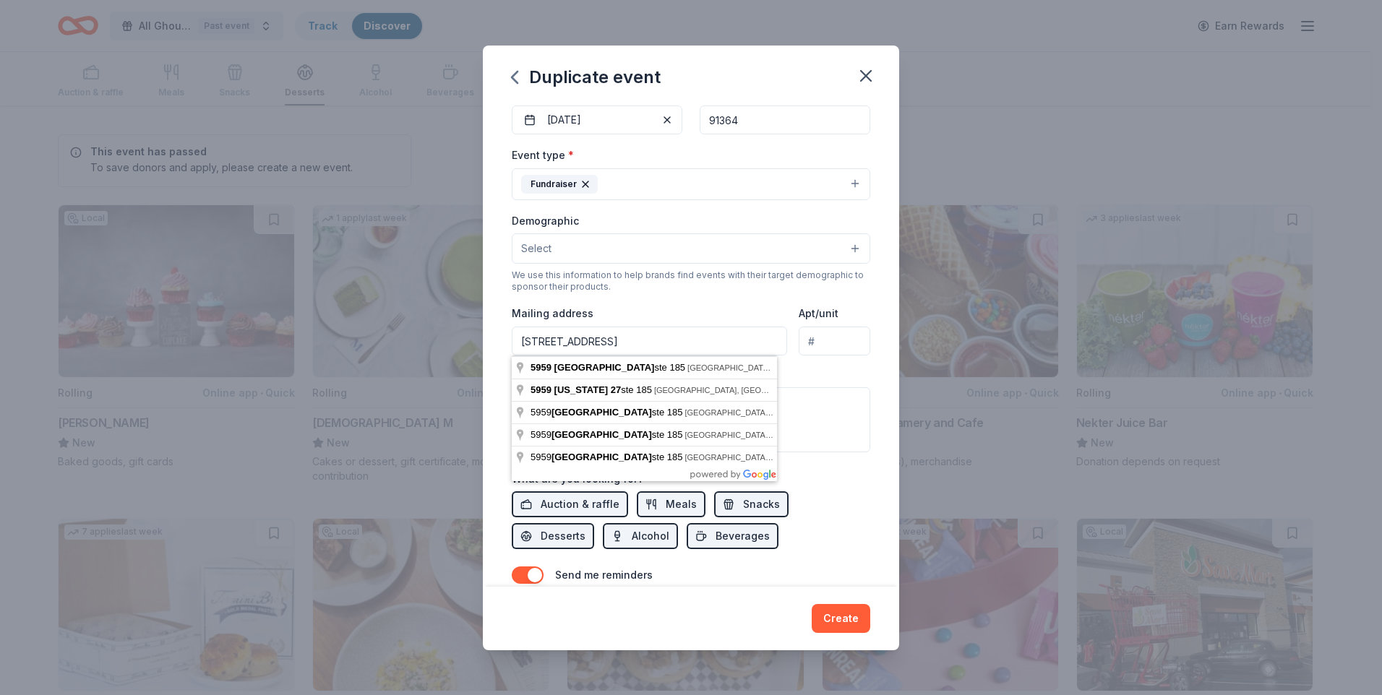
drag, startPoint x: 701, startPoint y: 343, endPoint x: 661, endPoint y: 341, distance: 40.5
click at [661, 341] on input "5959 Topanga Canyon Blvd Ste 185" at bounding box center [649, 341] width 275 height 29
type input "5959 Topanga Canyon Blvd"
click at [826, 344] on input "Apt/unit" at bounding box center [835, 341] width 72 height 29
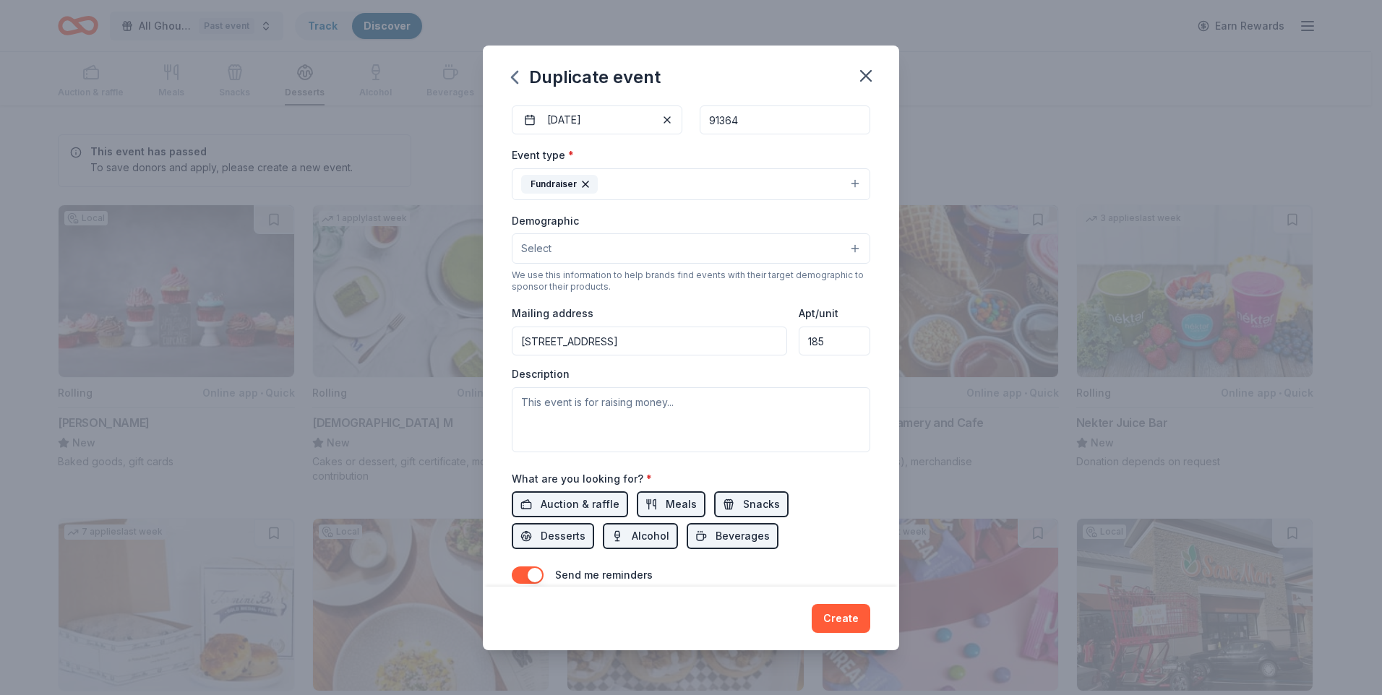
type input "185"
click at [628, 404] on textarea at bounding box center [691, 419] width 359 height 65
click at [565, 404] on textarea at bounding box center [691, 419] width 359 height 65
paste textarea "the All Ghouls Gala—a high-end, star-studded celebration filled with fun, celeb…"
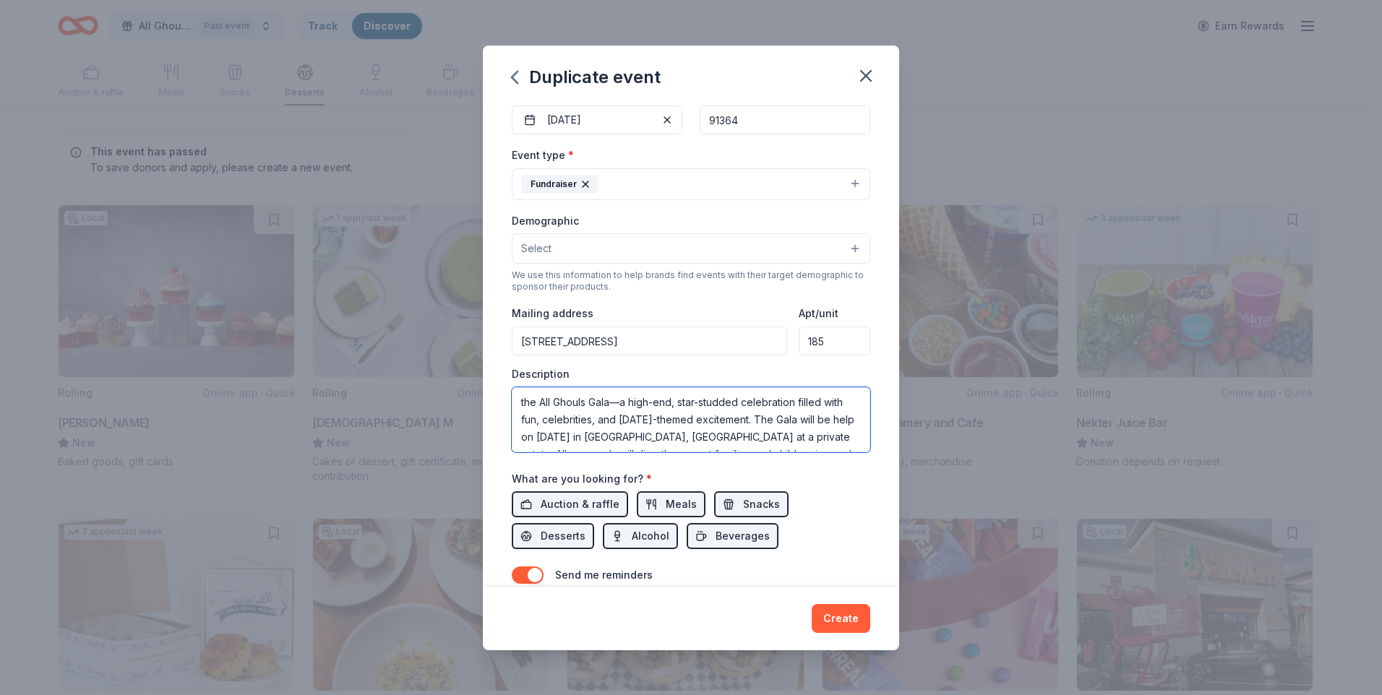
scroll to position [35, 0]
type textarea "the All Ghouls Gala—a high-end, star-studded celebration filled with fun, celeb…"
click at [574, 502] on span "Auction & raffle" at bounding box center [580, 504] width 79 height 17
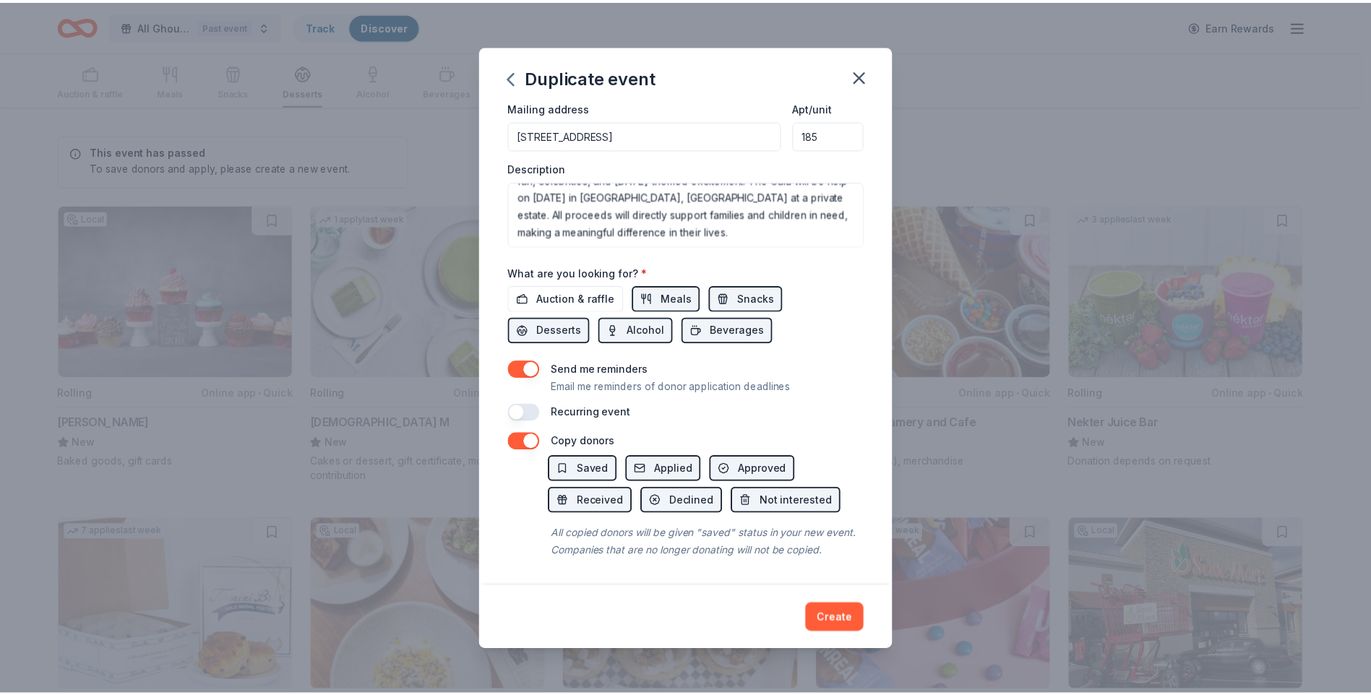
scroll to position [367, 0]
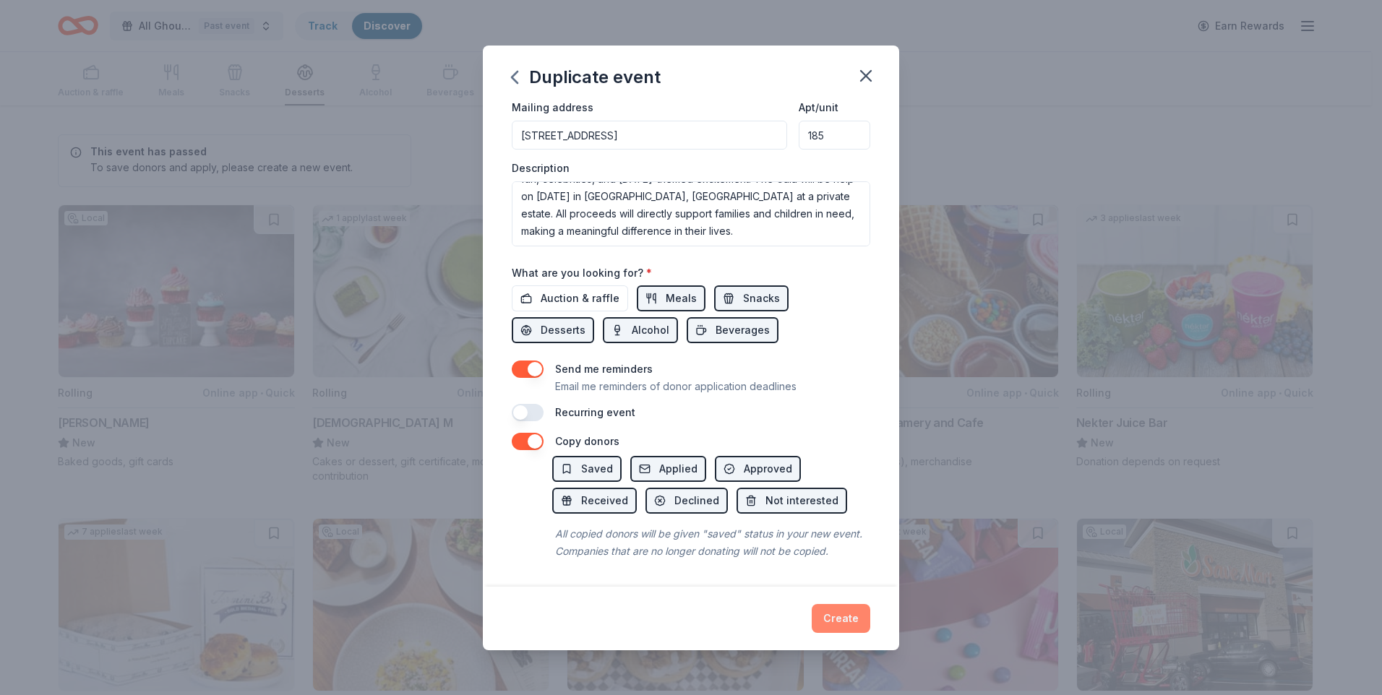
click at [844, 611] on button "Create" at bounding box center [841, 618] width 59 height 29
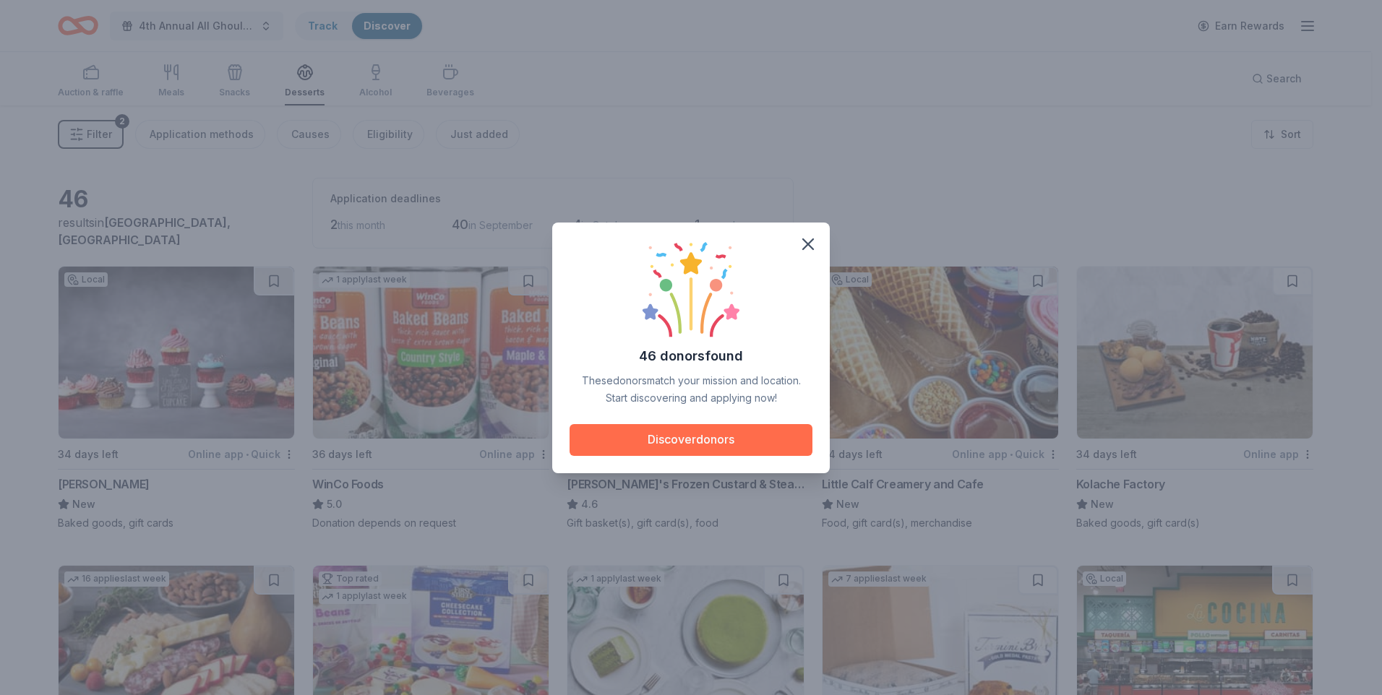
click at [740, 437] on button "Discover donors" at bounding box center [691, 440] width 243 height 32
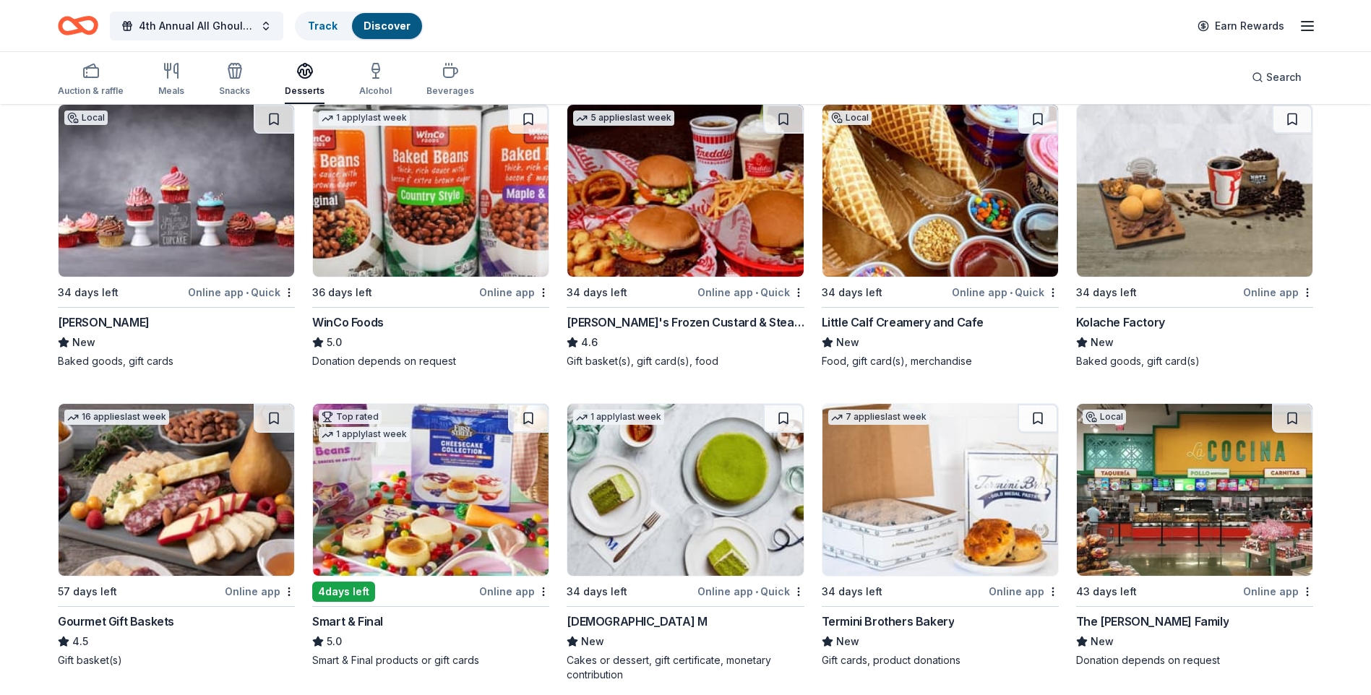
scroll to position [217, 0]
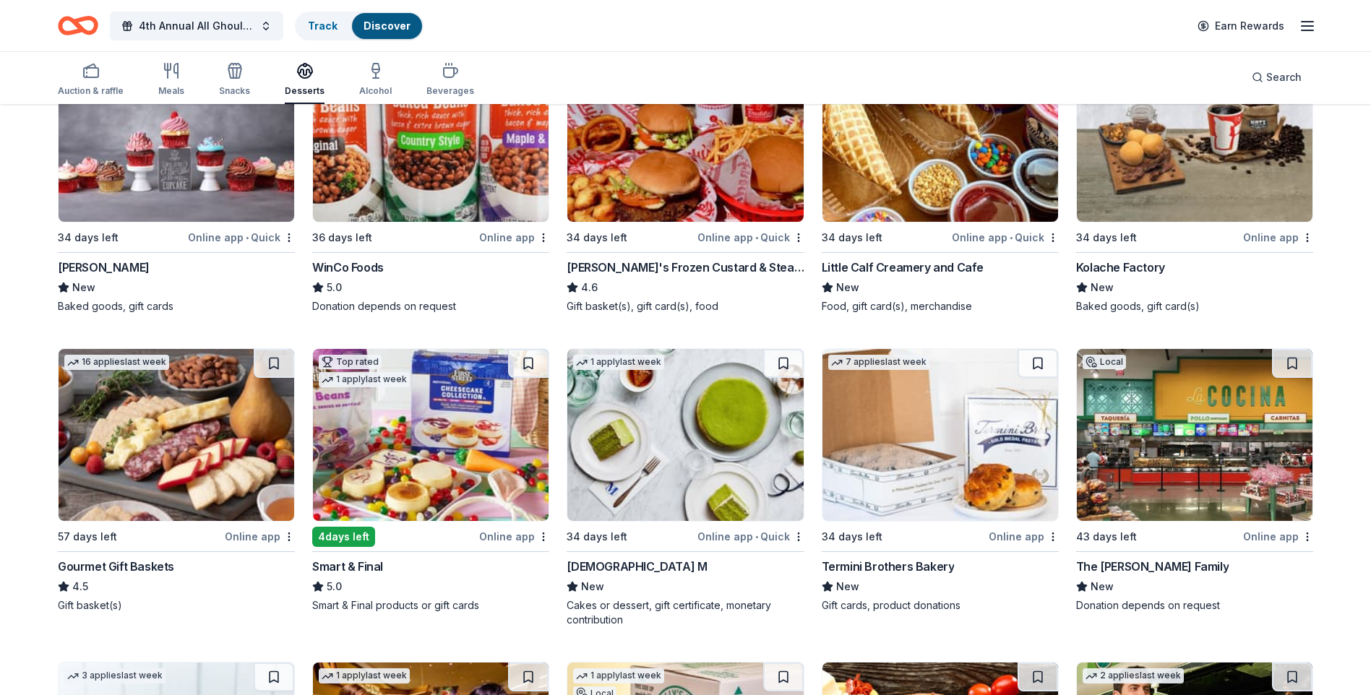
click at [438, 453] on img at bounding box center [431, 435] width 236 height 172
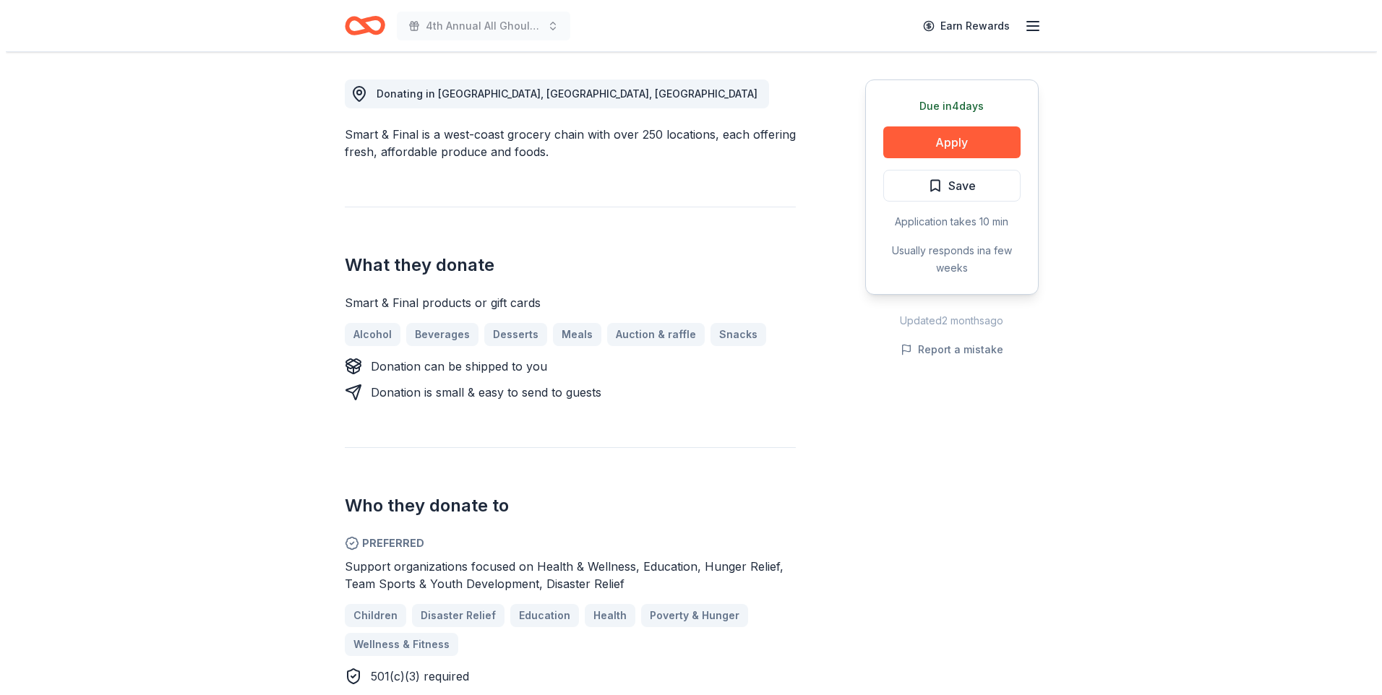
scroll to position [434, 0]
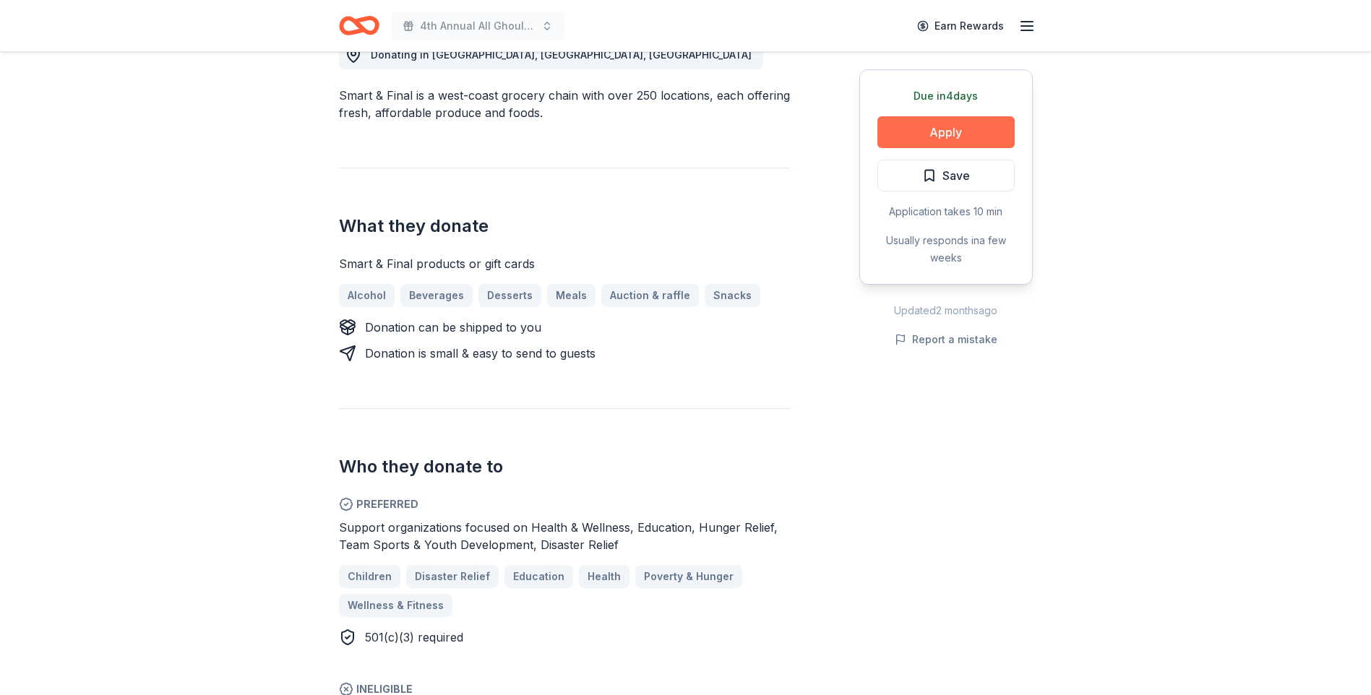
click at [980, 135] on button "Apply" at bounding box center [946, 132] width 137 height 32
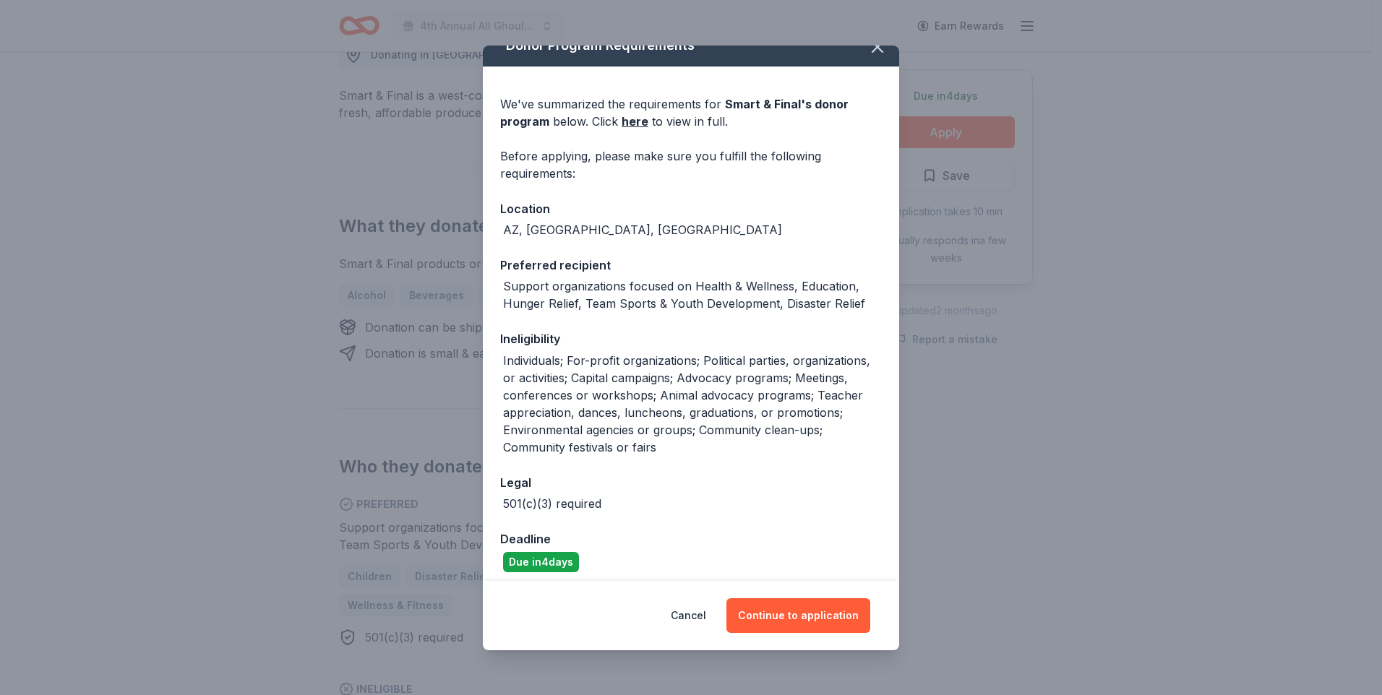
scroll to position [29, 0]
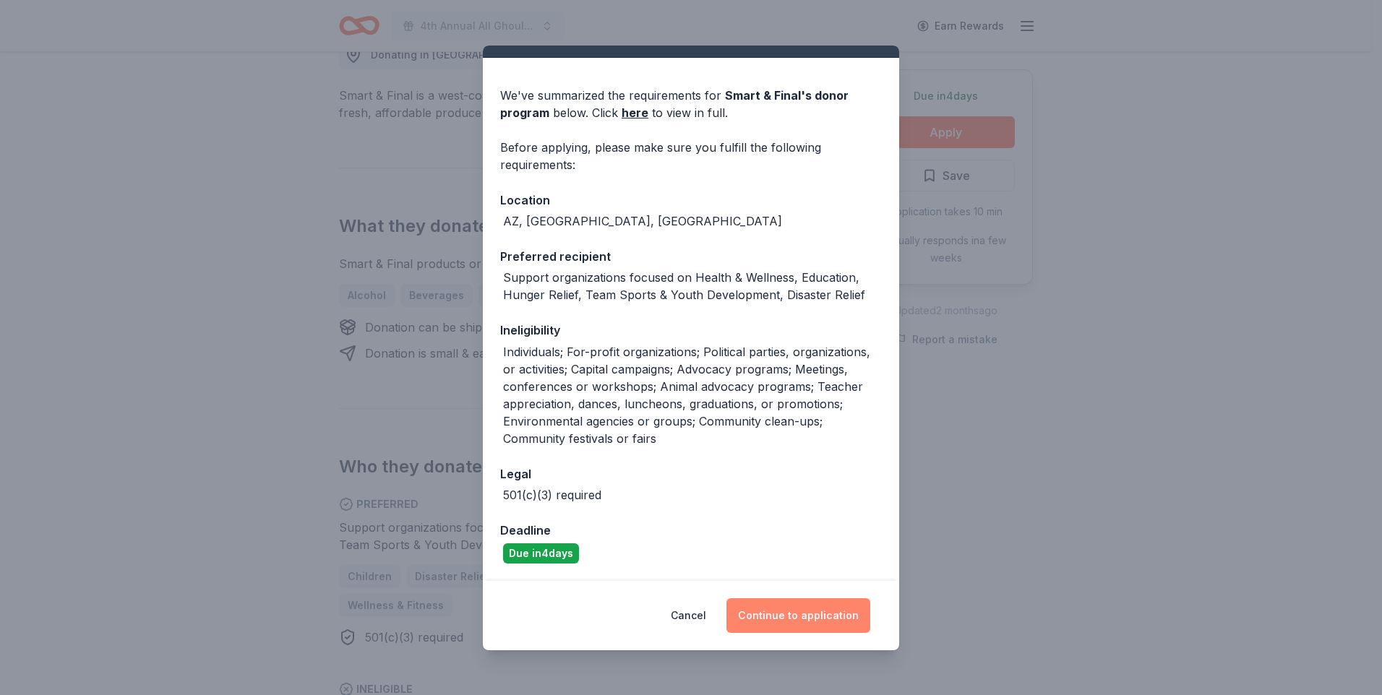
click at [818, 618] on button "Continue to application" at bounding box center [799, 616] width 144 height 35
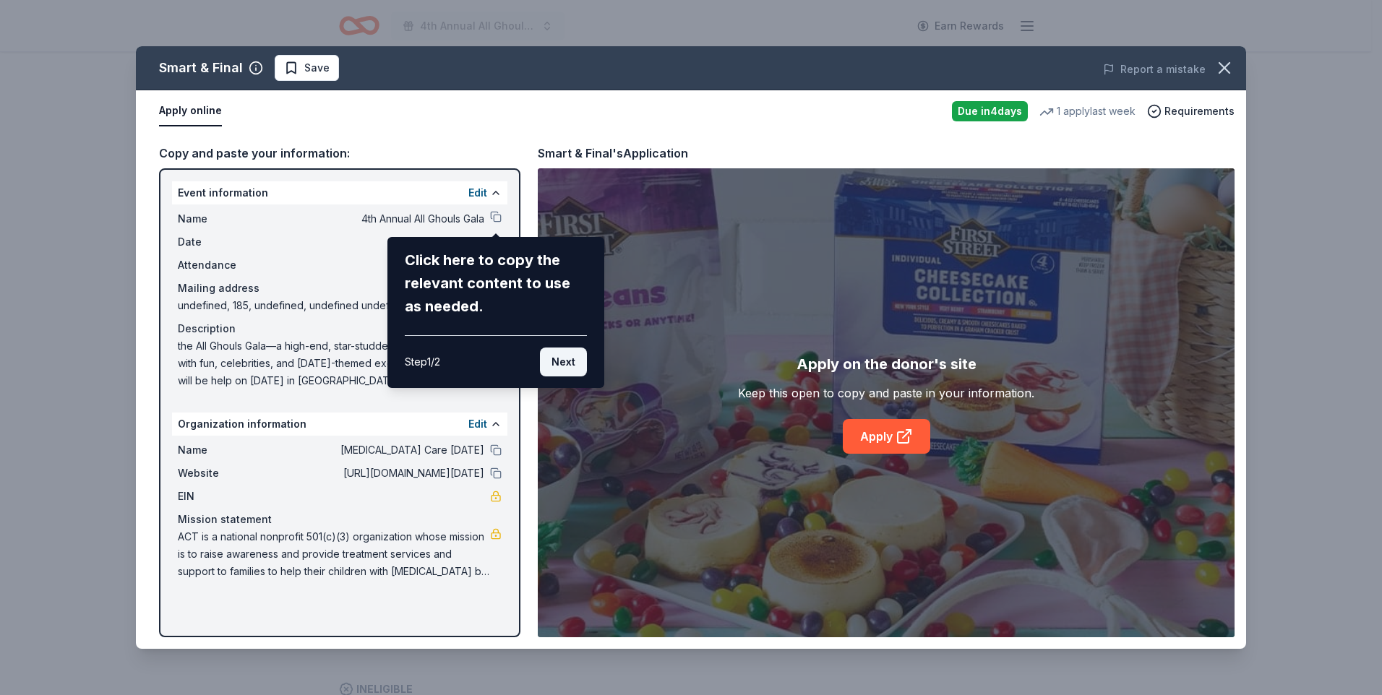
click at [576, 364] on button "Next" at bounding box center [563, 362] width 47 height 29
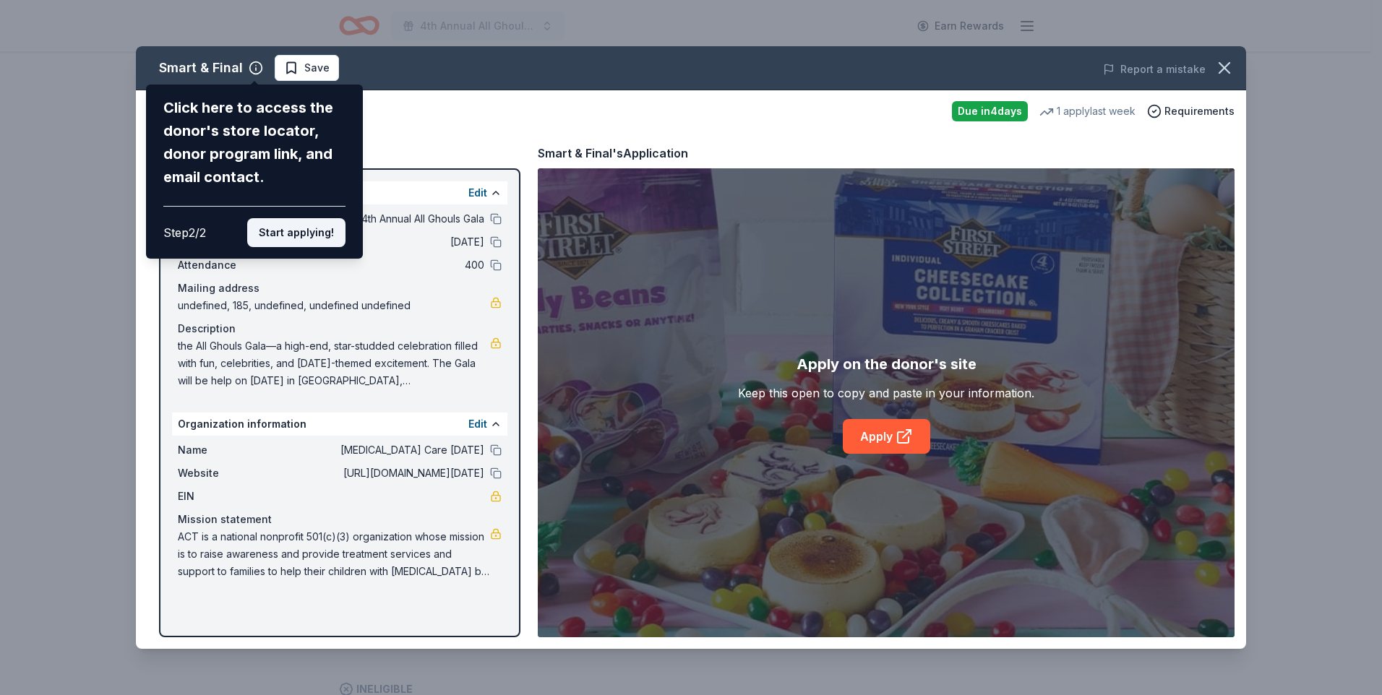
click at [312, 228] on button "Start applying!" at bounding box center [296, 232] width 98 height 29
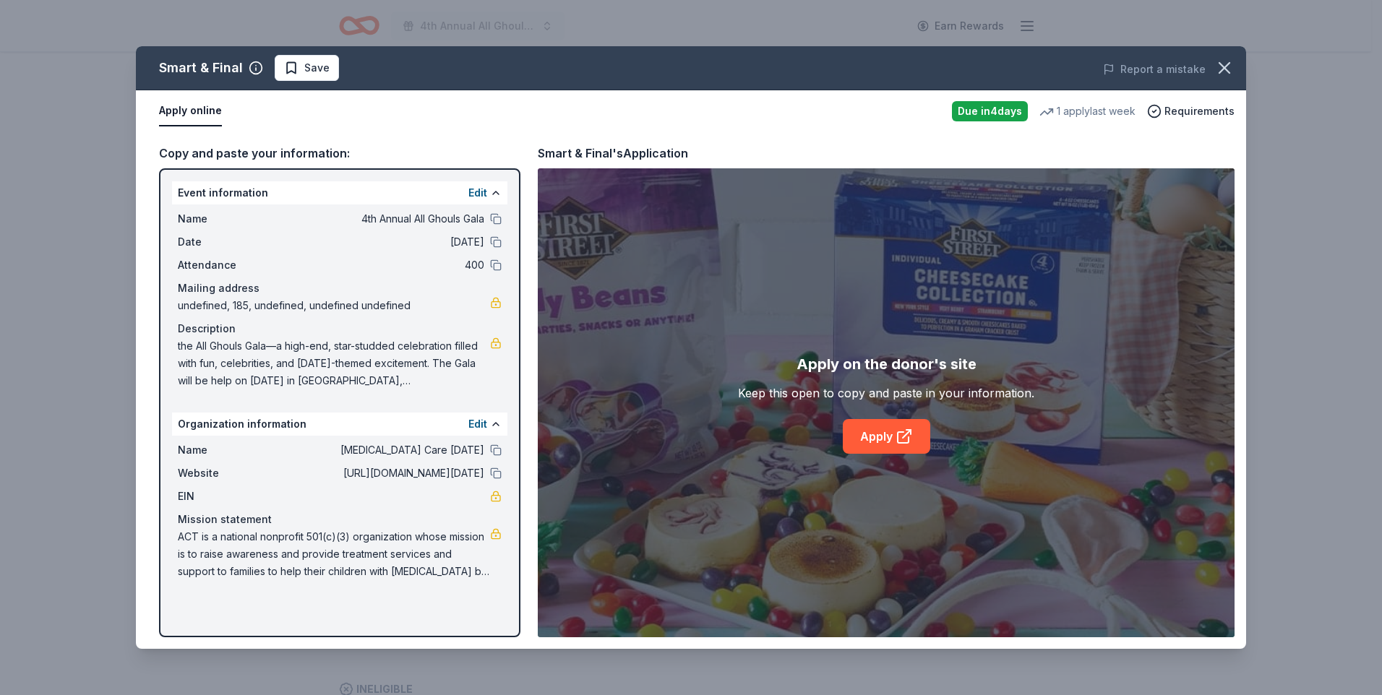
click at [374, 303] on span "undefined, 185, undefined, undefined undefined" at bounding box center [334, 305] width 312 height 17
click at [877, 438] on link "Apply" at bounding box center [886, 436] width 87 height 35
